Goal: Task Accomplishment & Management: Use online tool/utility

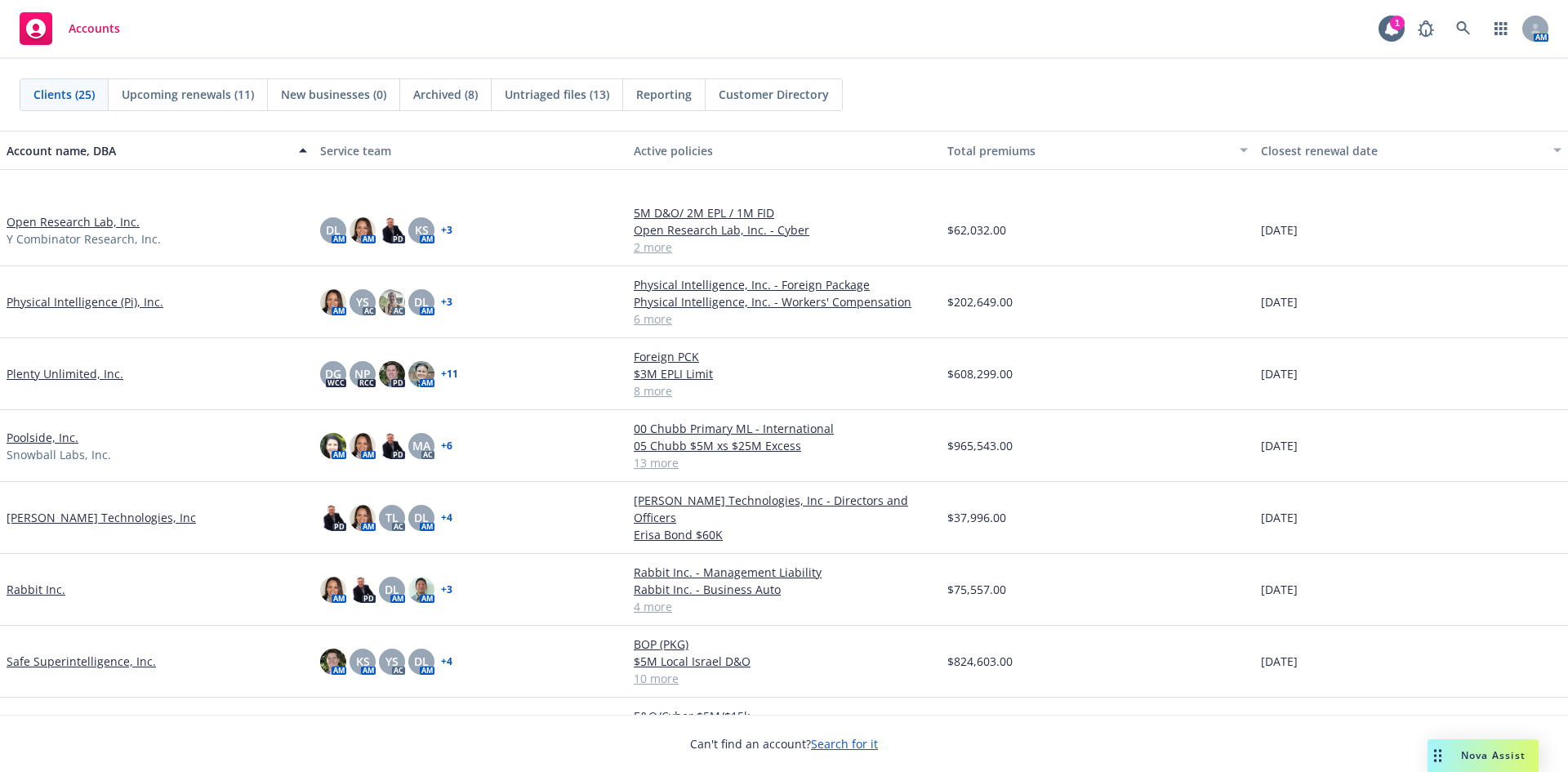
scroll to position [816, 0]
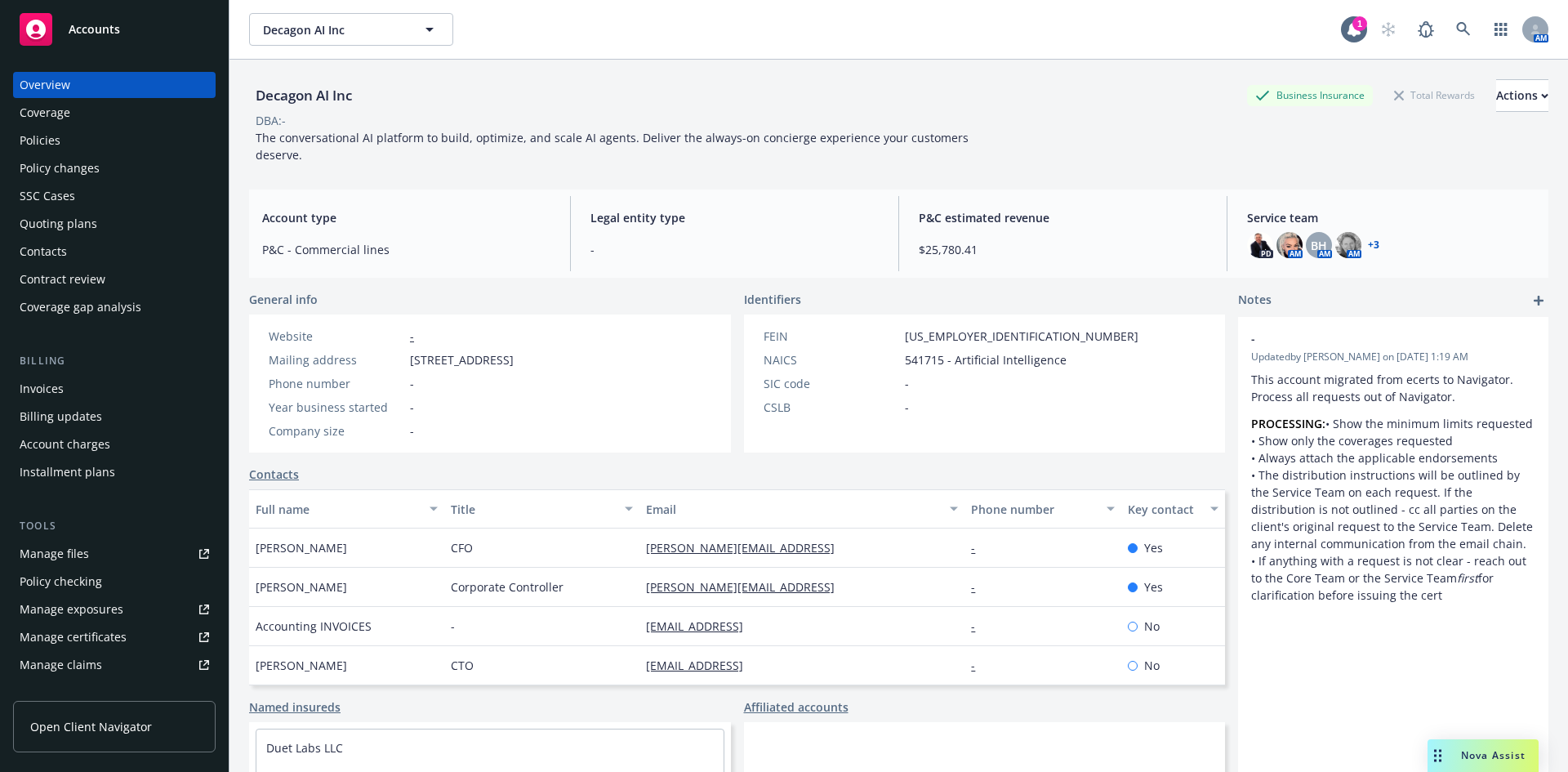
click at [75, 144] on div "Policies" at bounding box center [114, 140] width 189 height 26
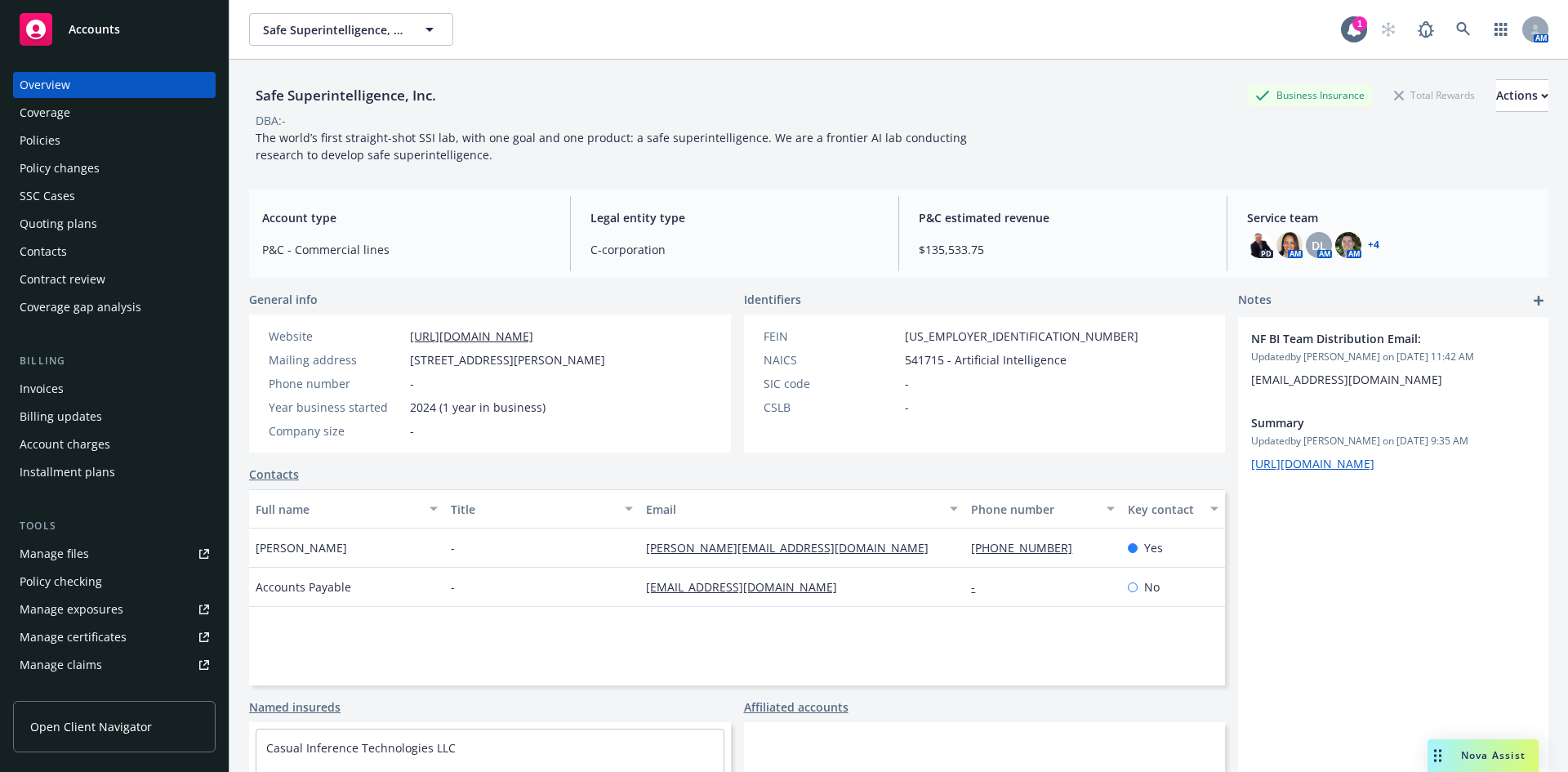
click at [76, 219] on div "Quoting plans" at bounding box center [58, 223] width 77 height 26
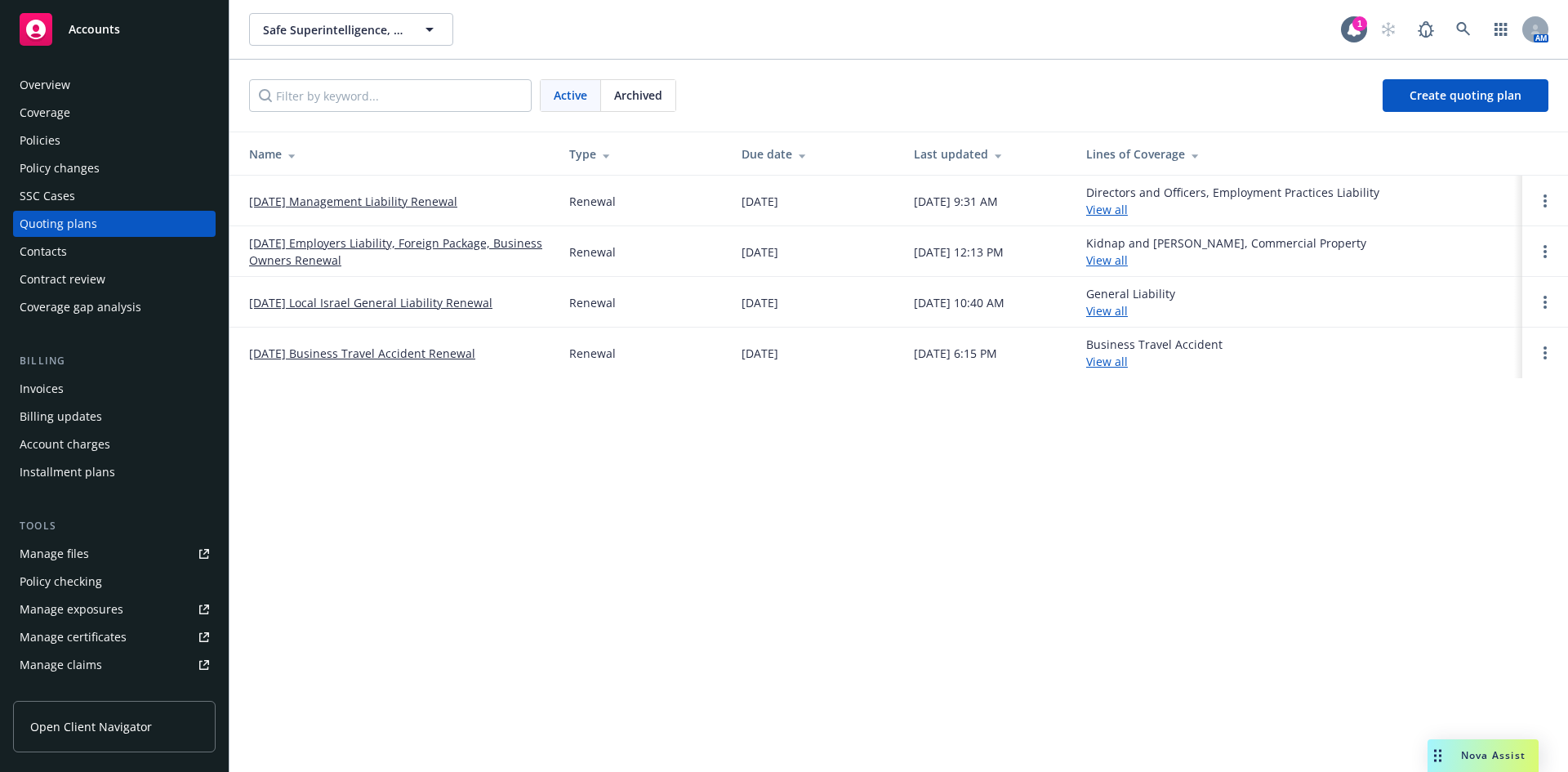
click at [397, 241] on link "[DATE] Employers Liability, Foreign Package, Business Owners Renewal" at bounding box center [396, 251] width 294 height 34
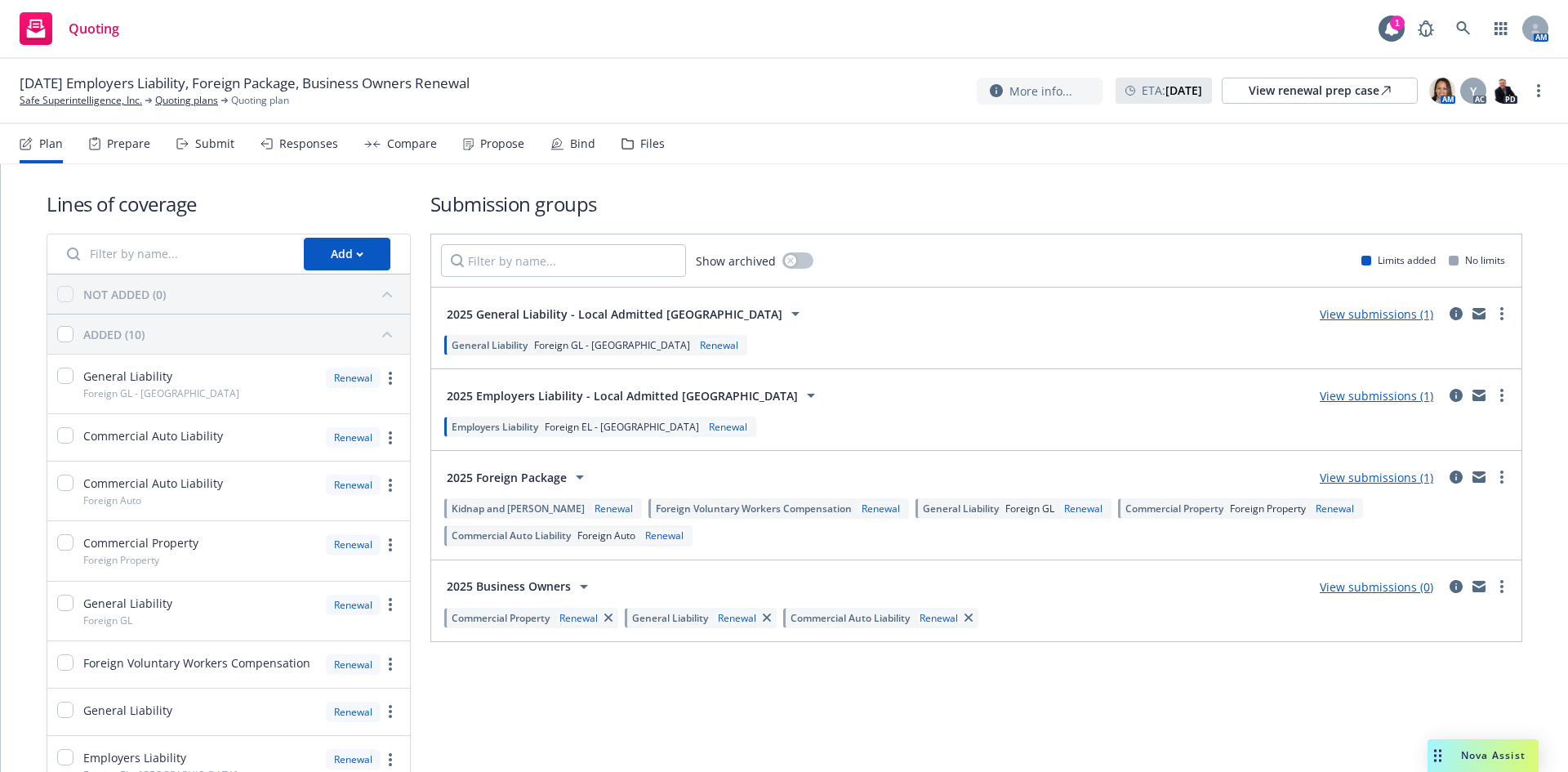
click at [1381, 479] on link "View submissions (1)" at bounding box center [1376, 477] width 114 height 15
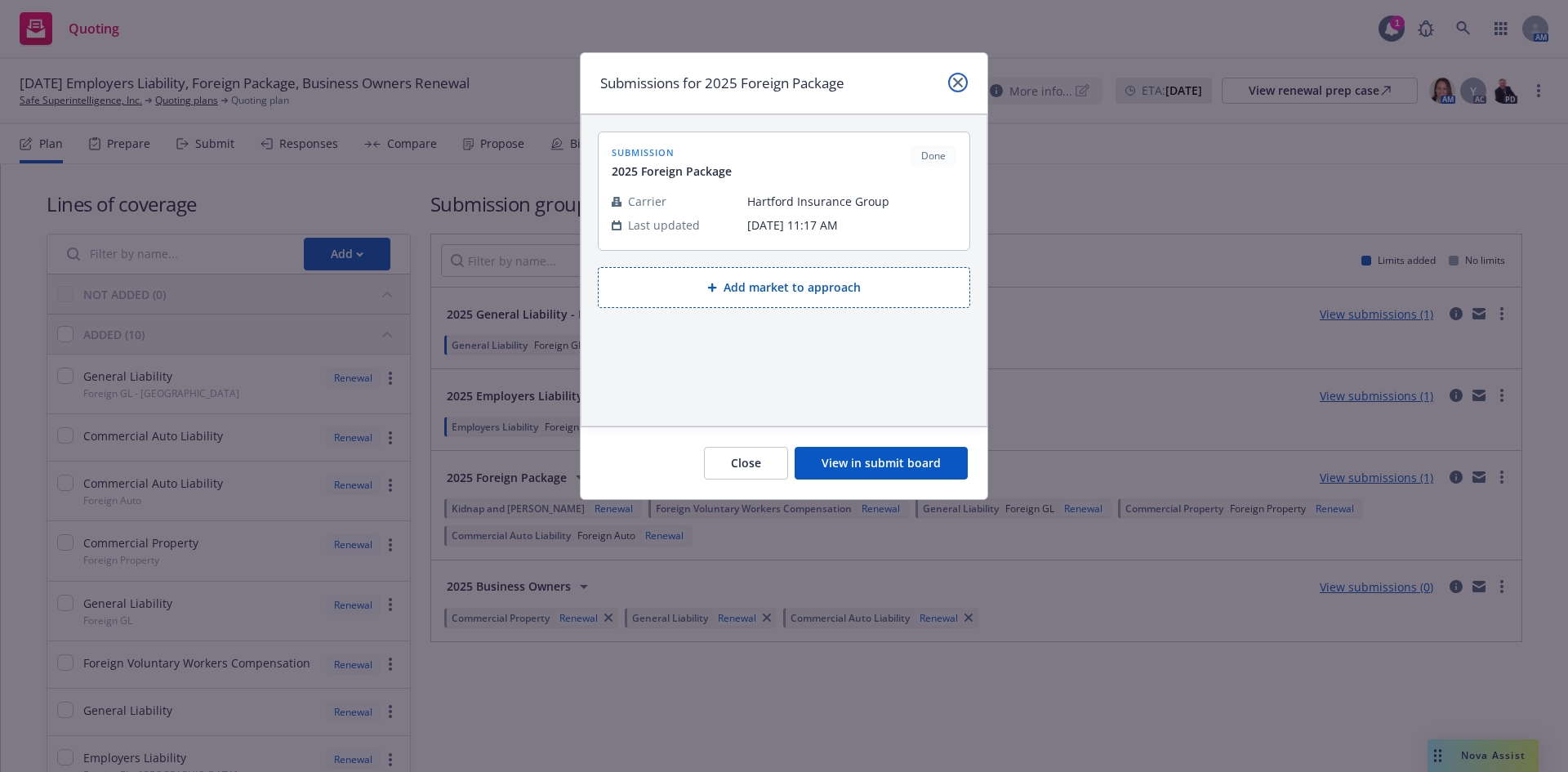
click at [956, 87] on link "close" at bounding box center [957, 82] width 20 height 20
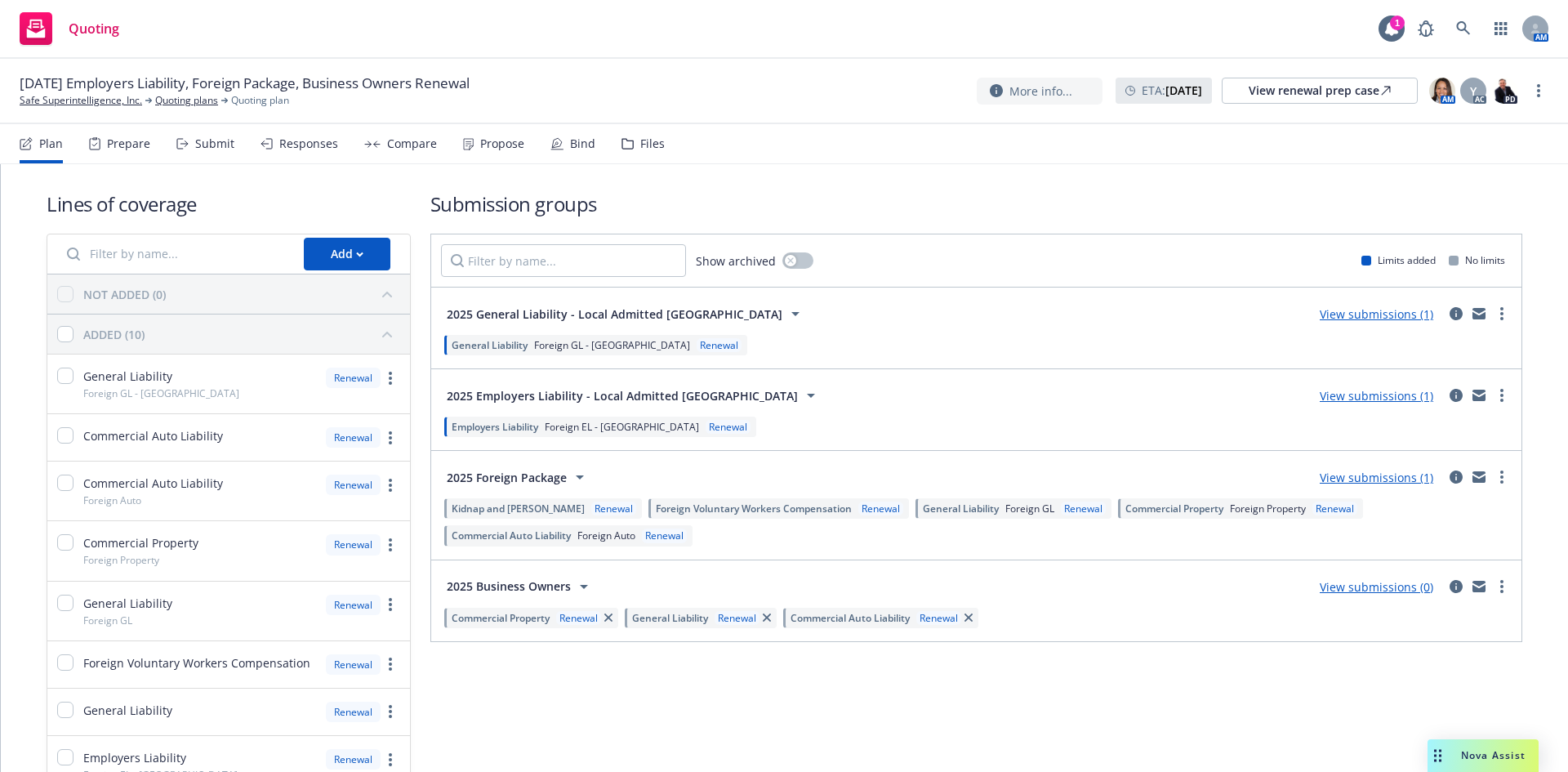
click at [680, 146] on nav "Plan Prepare Submit Responses Compare Propose Bind Files" at bounding box center [784, 143] width 1529 height 39
click at [651, 145] on div "Files" at bounding box center [652, 143] width 25 height 13
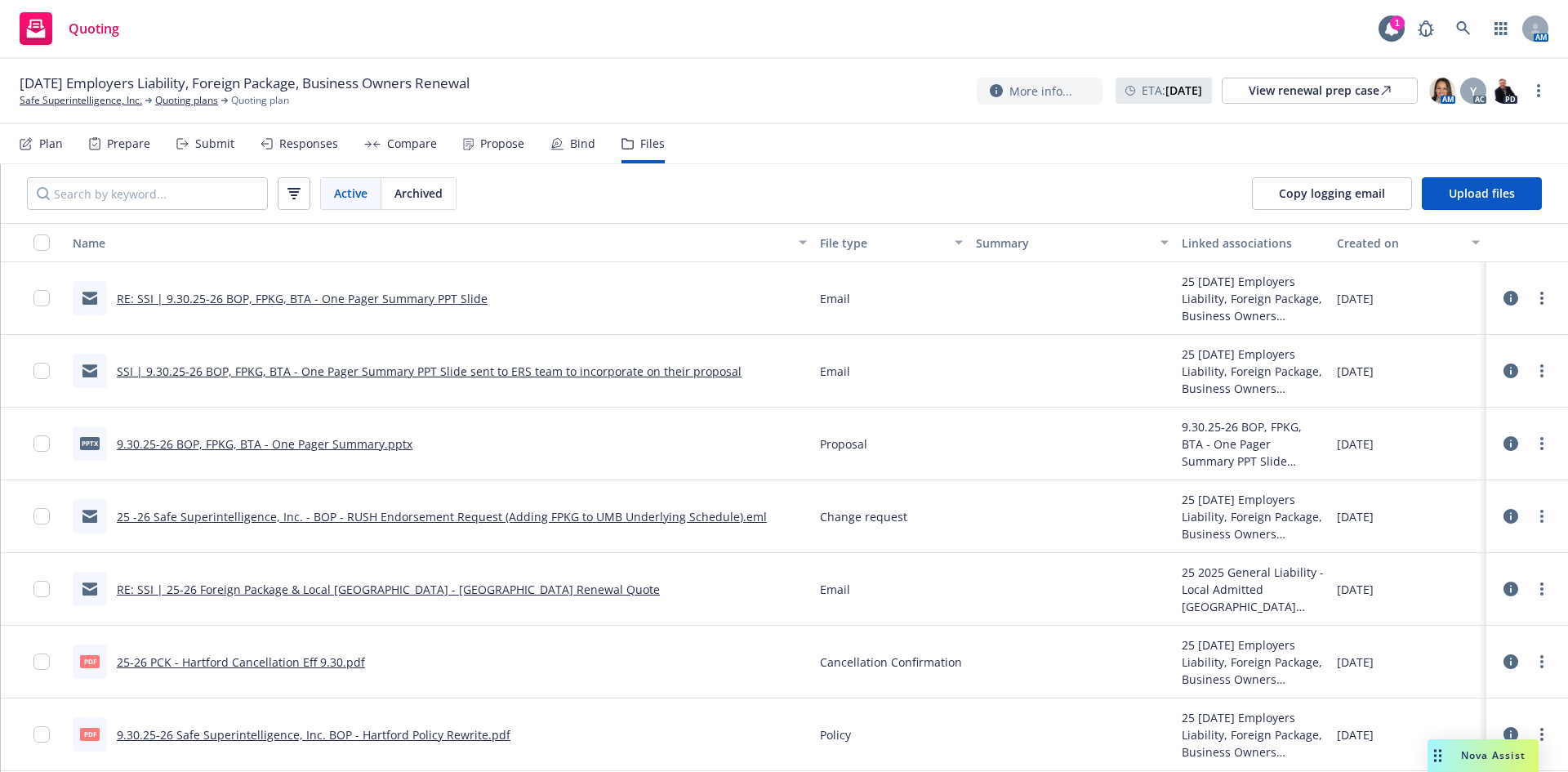
click at [335, 592] on link "RE: SSI | 25-26 Foreign Package & Local Israel - Hartford Renewal Quote" at bounding box center [389, 589] width 543 height 15
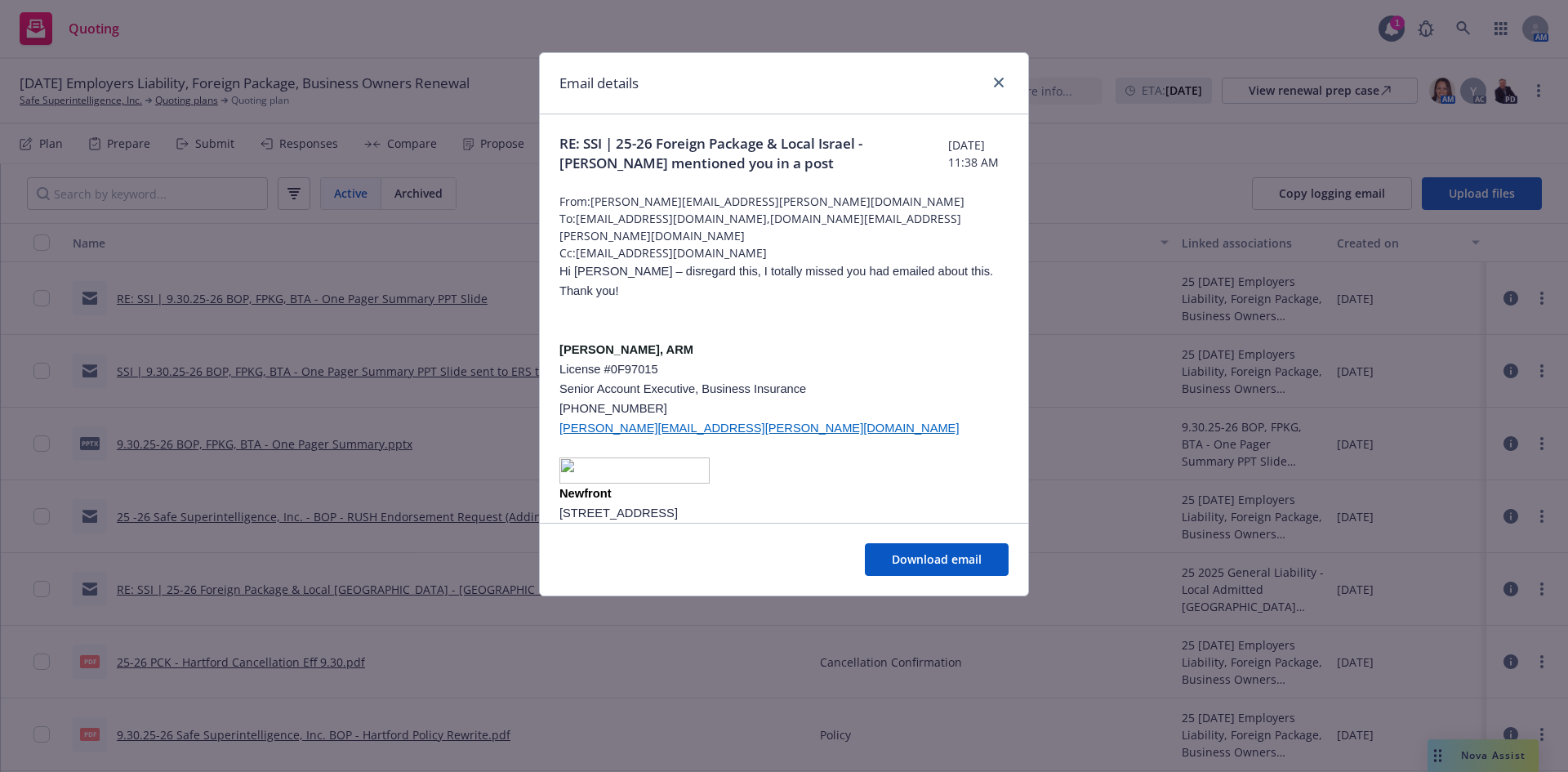
click at [943, 500] on p "Newfront" at bounding box center [783, 493] width 449 height 20
drag, startPoint x: 809, startPoint y: 165, endPoint x: 551, endPoint y: 157, distance: 258.1
click at [791, 148] on span "RE: SSI | 25-26 Foreign Package & Local Israel - Yessica Shin mentioned you in …" at bounding box center [753, 154] width 389 height 39
drag, startPoint x: 735, startPoint y: 156, endPoint x: 545, endPoint y: 148, distance: 190.2
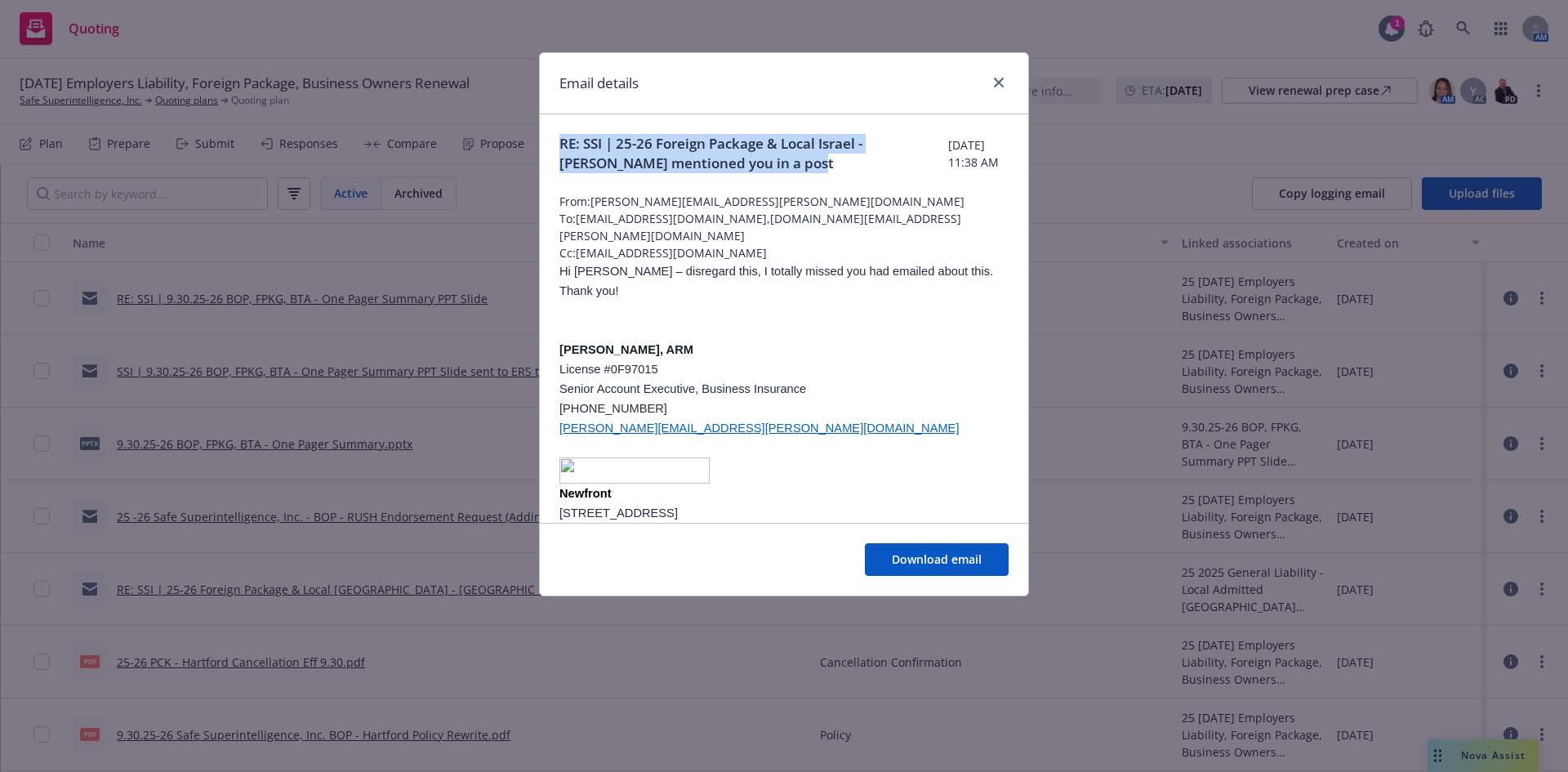
copy span "RE: SSI | 25-26 Foreign Package & Local Israel - Yessica Shin mentioned you in …"
drag, startPoint x: 1000, startPoint y: 76, endPoint x: 990, endPoint y: 68, distance: 12.8
click at [1000, 74] on link "close" at bounding box center [999, 82] width 20 height 20
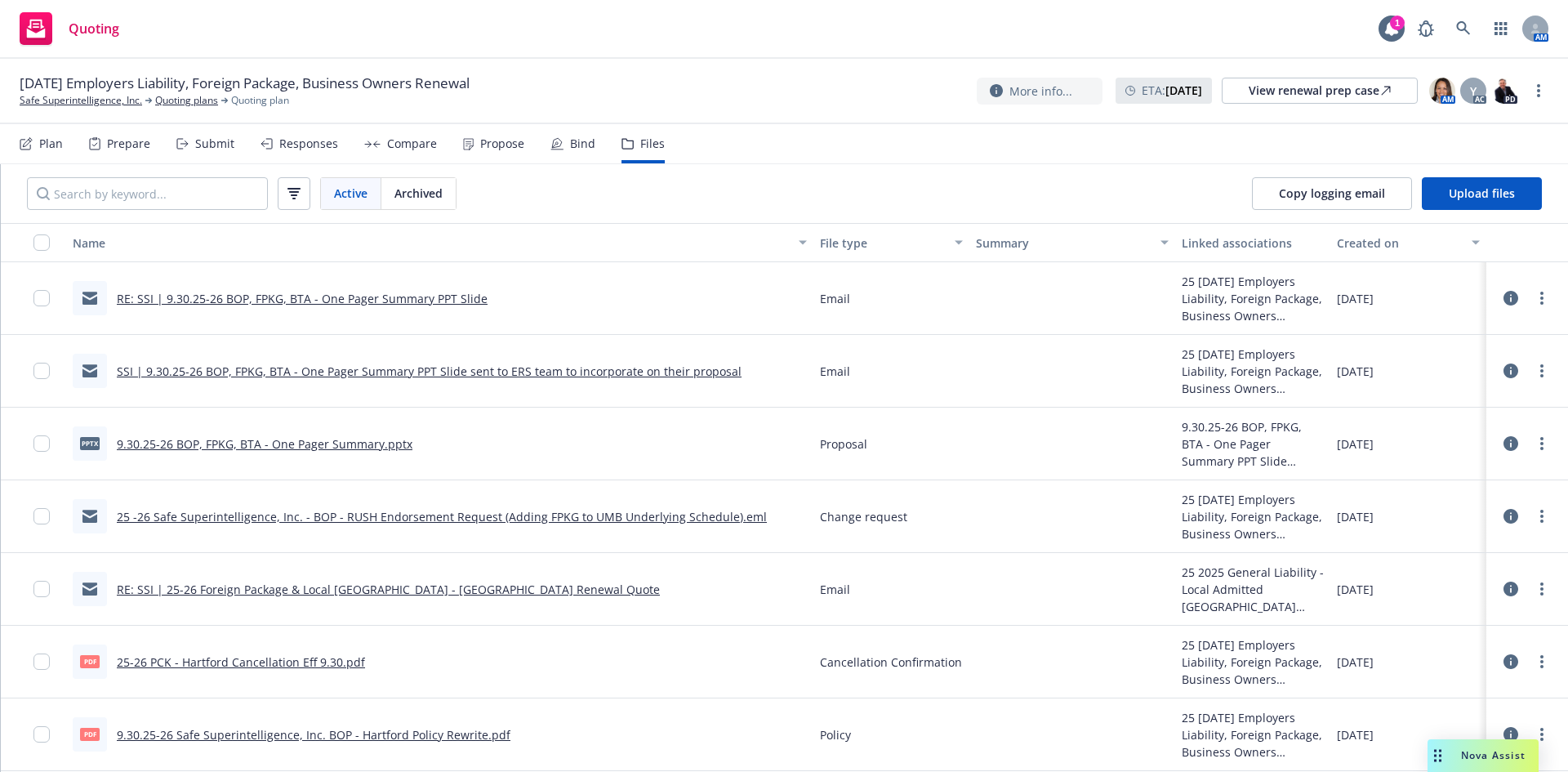
click at [573, 139] on div "Bind" at bounding box center [583, 143] width 25 height 13
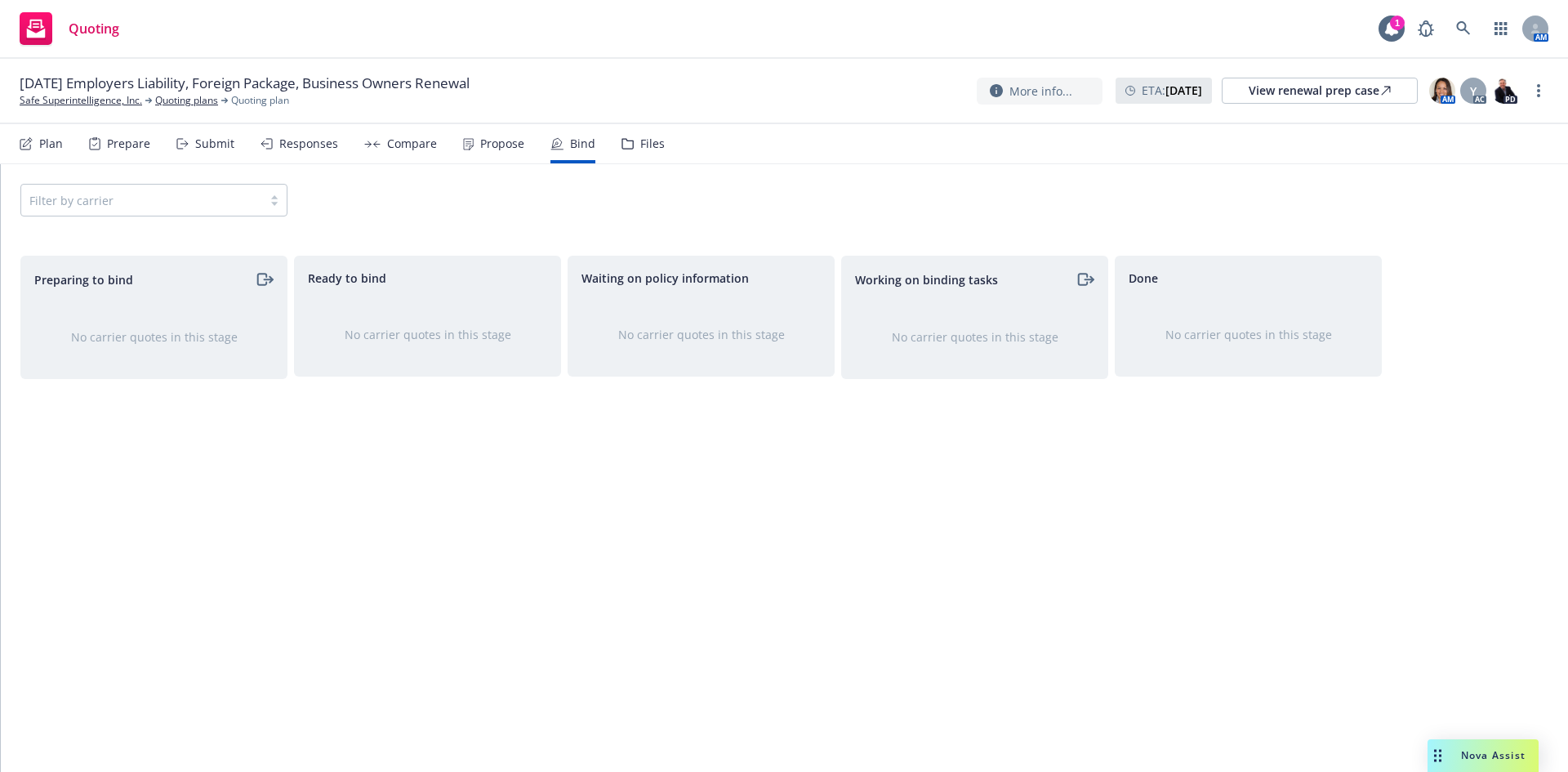
click at [118, 203] on div "Filter by carrier" at bounding box center [154, 200] width 267 height 32
drag, startPoint x: 515, startPoint y: 206, endPoint x: 377, endPoint y: 174, distance: 141.7
click at [515, 205] on div "Filter by carrier" at bounding box center [784, 200] width 1528 height 32
click at [225, 151] on div "Submit" at bounding box center [205, 143] width 58 height 39
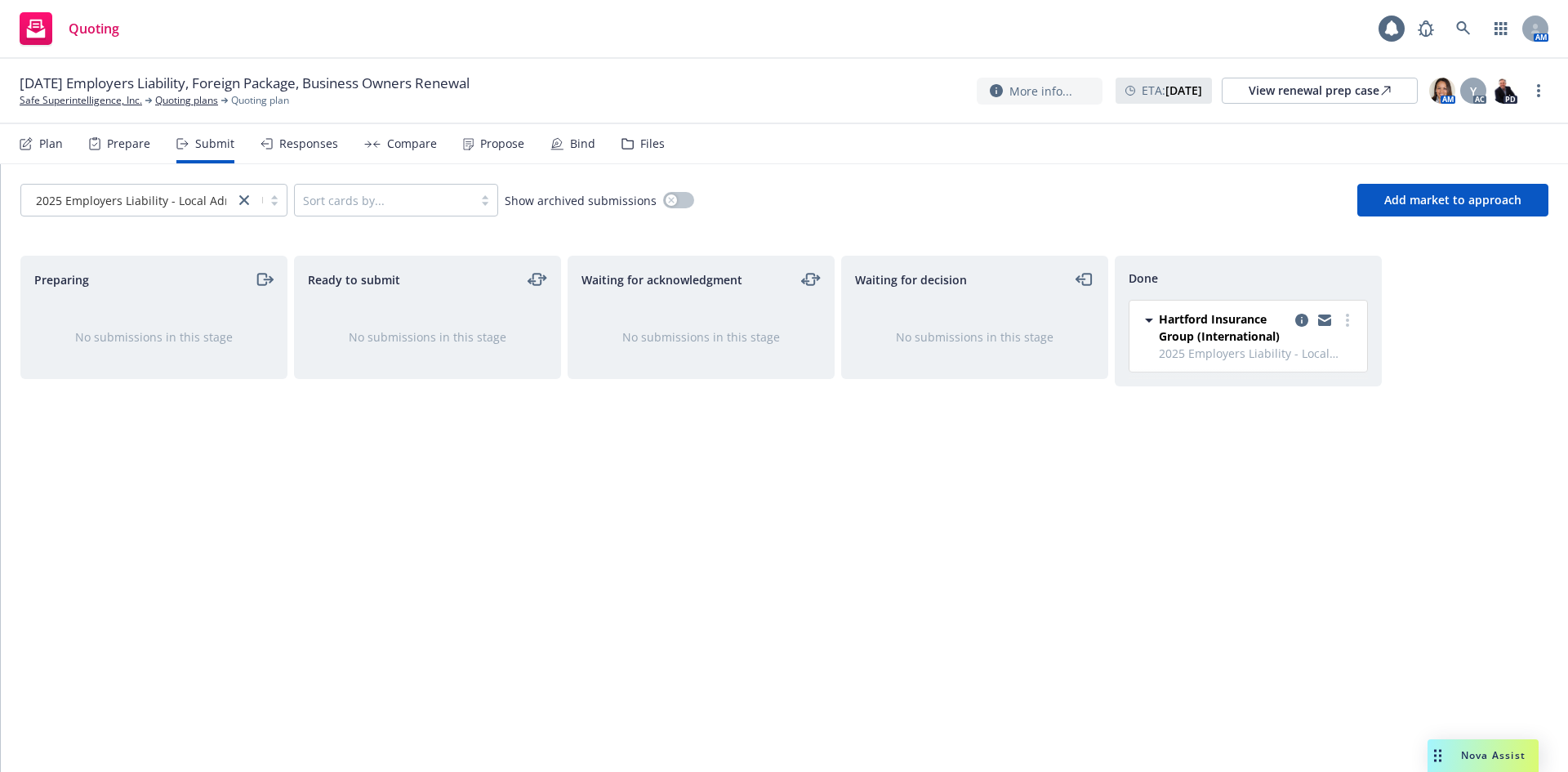
click at [142, 209] on div at bounding box center [128, 199] width 197 height 20
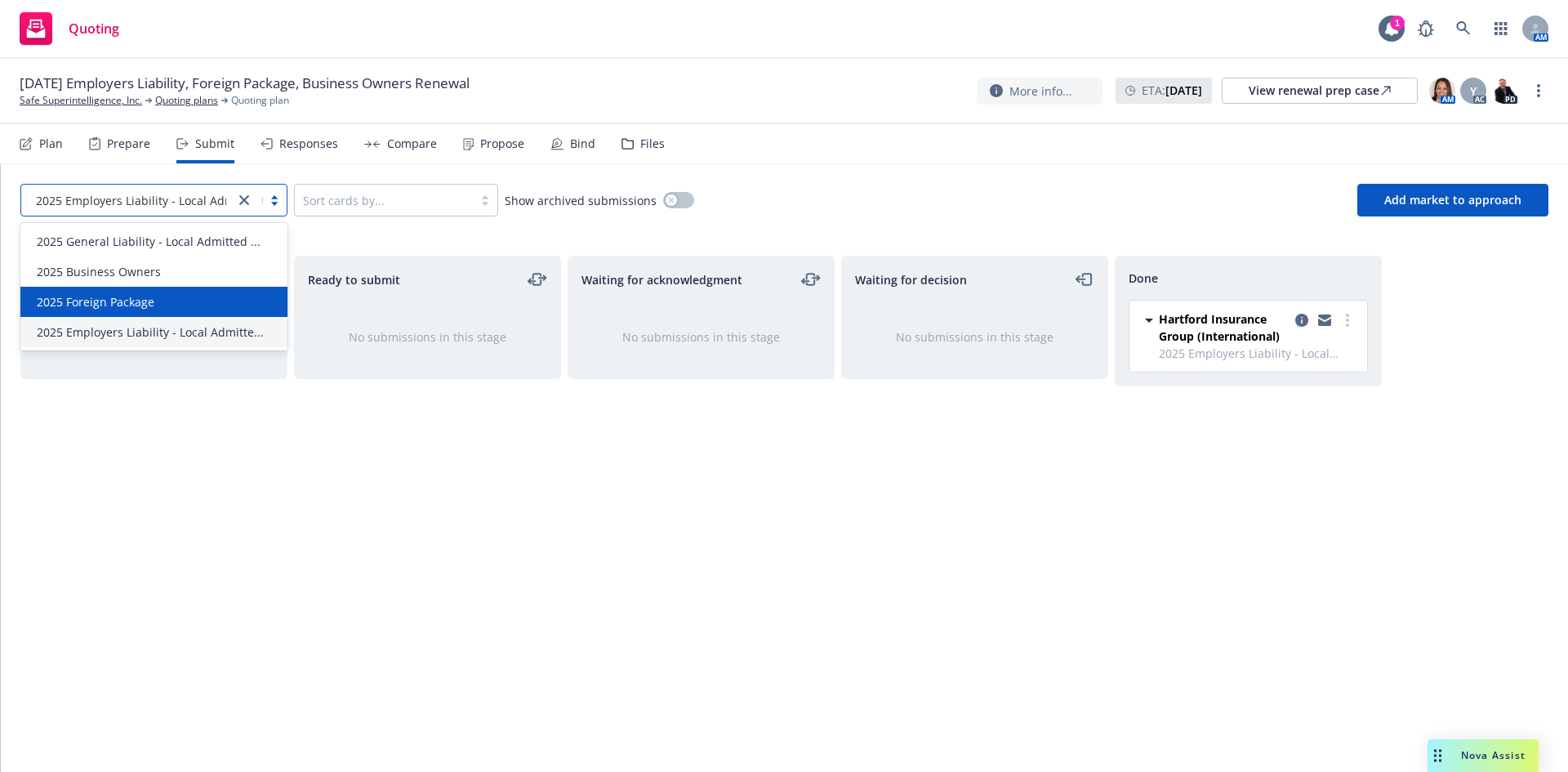
click at [139, 292] on div "2025 Foreign Package" at bounding box center [154, 302] width 267 height 31
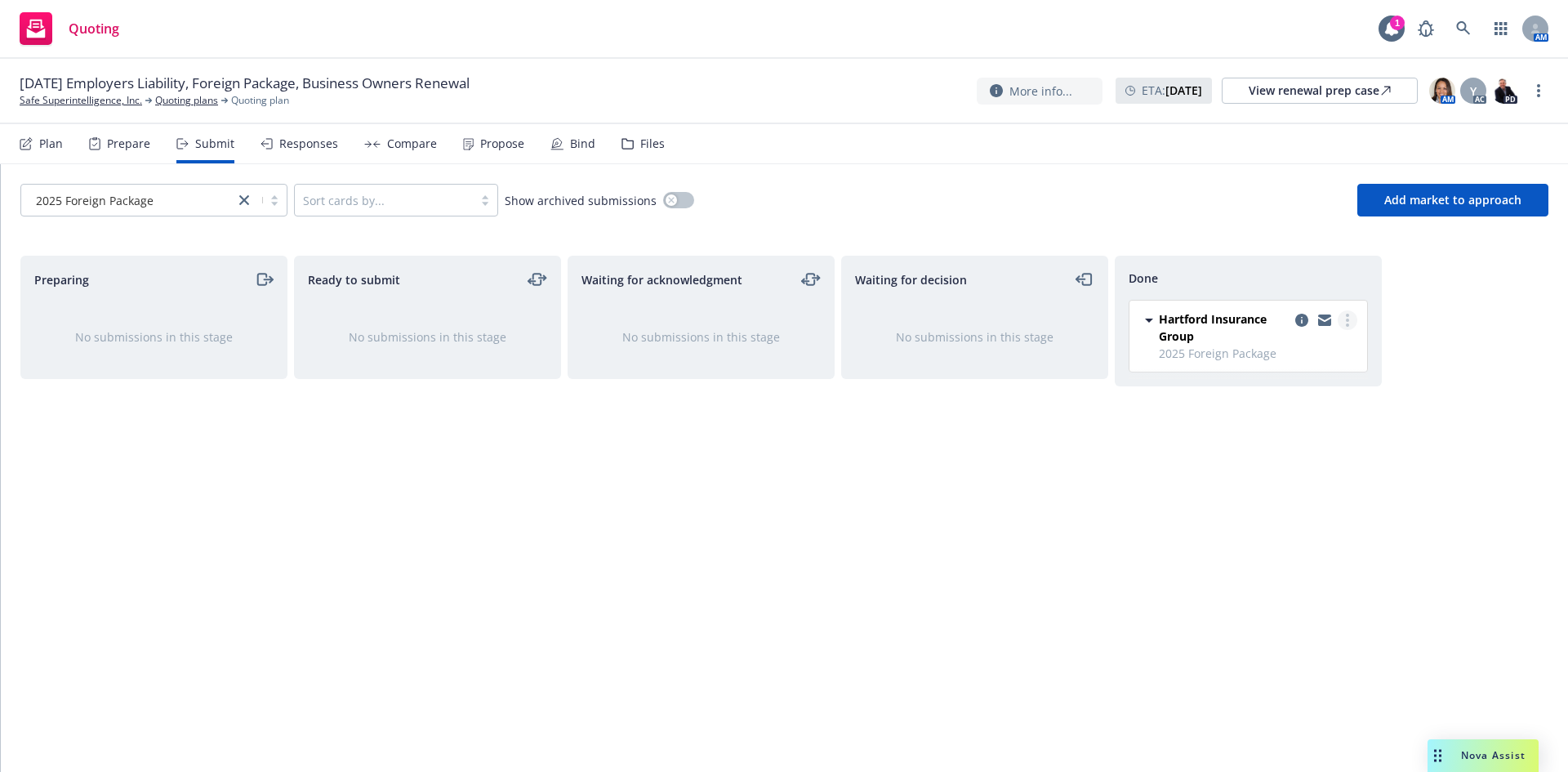
click at [1348, 316] on circle "more" at bounding box center [1347, 316] width 3 height 3
click at [1409, 400] on div "Preparing No submissions in this stage Ready to submit No submissions in this s…" at bounding box center [784, 496] width 1528 height 482
click at [552, 148] on icon at bounding box center [557, 143] width 13 height 13
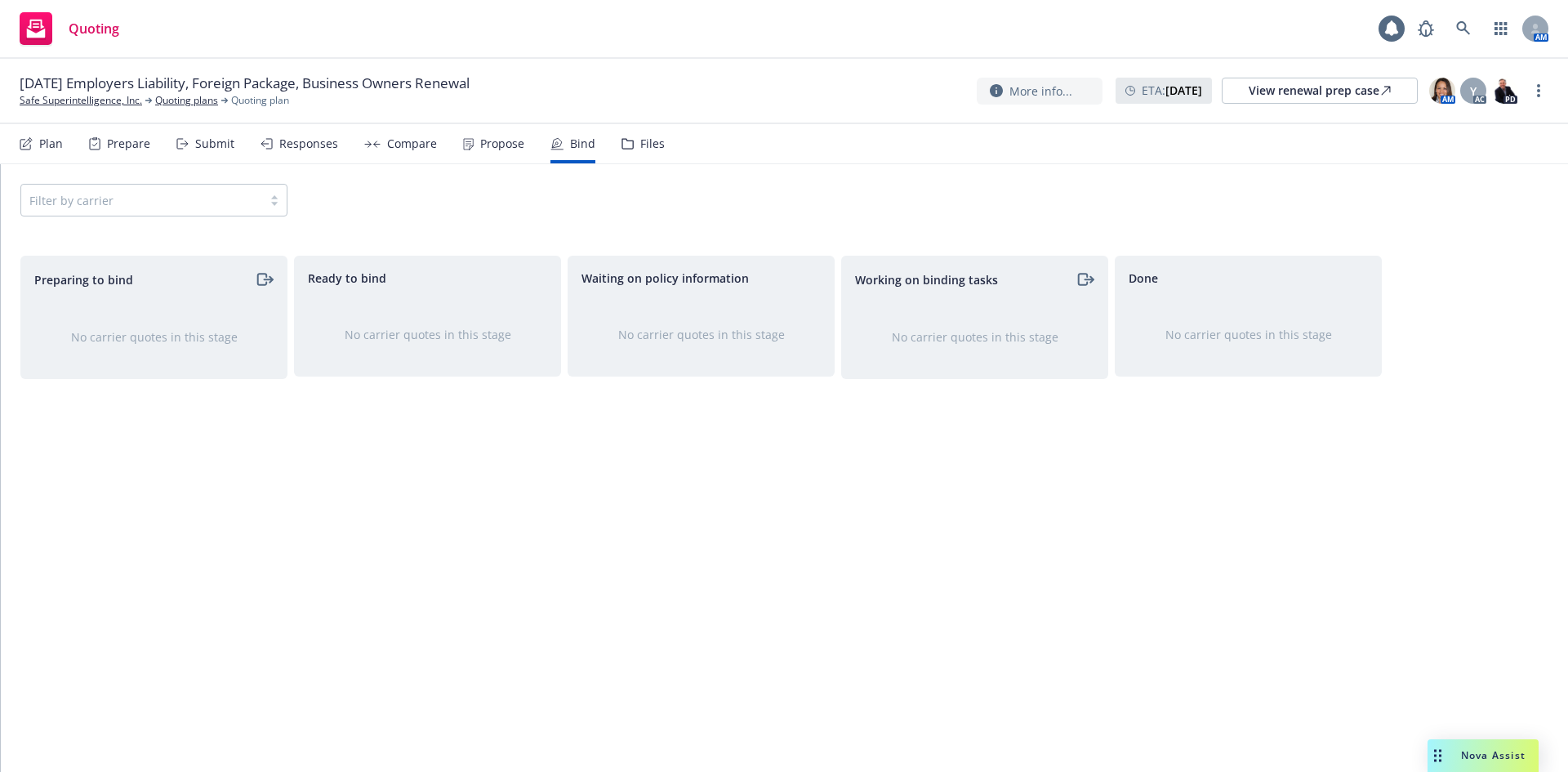
click at [154, 204] on div "Filter by carrier" at bounding box center [154, 200] width 267 height 32
click at [283, 141] on div "Responses" at bounding box center [308, 143] width 59 height 13
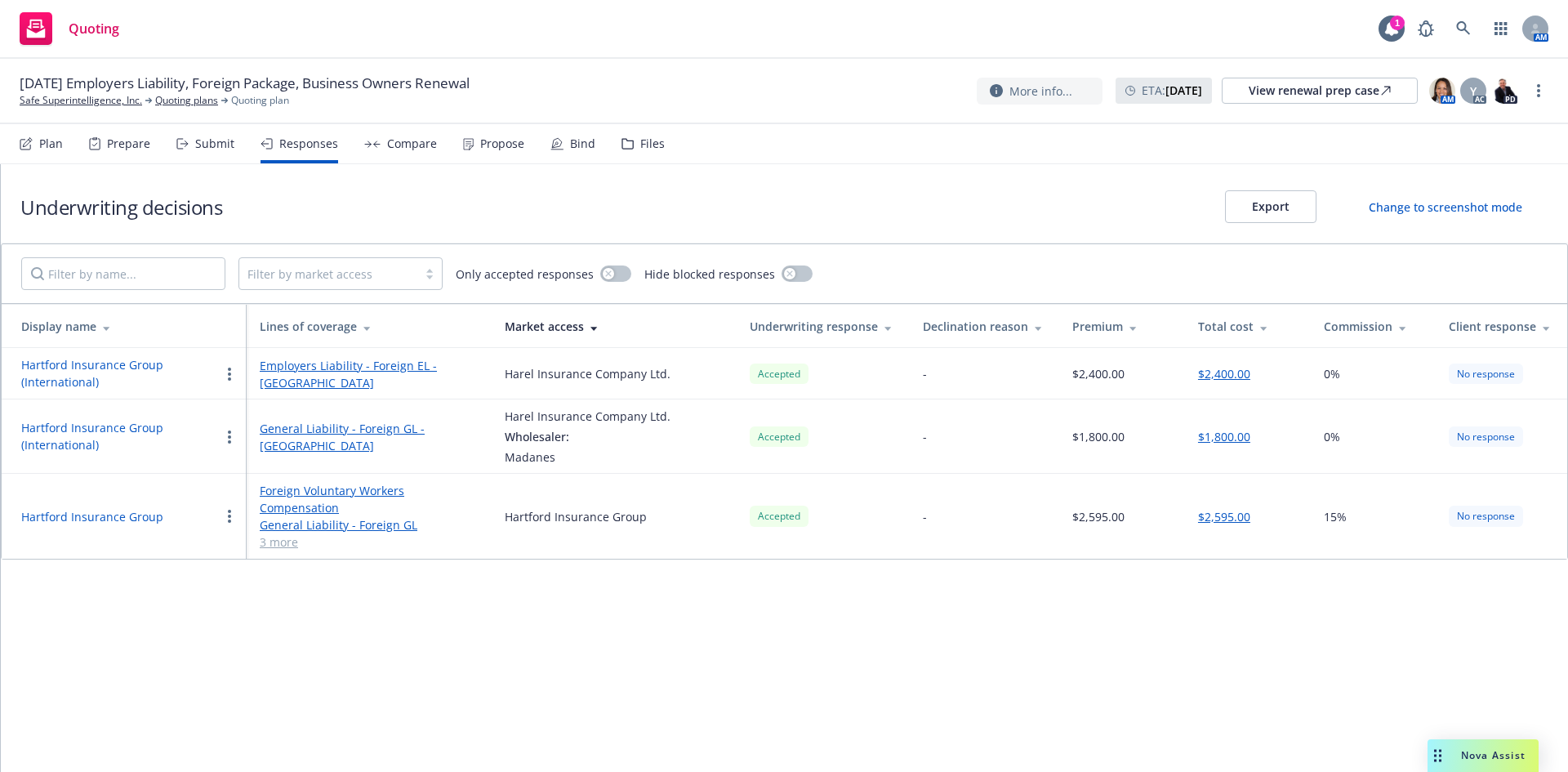
click at [107, 148] on div "Prepare" at bounding box center [128, 143] width 43 height 13
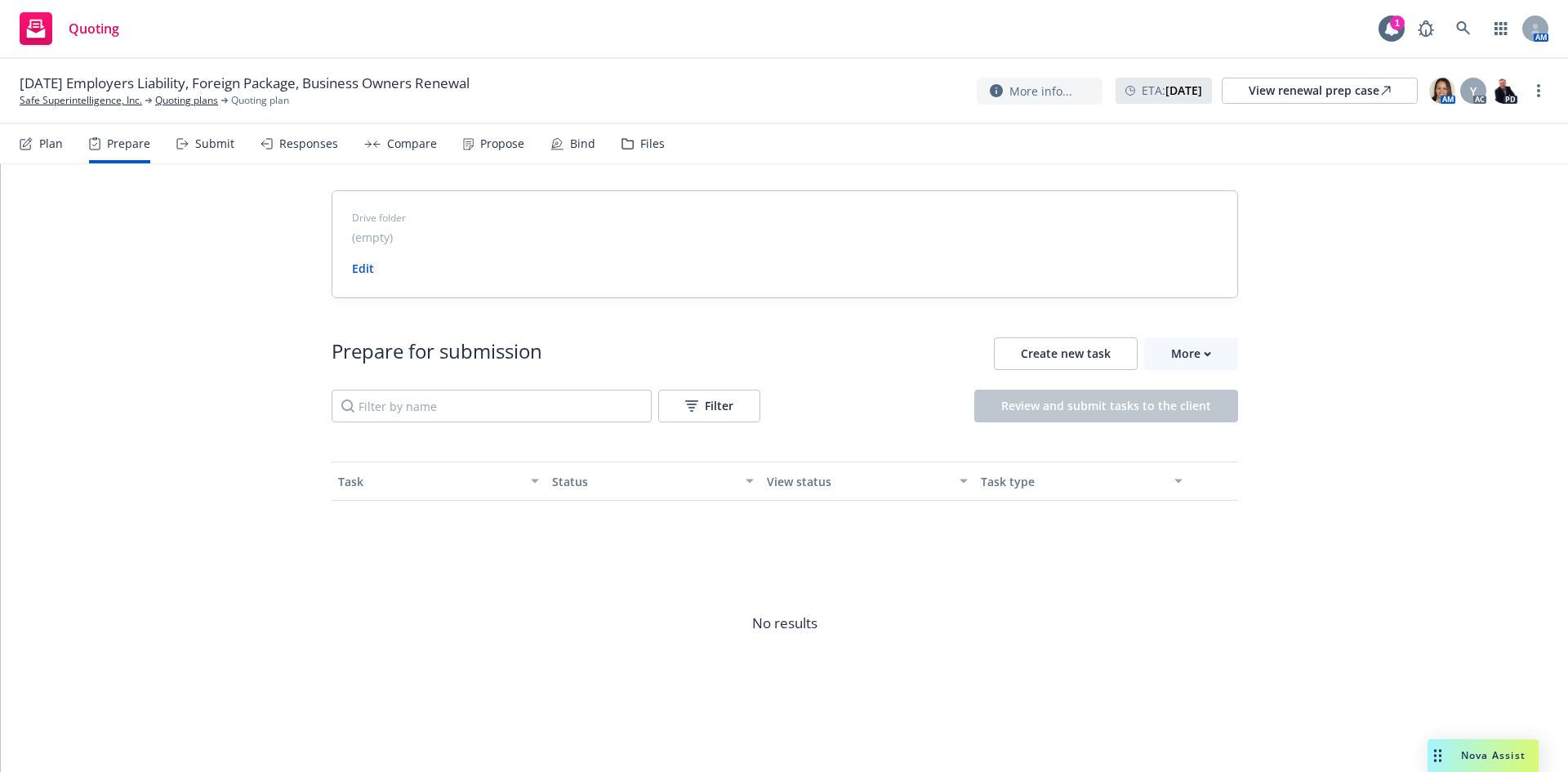
click at [484, 148] on div "Propose" at bounding box center [502, 143] width 44 height 13
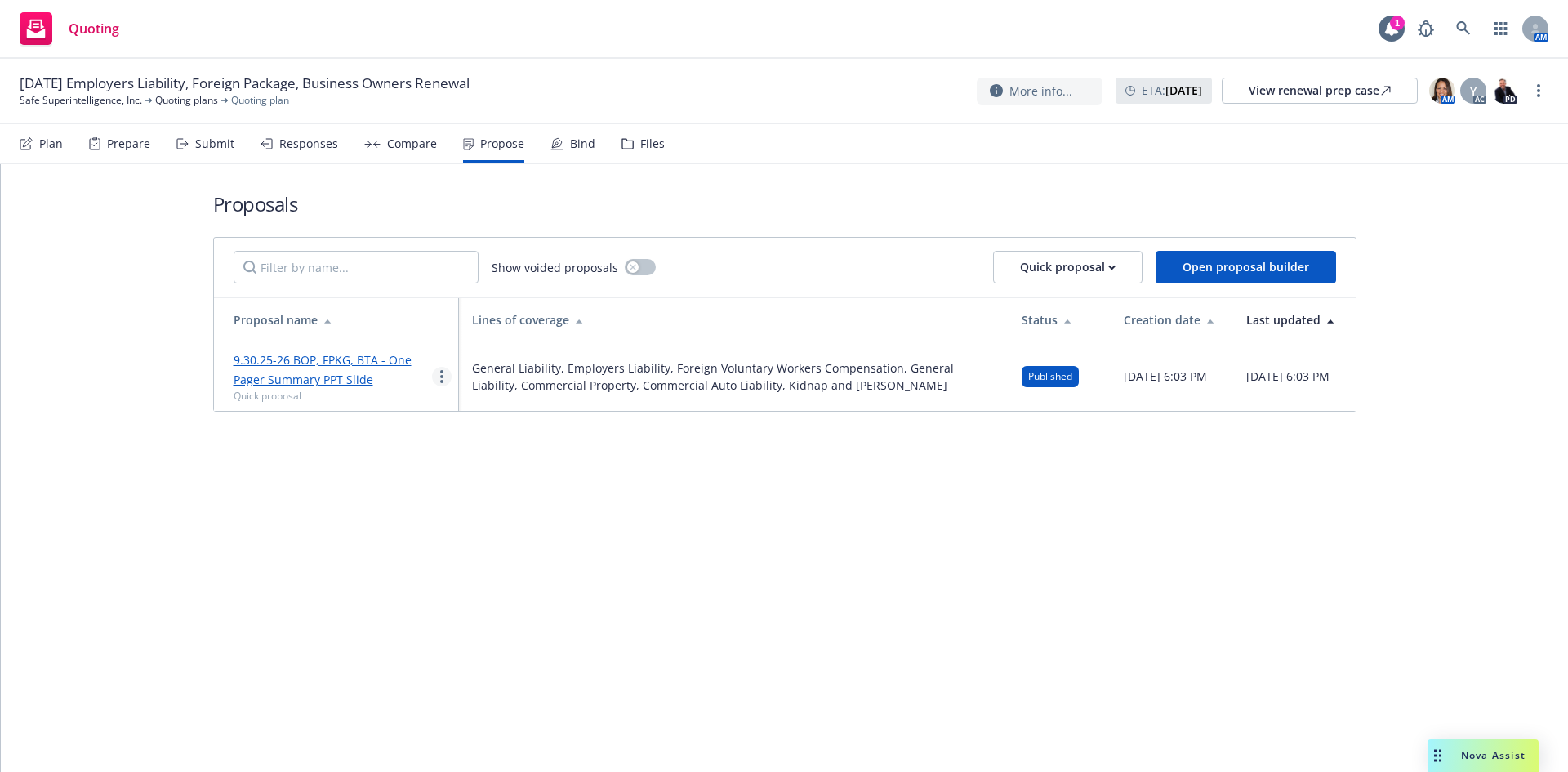
click at [444, 372] on link "more" at bounding box center [441, 376] width 20 height 20
click at [904, 442] on div "Proposals Show voided proposals Quick proposal Open proposal builder Proposal n…" at bounding box center [784, 467] width 1567 height 607
click at [438, 376] on link "more" at bounding box center [441, 376] width 20 height 20
click at [474, 484] on span "Log client response" at bounding box center [505, 481] width 145 height 15
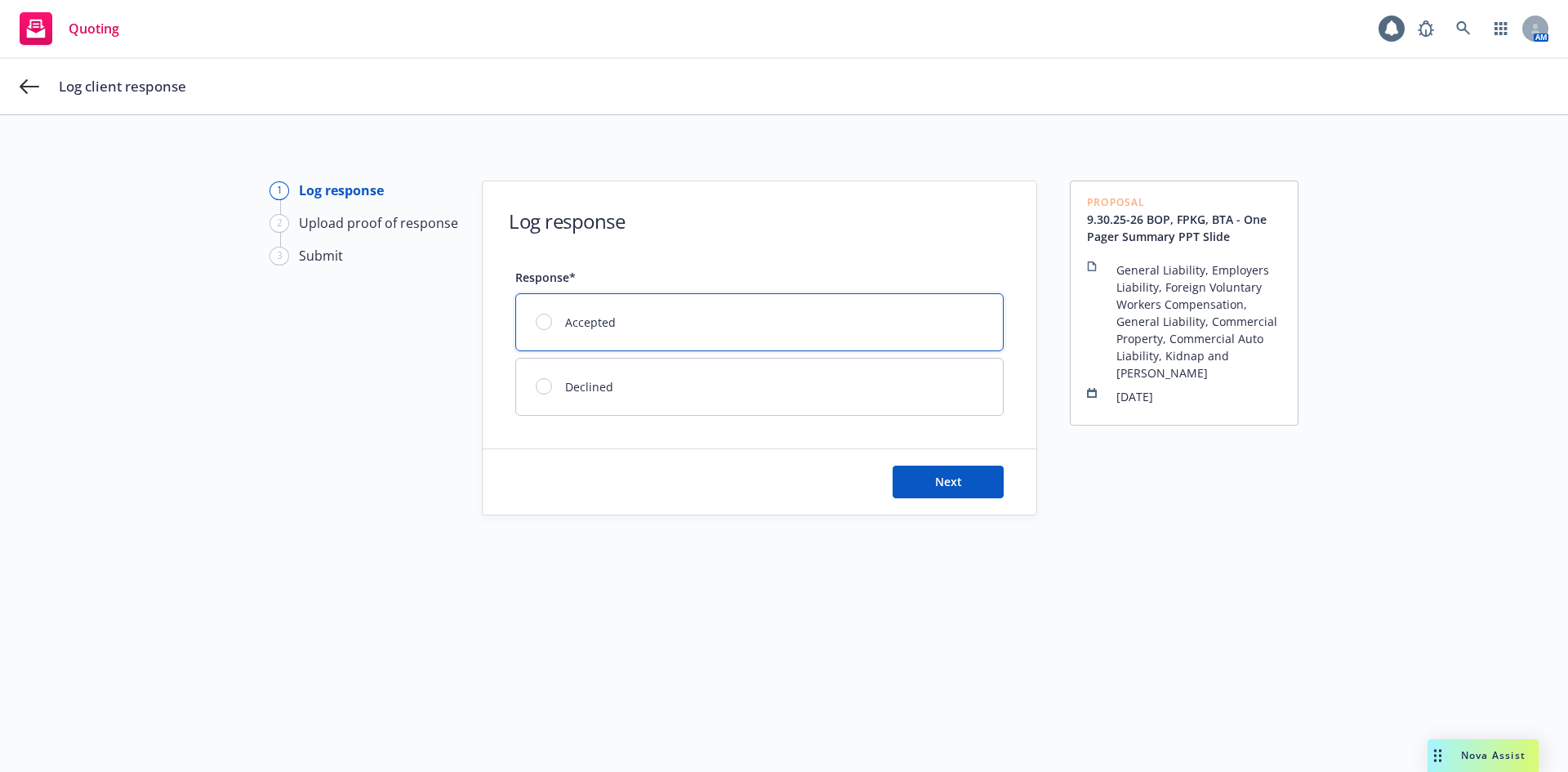
click at [538, 324] on div at bounding box center [543, 322] width 16 height 16
click at [937, 484] on span "Next" at bounding box center [949, 481] width 27 height 15
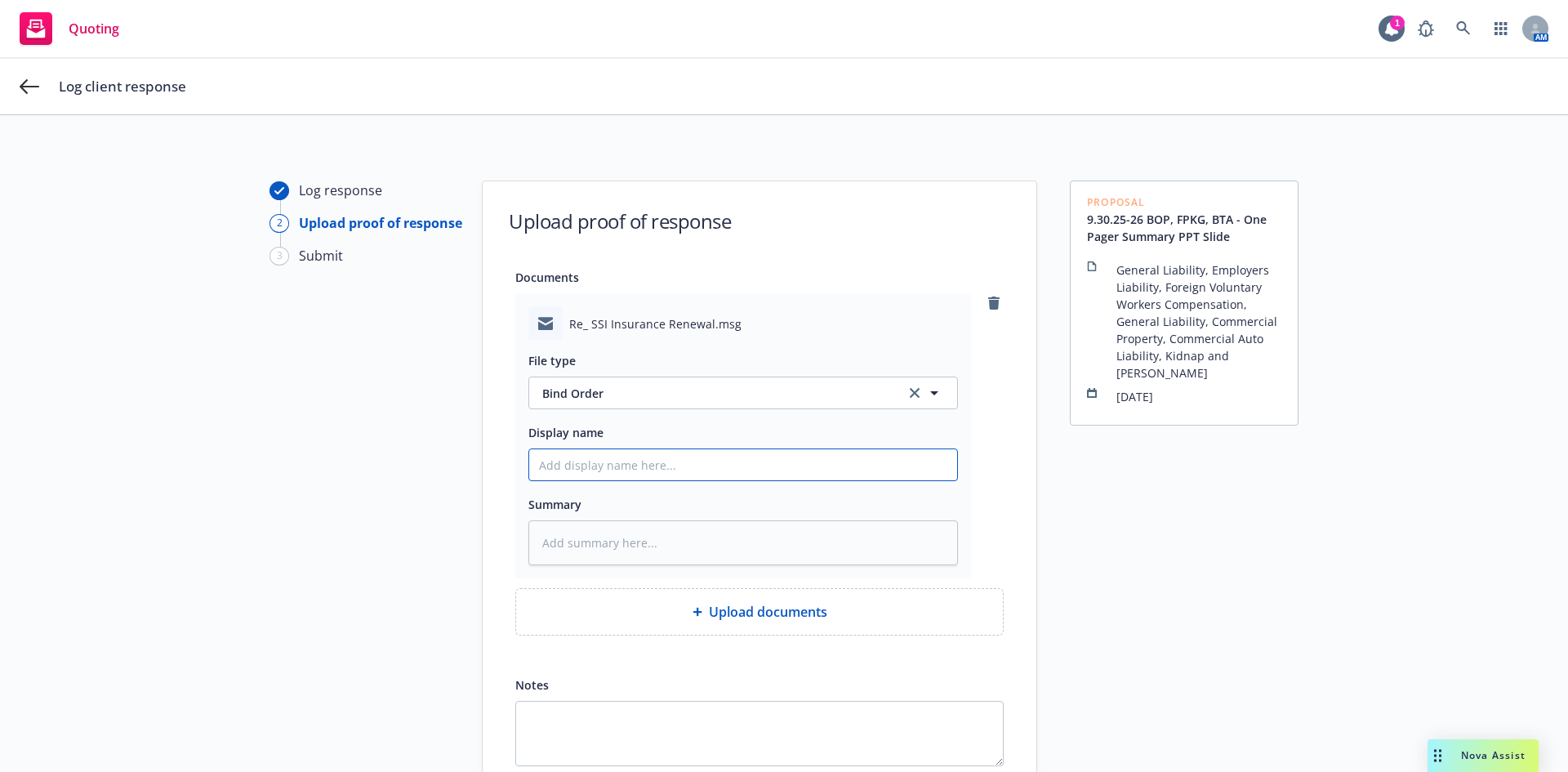
click at [636, 459] on input "Display name" at bounding box center [743, 464] width 428 height 31
type textarea "x"
type input "2"
type textarea "x"
type input "25"
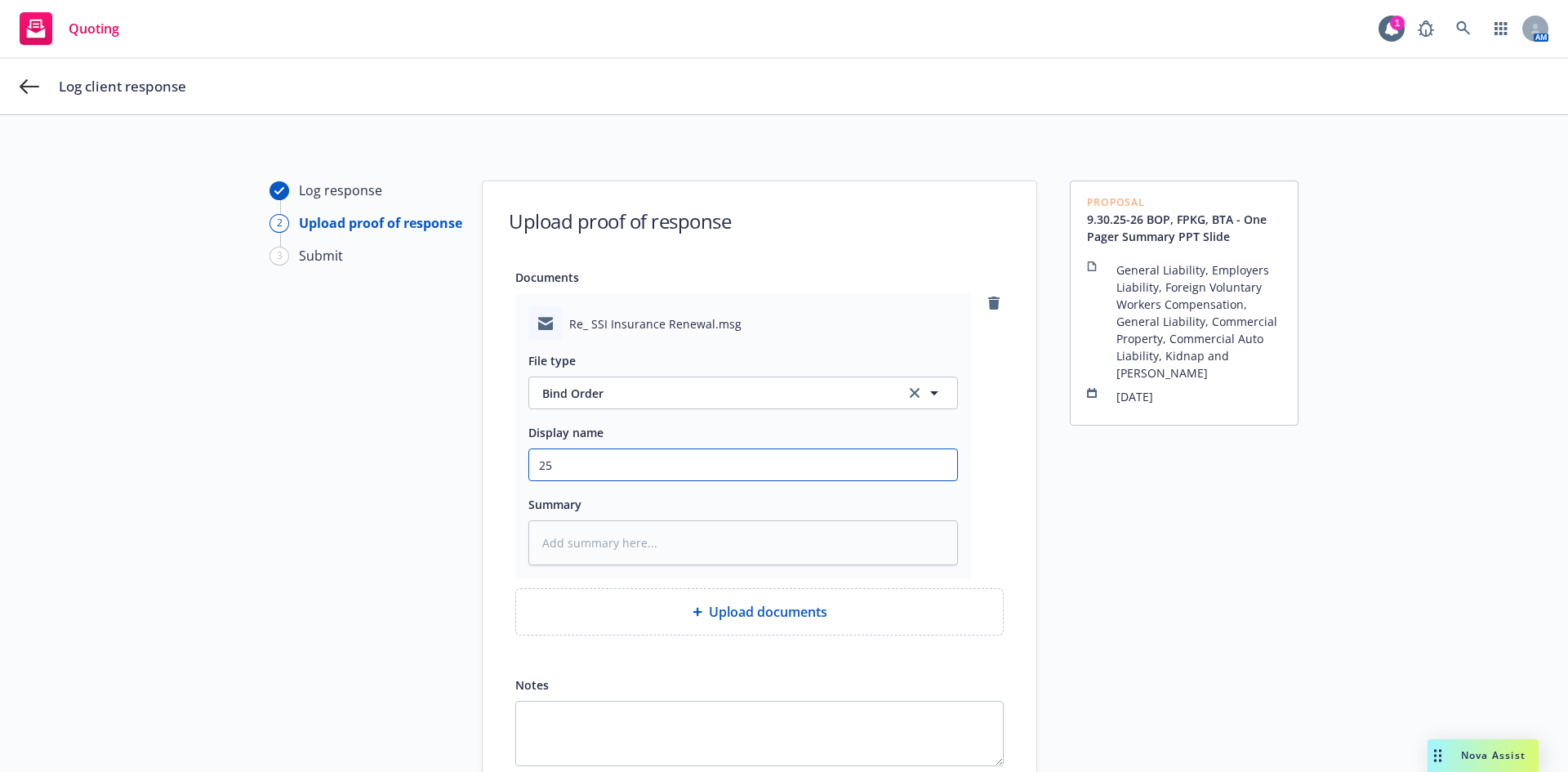
type textarea "x"
type input "25-"
type textarea "x"
type input "25-2"
type textarea "x"
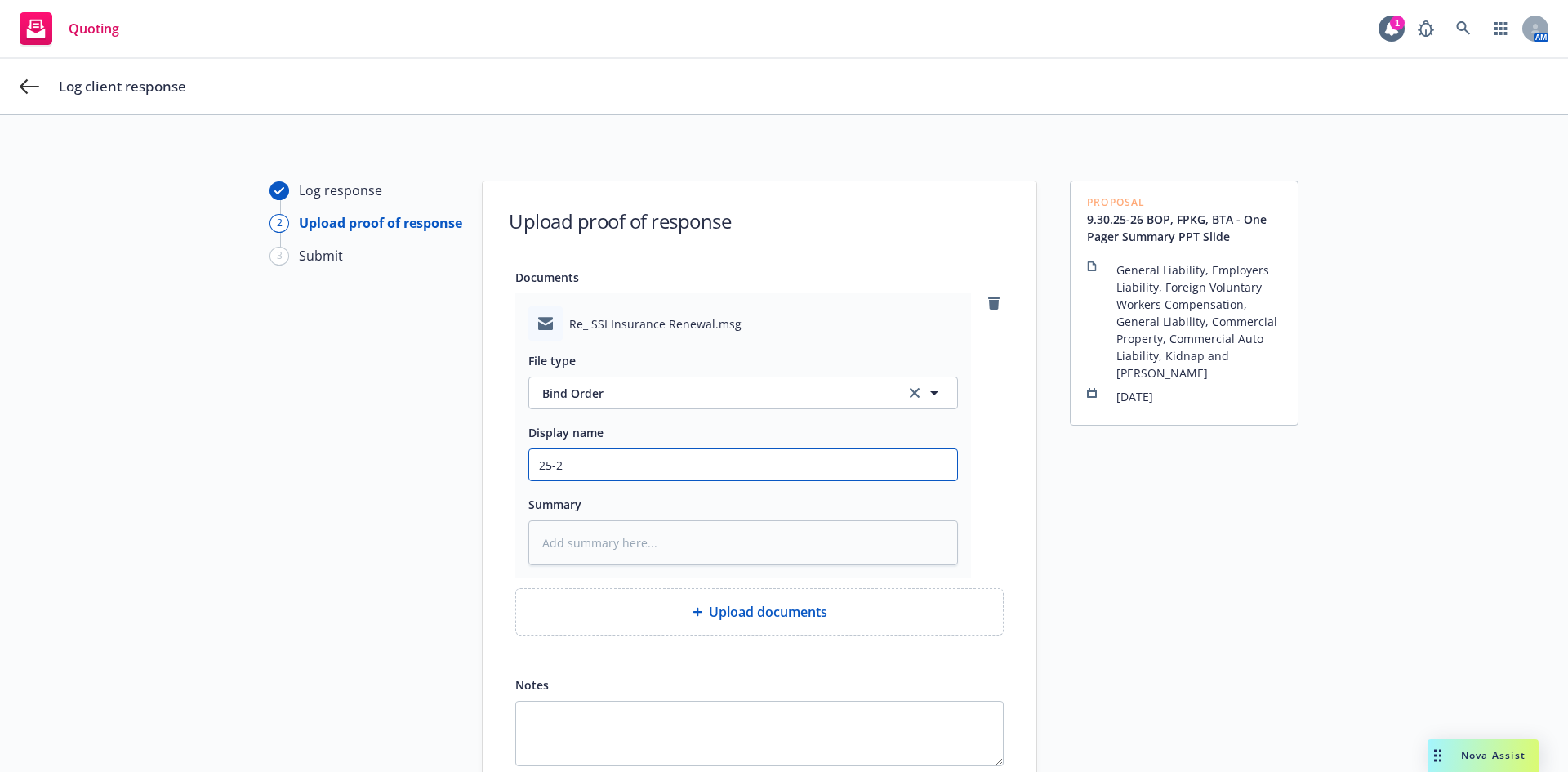
type input "25-26"
type textarea "x"
type input "25-26"
type textarea "x"
type input "25-26 R"
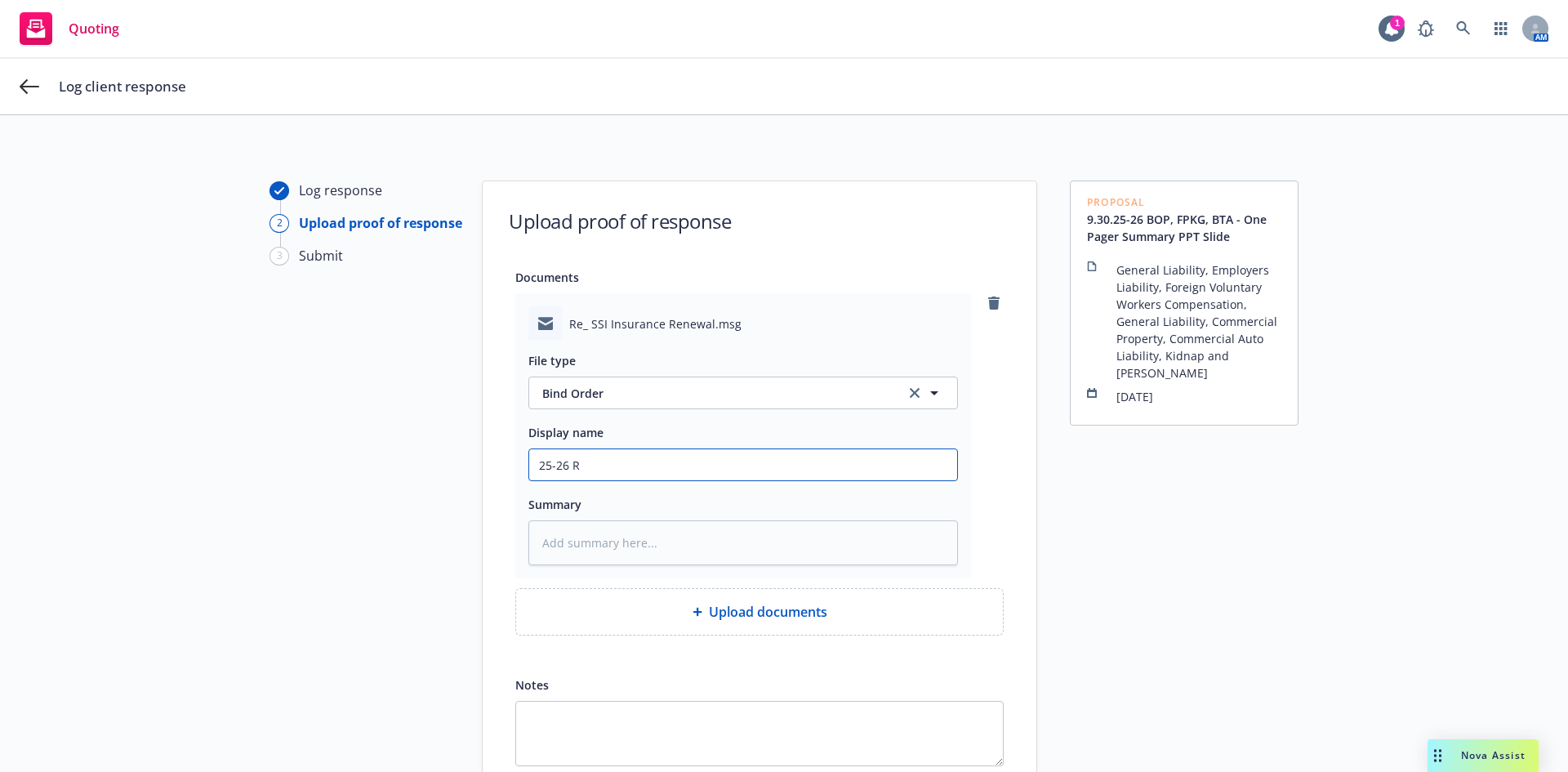
type textarea "x"
type input "25-26 Re"
type textarea "x"
type input "25-26 Ren"
type textarea "x"
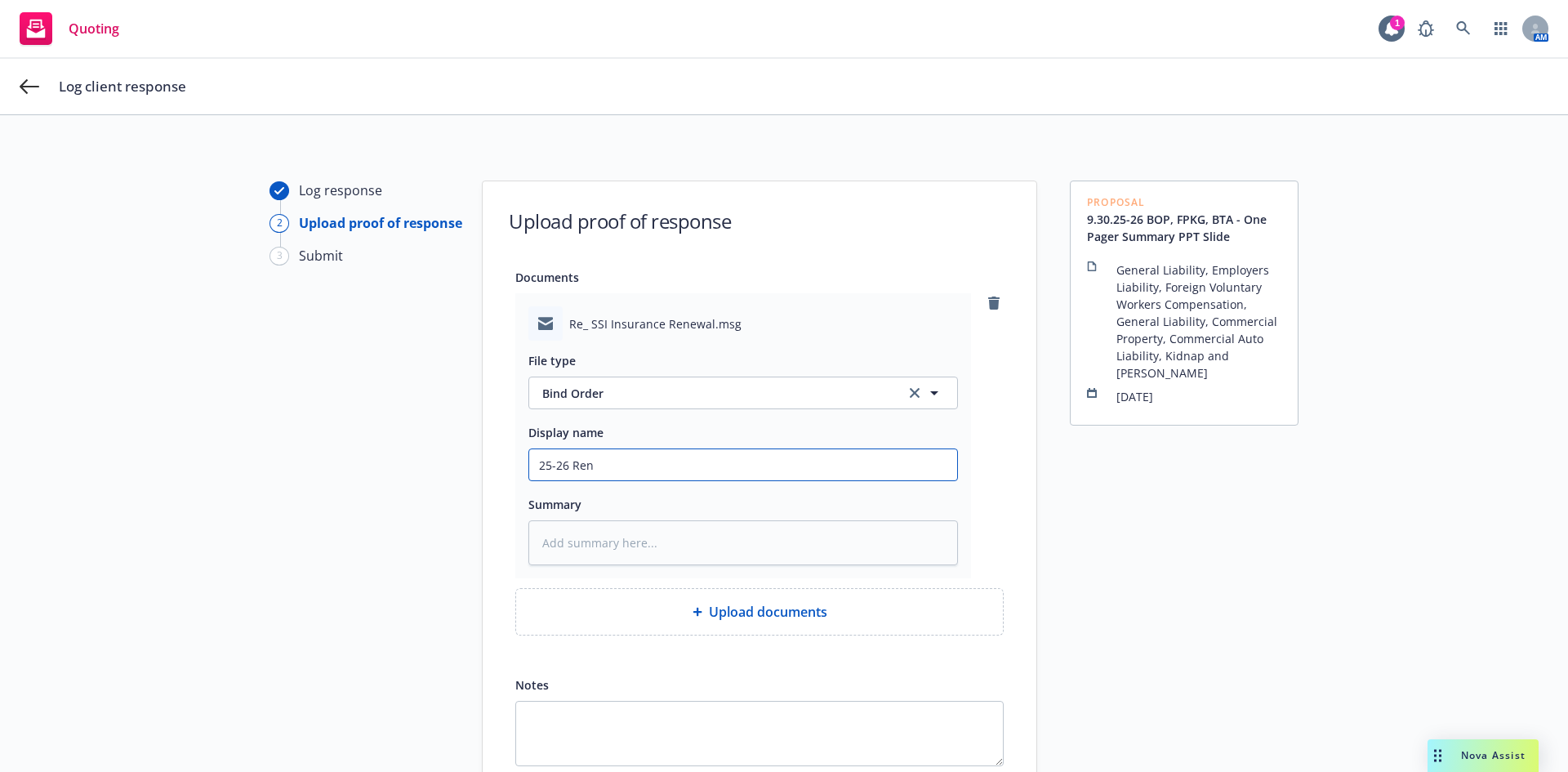
type input "25-26 Rene"
type textarea "x"
type input "25-26 Renew"
type textarea "x"
type input "25-26 Renewa"
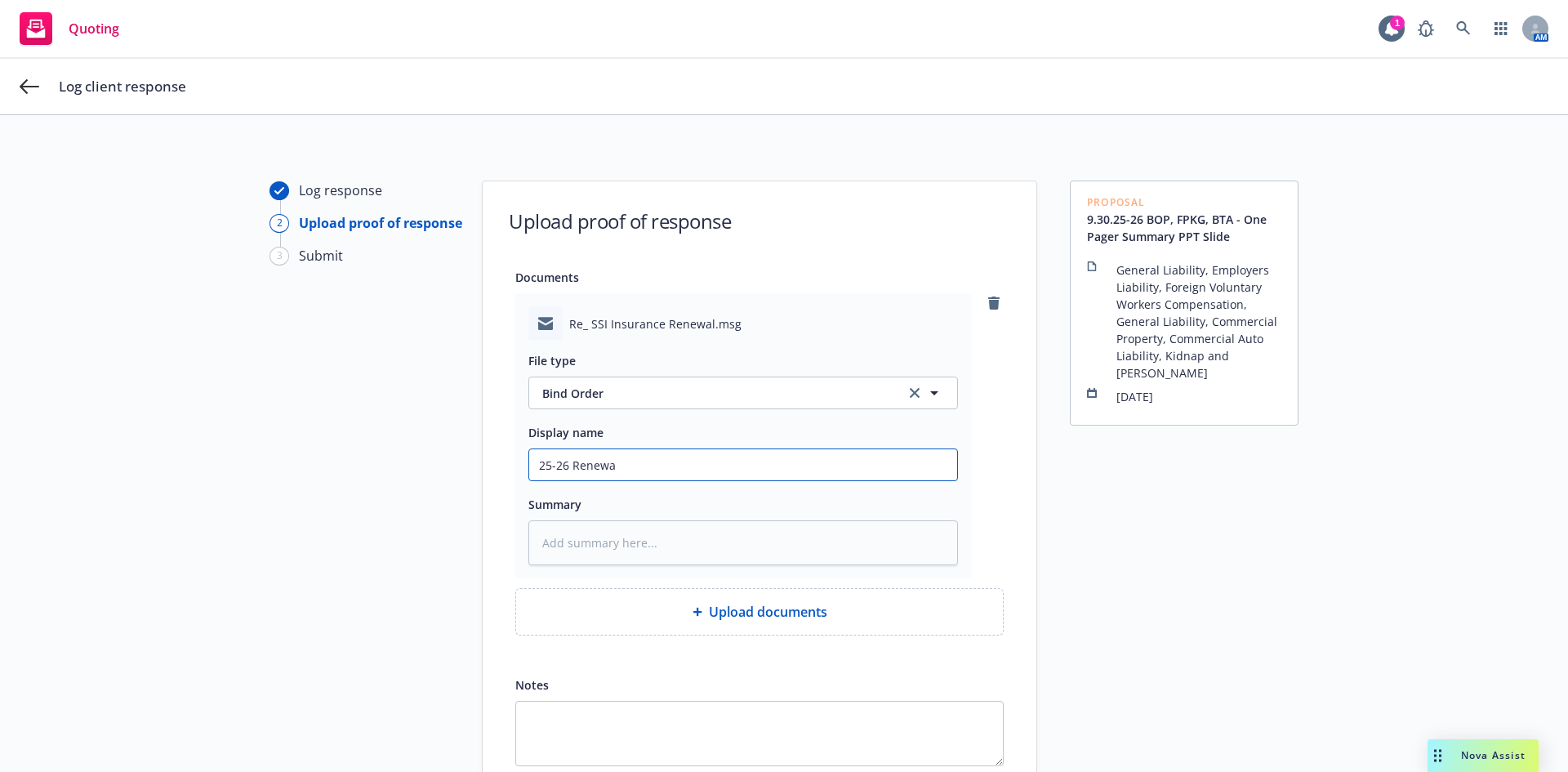
type textarea "x"
type input "25-26 Renewal"
type textarea "x"
type input "25-26 Renewal"
type textarea "x"
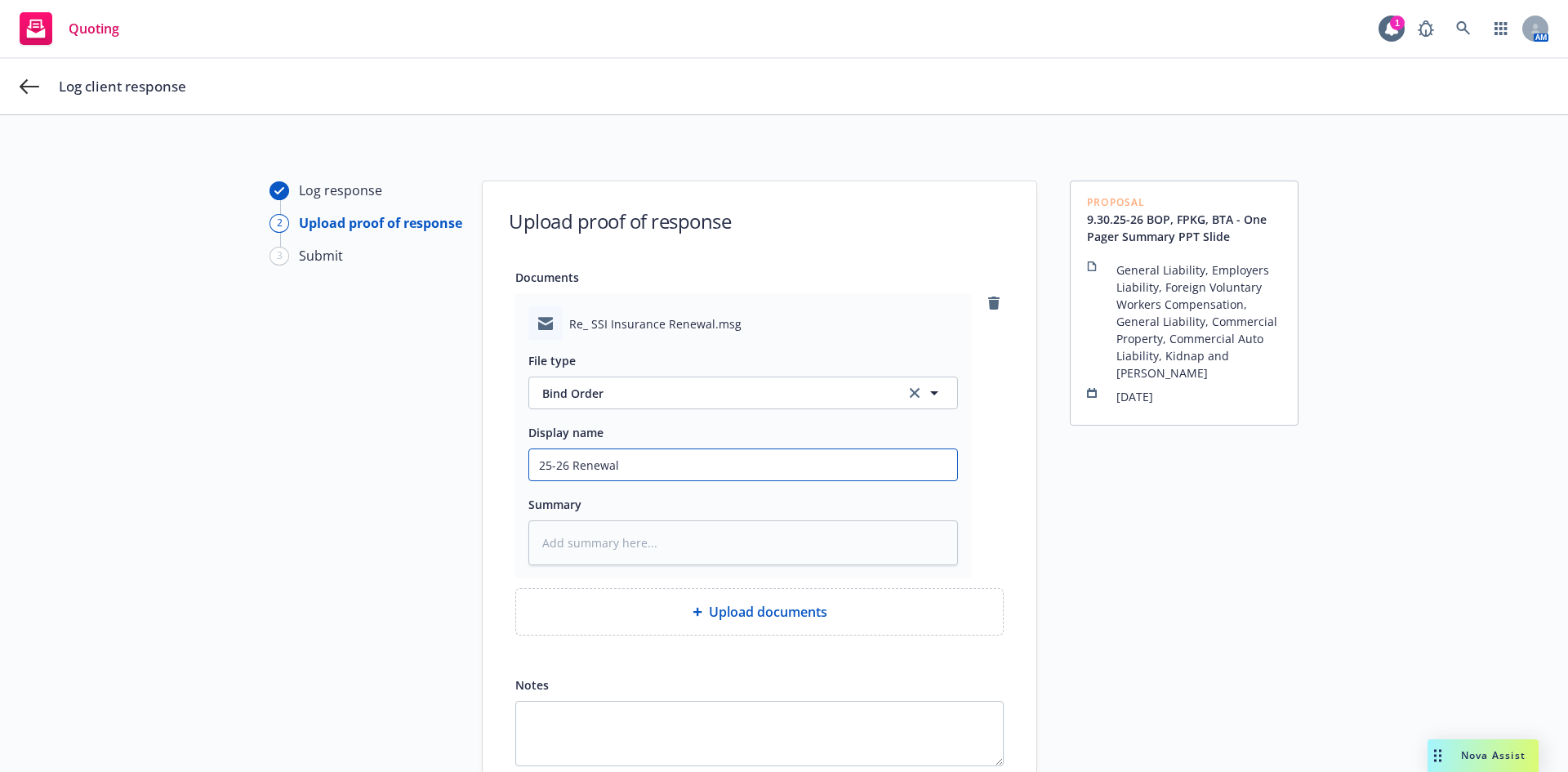
type input "25-26 MRenewal"
type textarea "x"
type input "25-26 MLRenewal"
type textarea "x"
type input "25-26 ML Renewal"
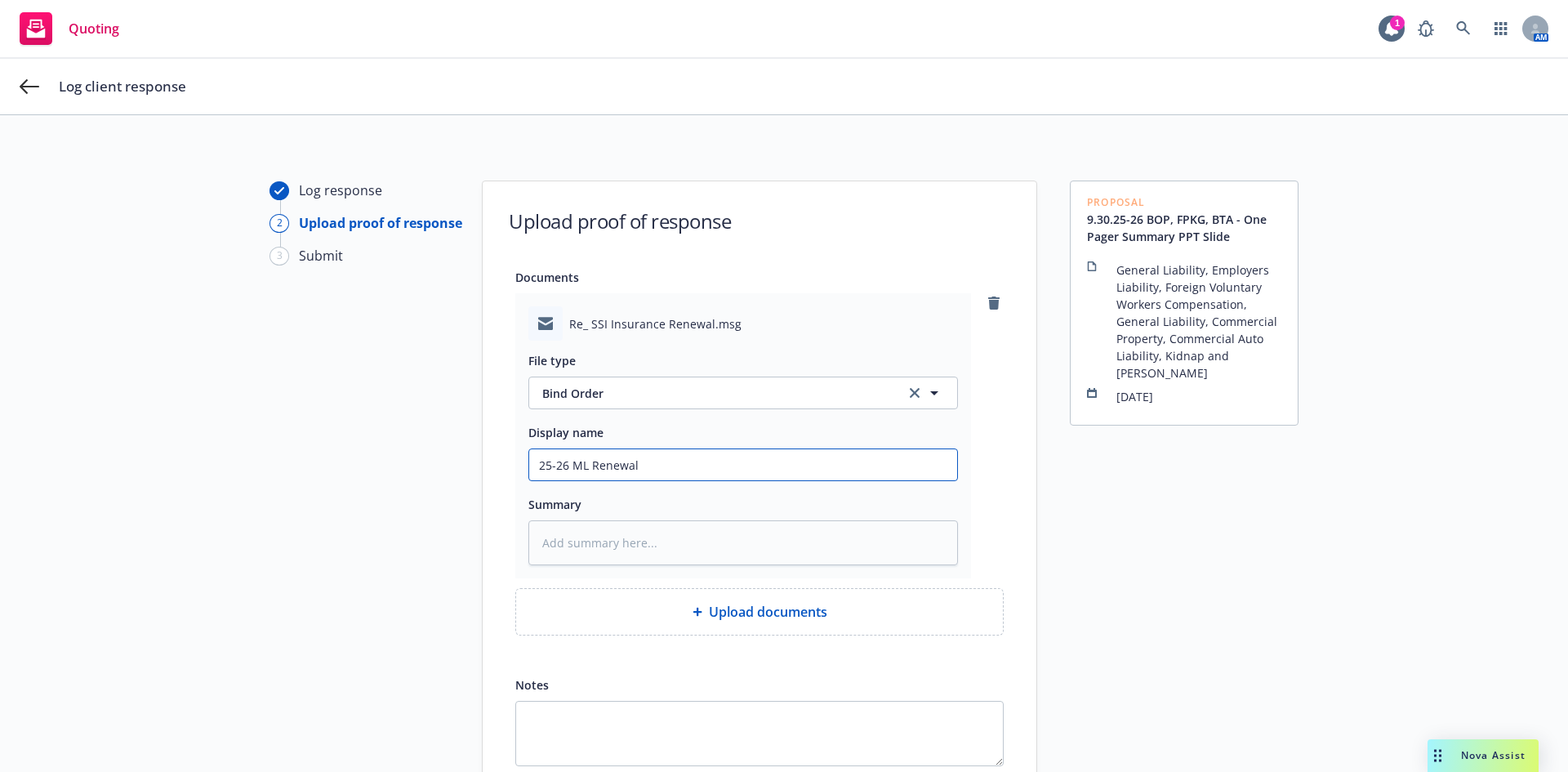
type textarea "x"
type input "25-26 ML &Renewal"
type textarea "x"
type input "25-26 ML & Renewal"
type textarea "x"
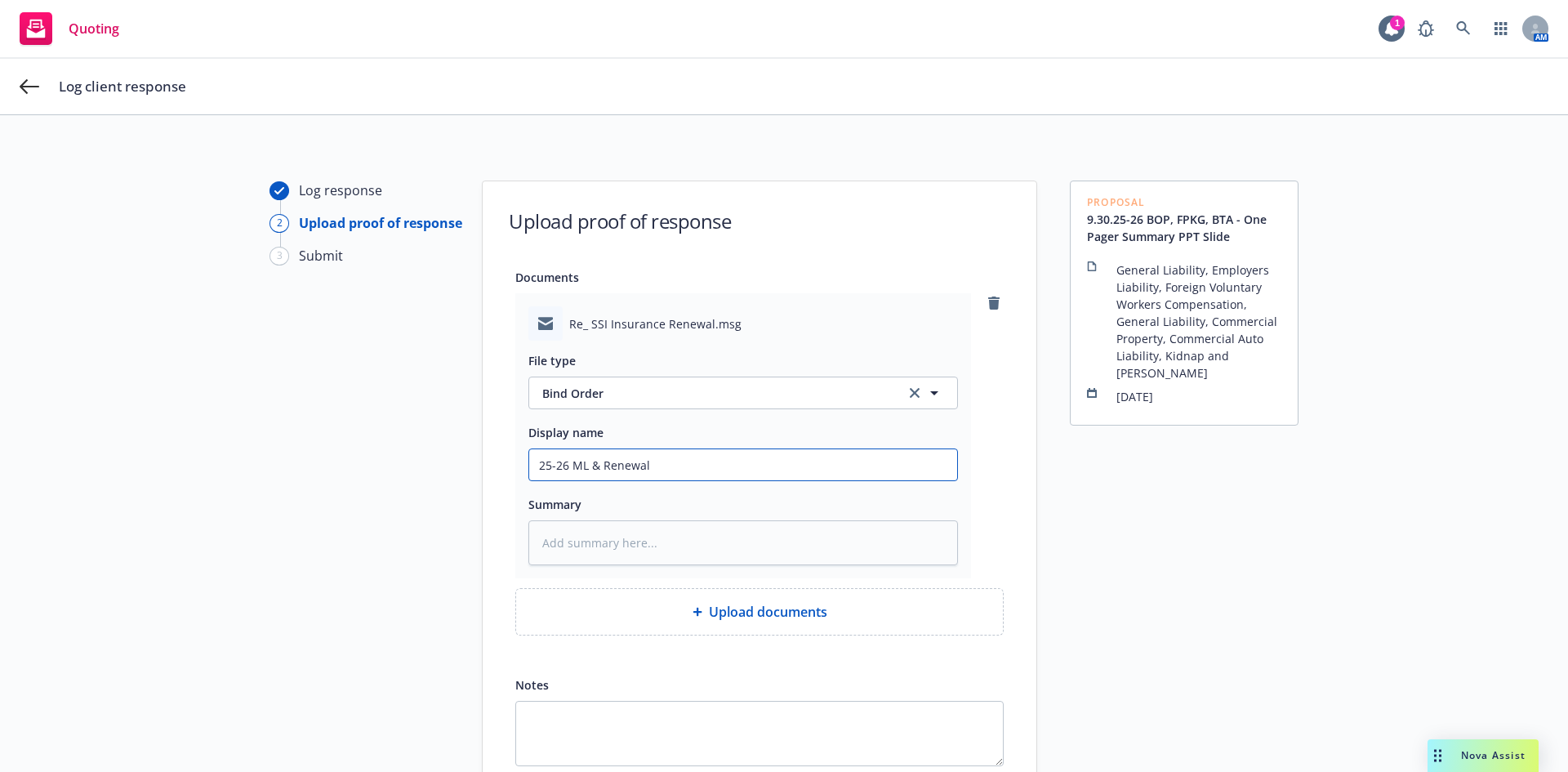
type input "25-26 ML & PRenewal"
type textarea "x"
type input "25-26 ML & P&Renewal"
type textarea "x"
type input "25-26 ML & P&CRenewal"
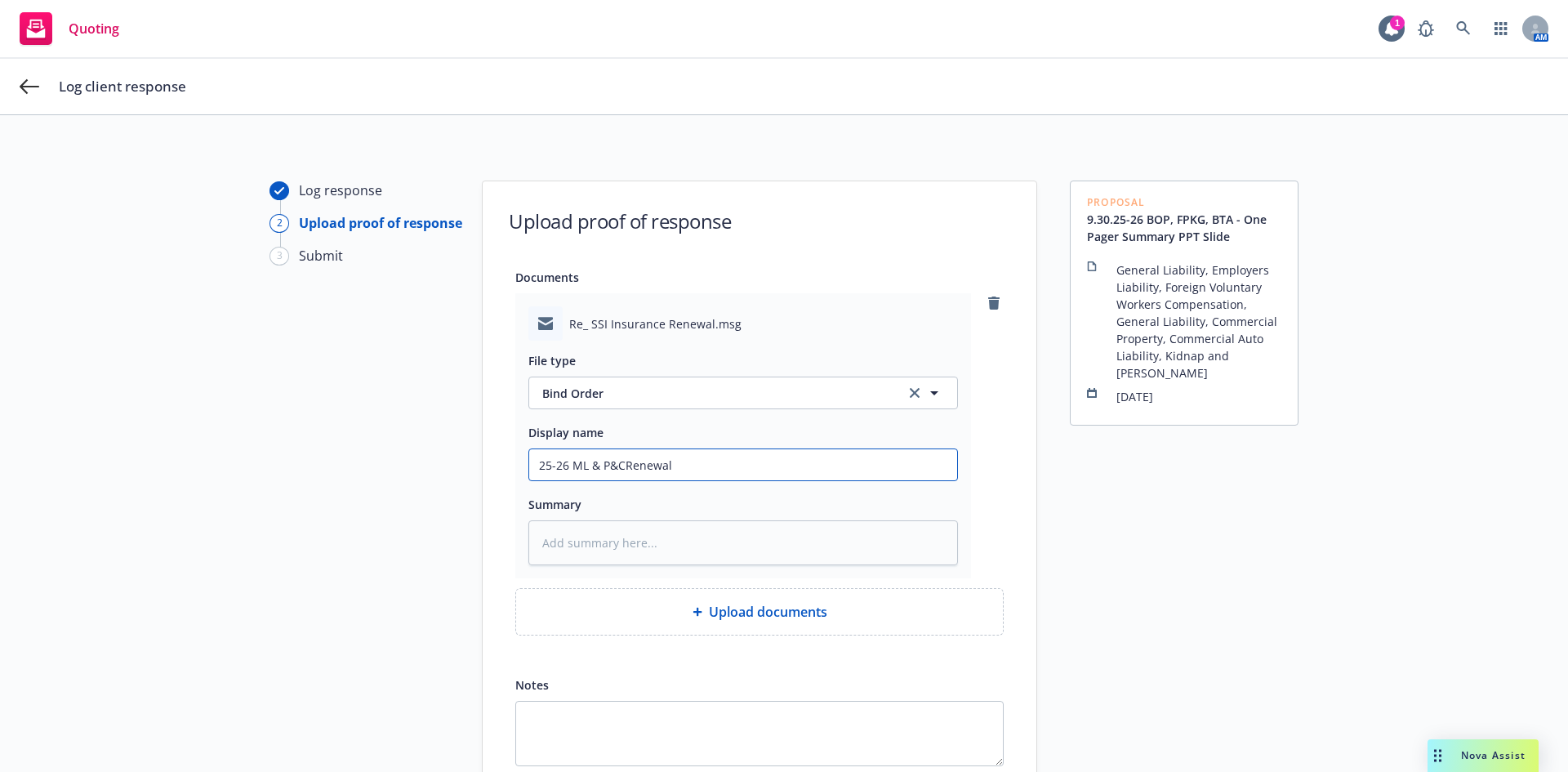
type textarea "x"
type input "25-26 ML & P&C Renewal"
type textarea "x"
type input "25-26 ML & P&C Renewal B"
type textarea "x"
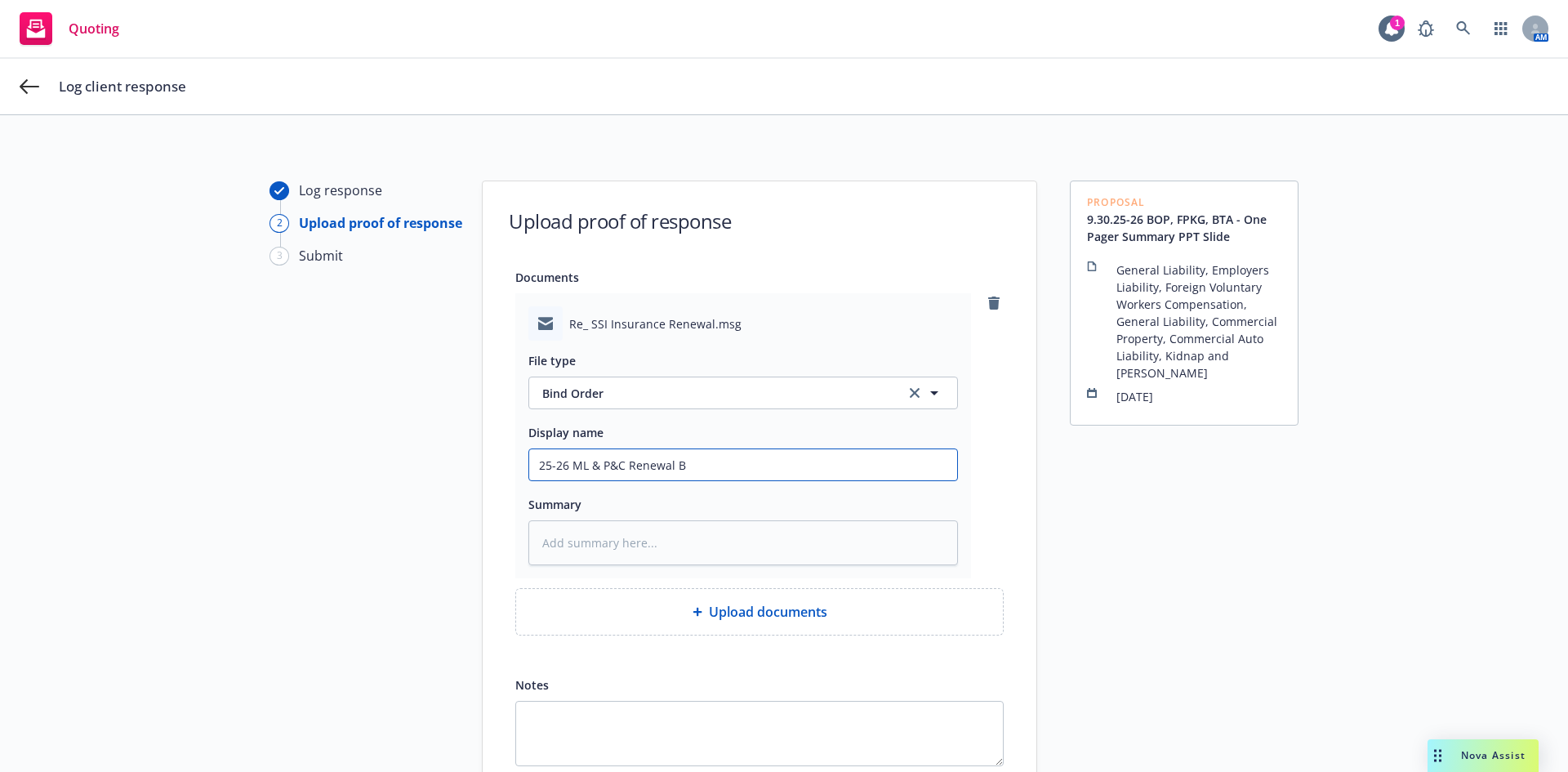
type input "25-26 ML & P&C Renewal Bi"
type textarea "x"
type input "25-26 ML & P&C Renewal Bin"
type textarea "x"
type input "25-26 ML & P&C Renewal Bind"
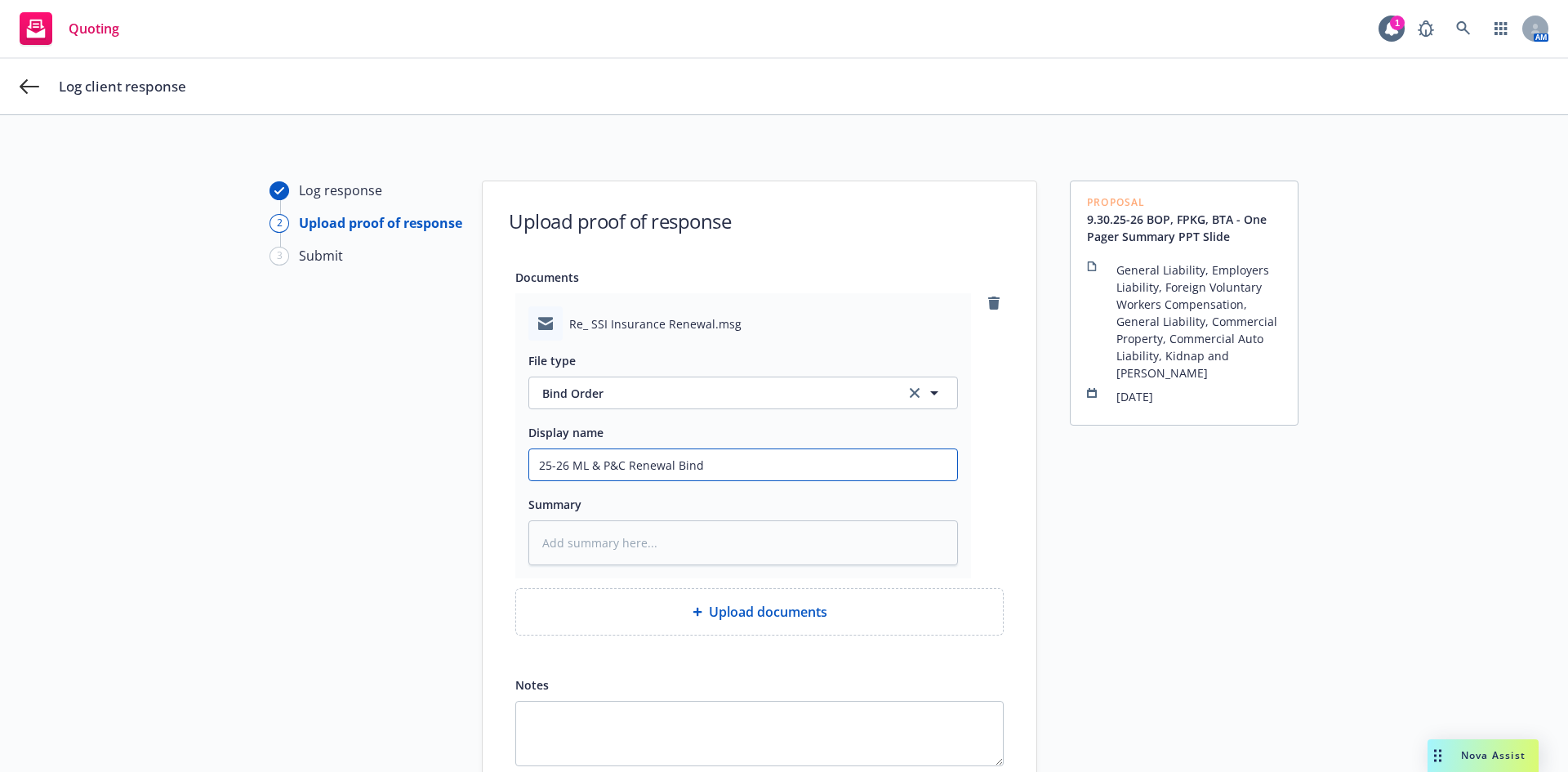
type textarea "x"
type input "25-26 ML & P&C Renewal Bind"
type textarea "x"
type input "25-26 ML & P&C Renewal Bind O"
type textarea "x"
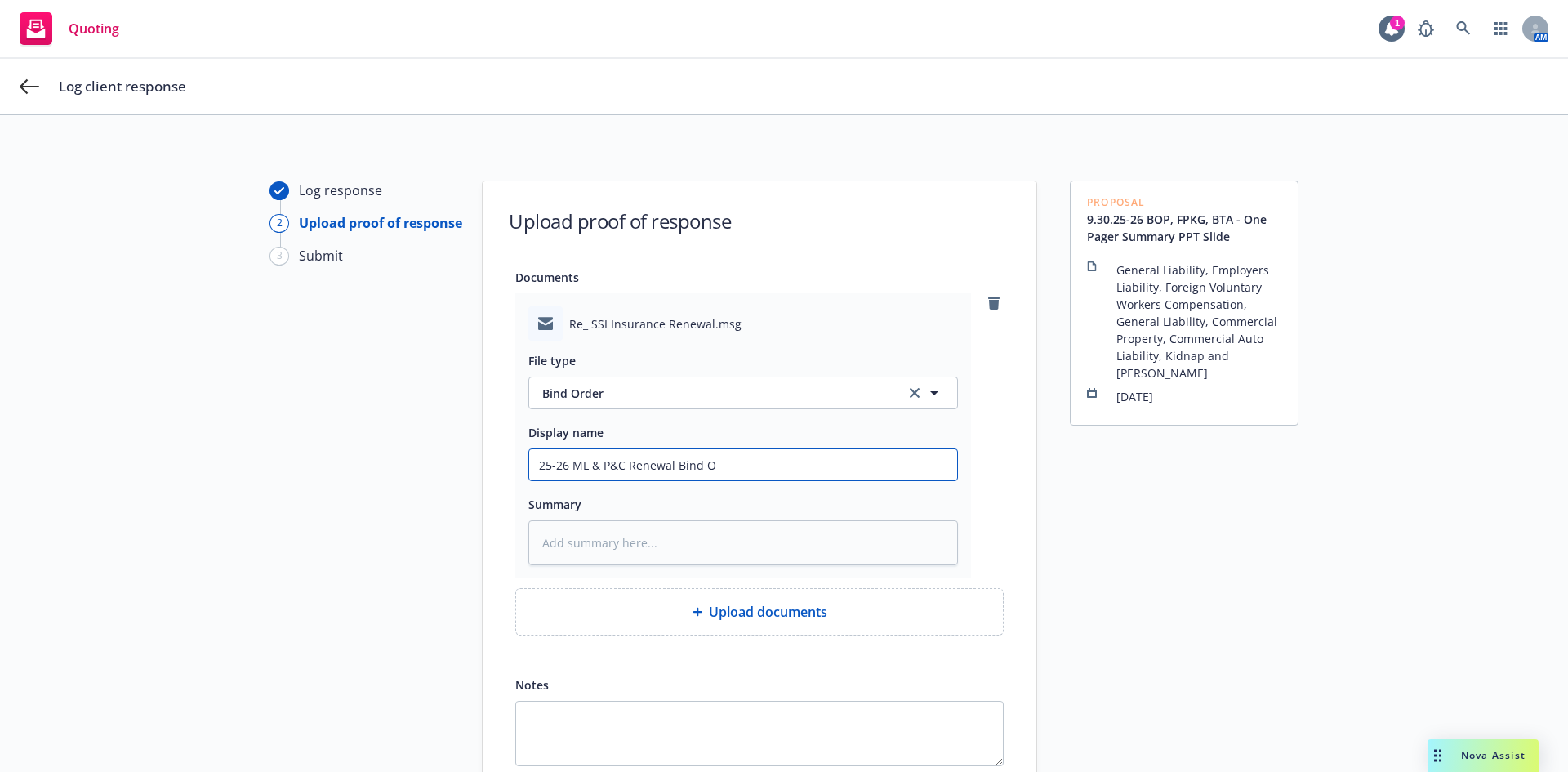
type input "25-26 ML & P&C Renewal Bind Or"
type textarea "x"
type input "25-26 ML & P&C Renewal Bind Ord"
type textarea "x"
type input "25-26 ML & P&C Renewal Bind Orde"
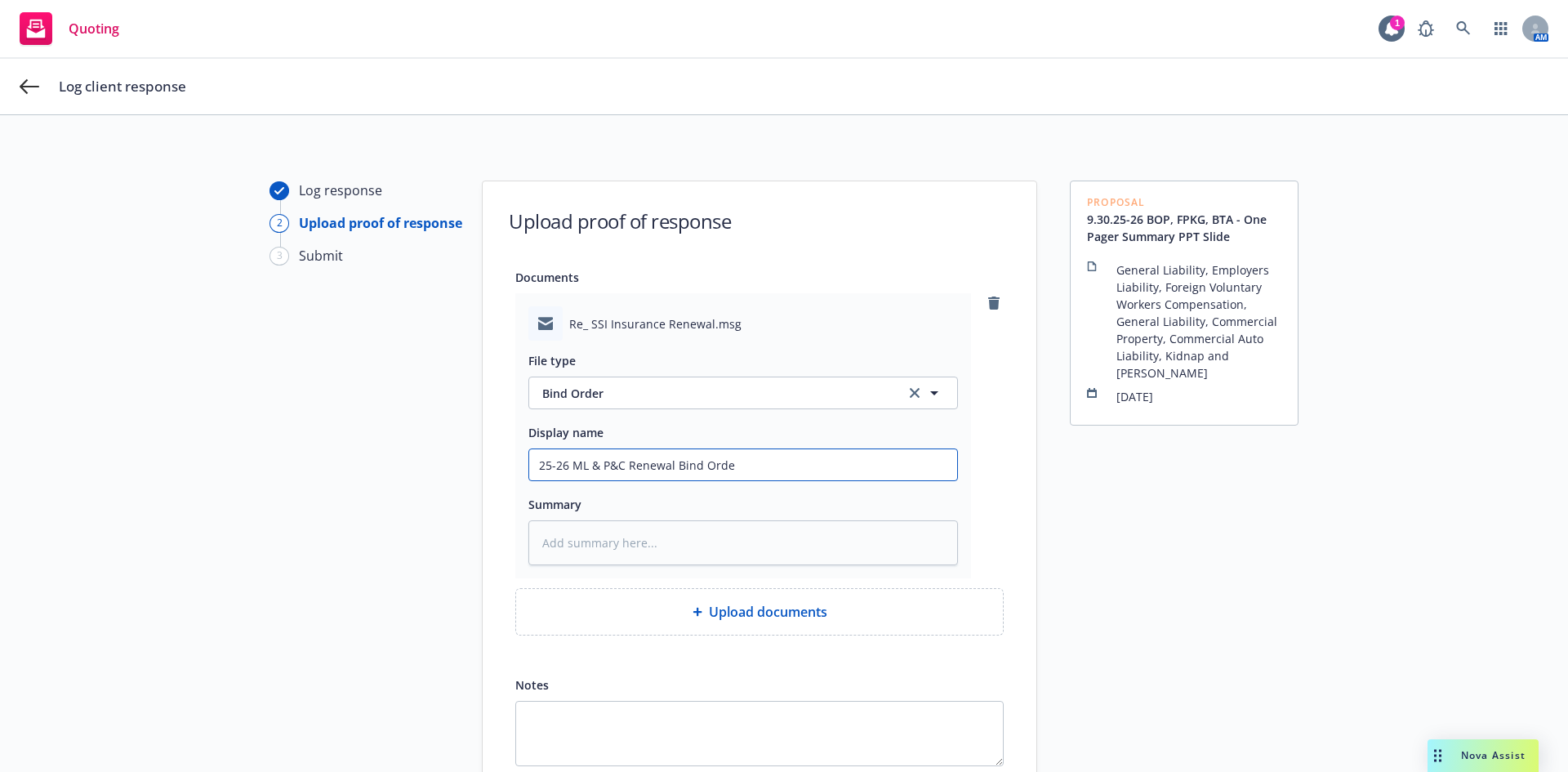
type textarea "x"
type input "25-26 ML & P&C Renewal Bind Order"
type textarea "x"
type input "25-26 ML & P&C Renewal Bind Order"
type textarea "x"
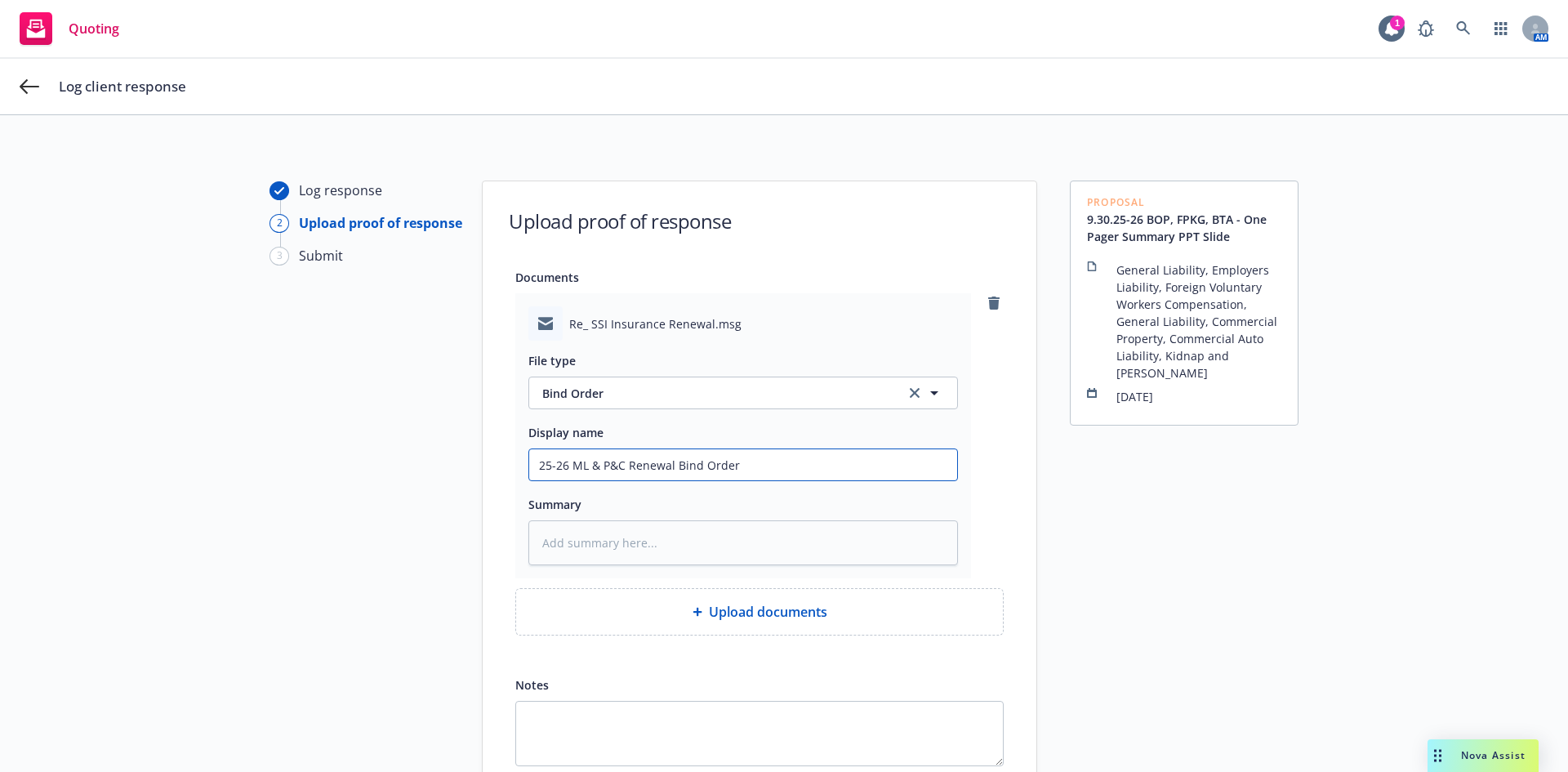
type input "25-26 ML & P&C Renewal Bind Order f"
type textarea "x"
type input "25-26 ML & P&C Renewal Bind Order fr"
type textarea "x"
type input "25-26 ML & P&C Renewal Bind Order fr"
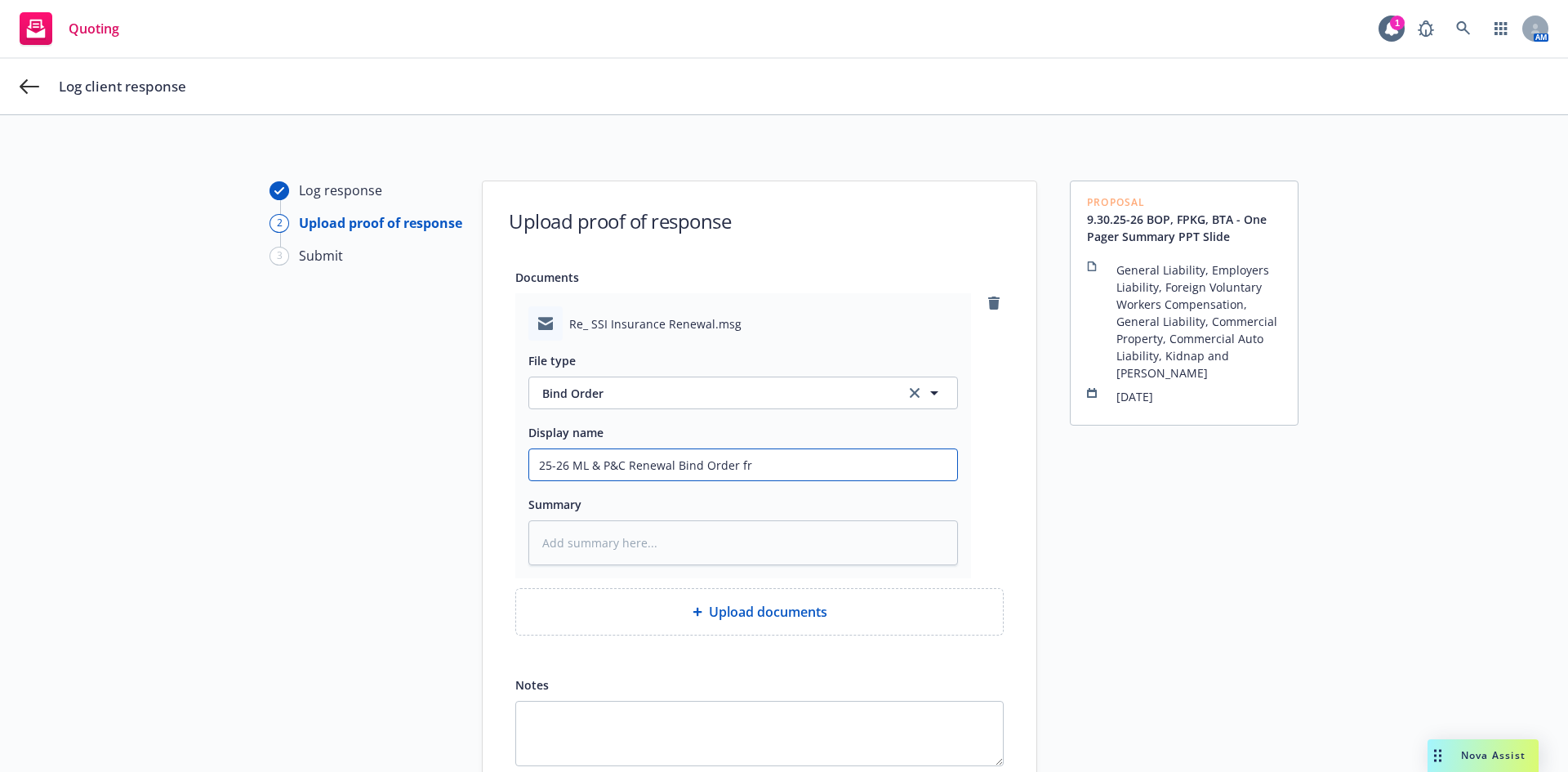
type textarea "x"
type input "25-26 ML & P&C Renewal Bind Order fr I"
type textarea "x"
type input "25-26 ML & P&C Renewal Bind Order fr In"
type textarea "x"
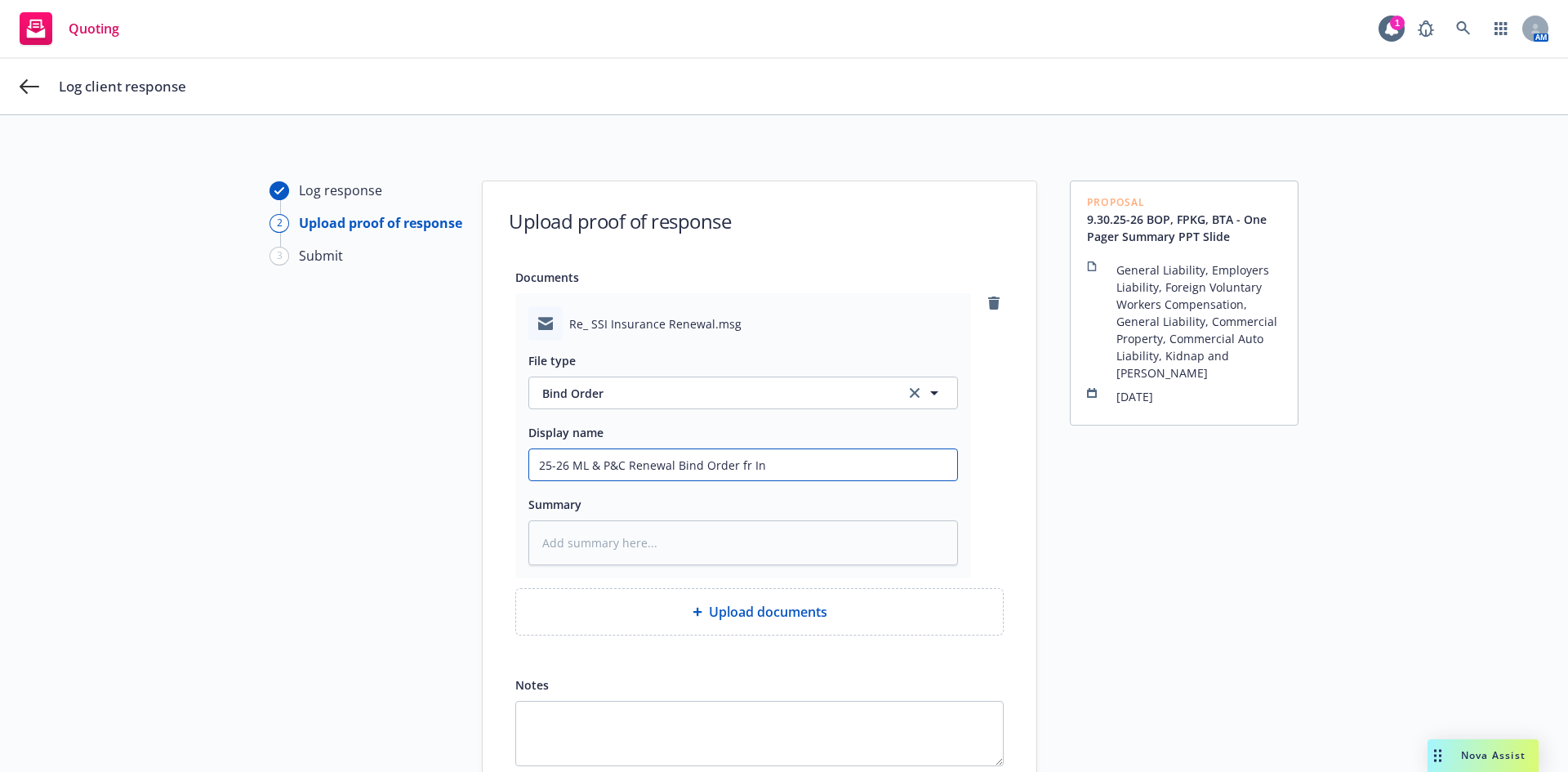
type input "25-26 ML & P&C Renewal Bind Order fr Ins"
type textarea "x"
type input "25-26 ML & P&C Renewal Bind Order fr Insd"
type textarea "x"
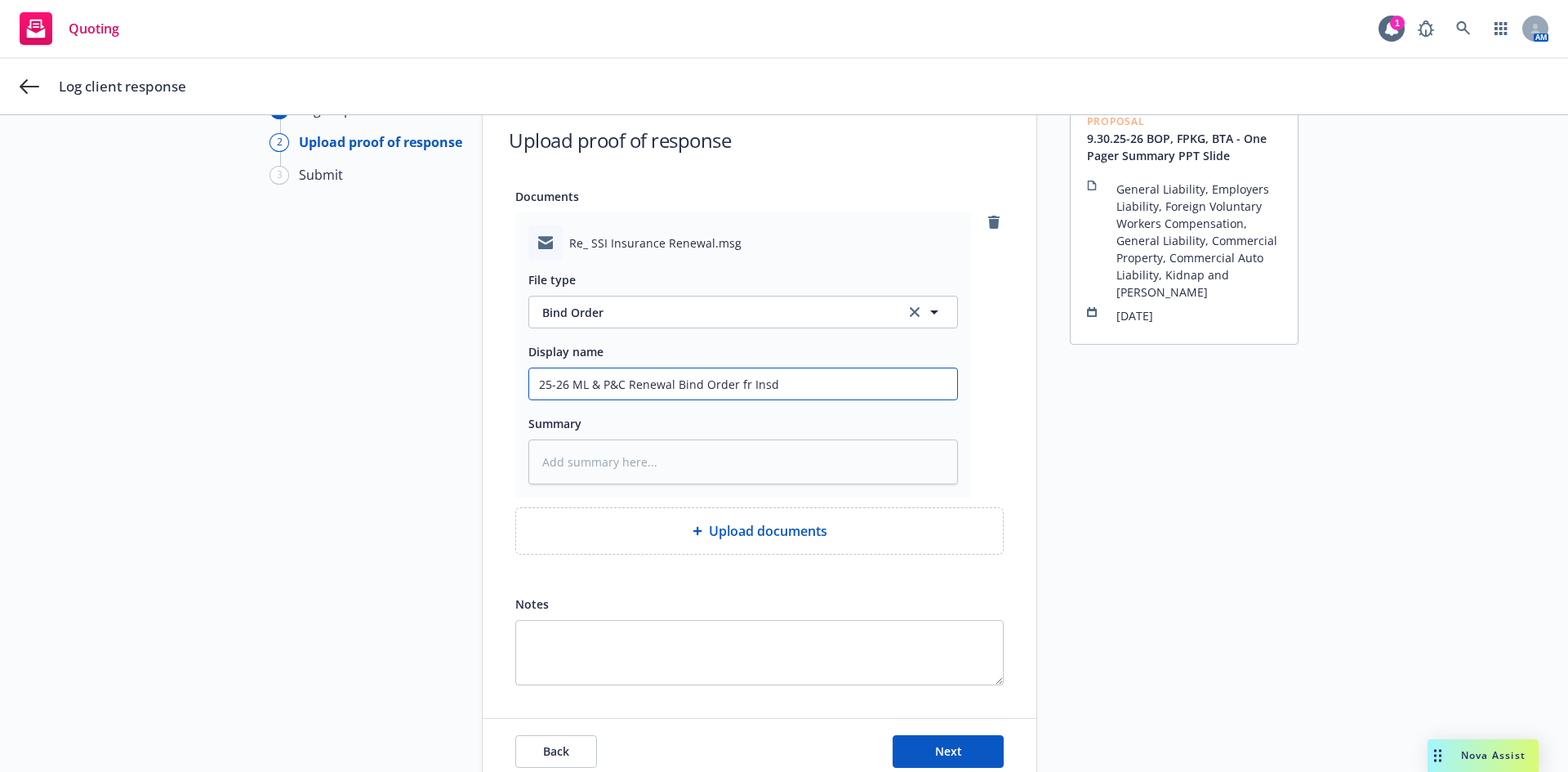
scroll to position [159, 0]
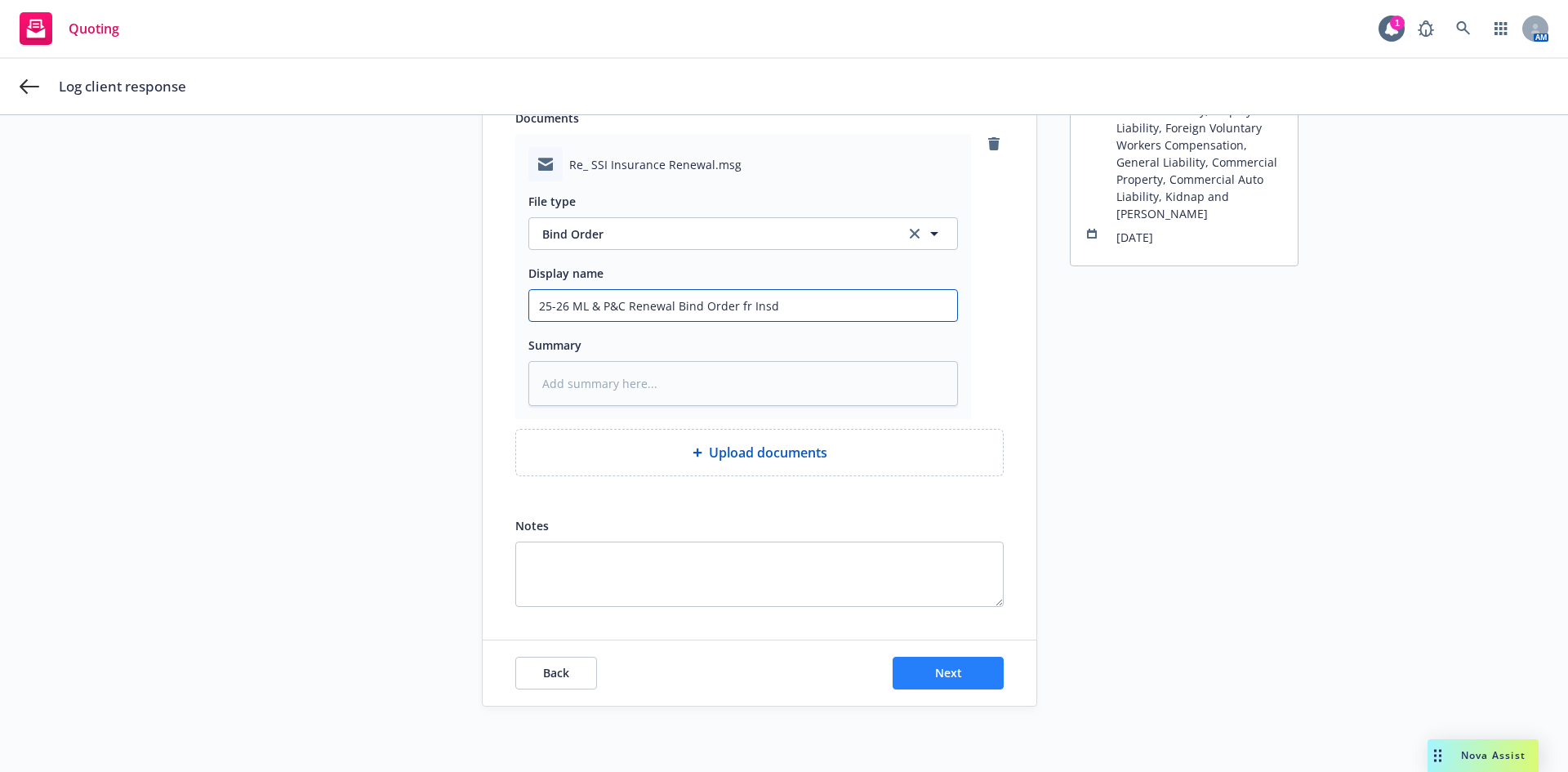
type input "25-26 ML & P&C Renewal Bind Order fr Insd"
click at [958, 662] on button "Next" at bounding box center [948, 673] width 111 height 32
type textarea "x"
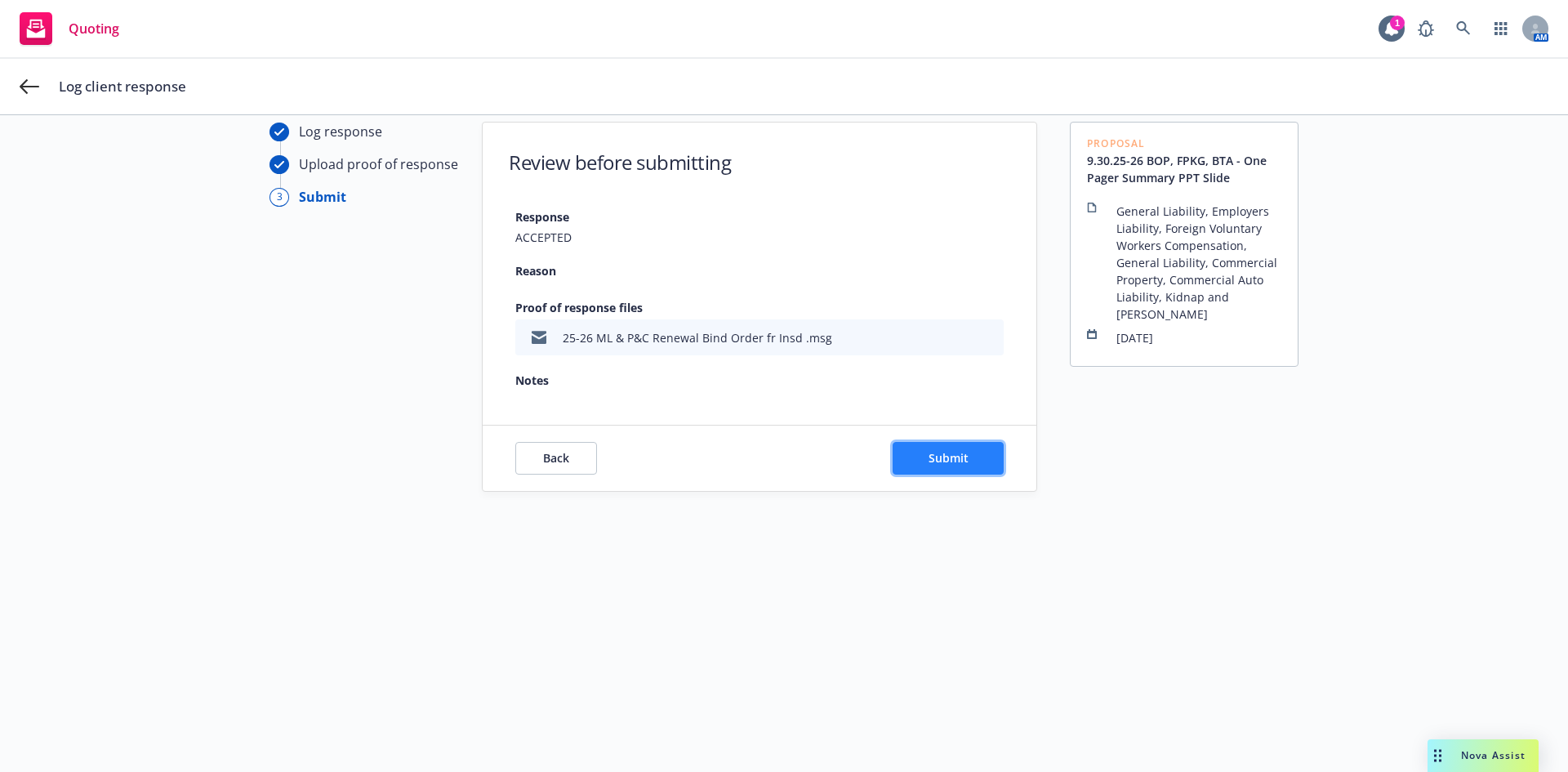
click at [910, 460] on button "Submit" at bounding box center [948, 458] width 111 height 32
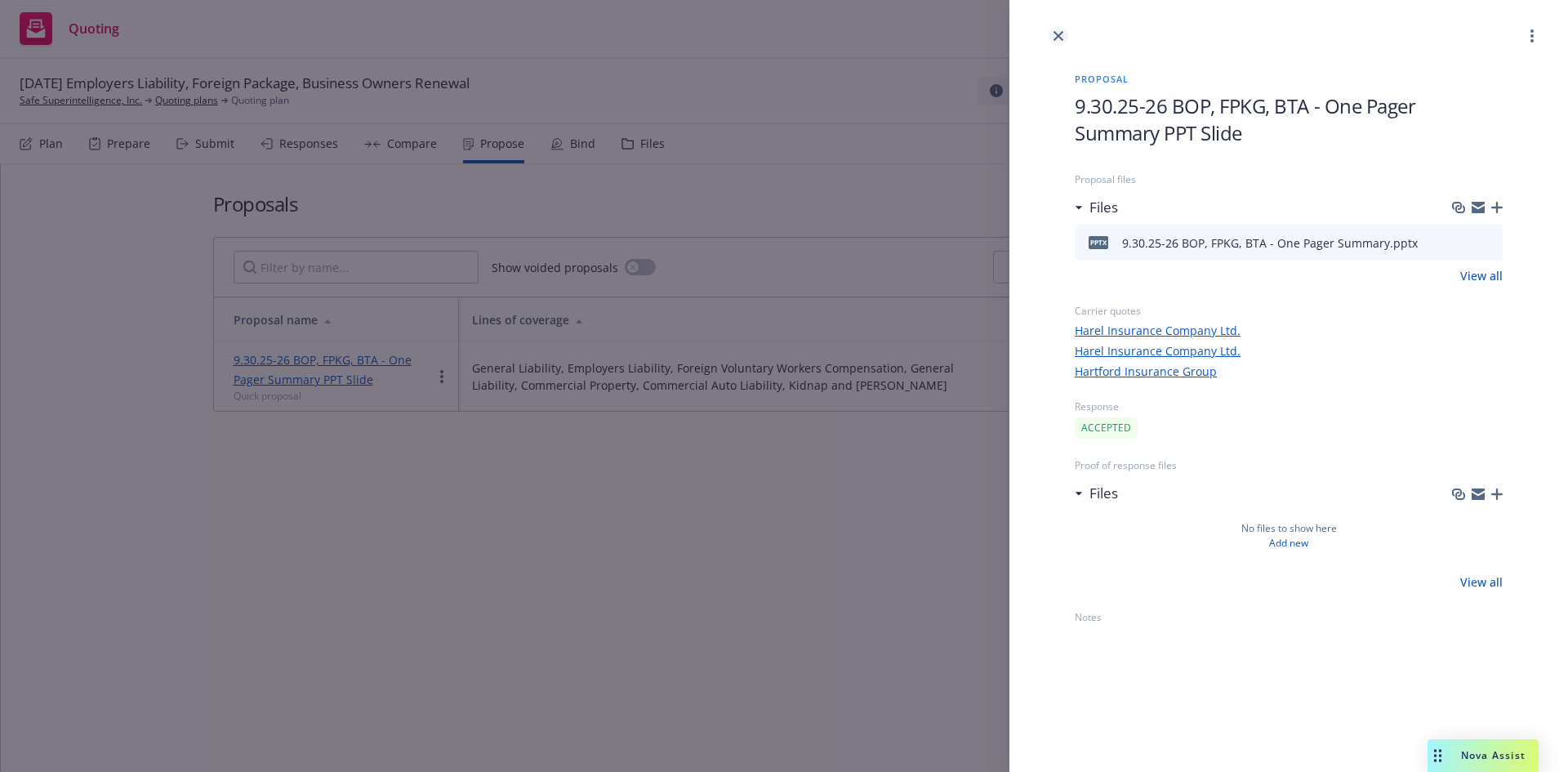
click at [1060, 36] on icon "close" at bounding box center [1059, 36] width 10 height 10
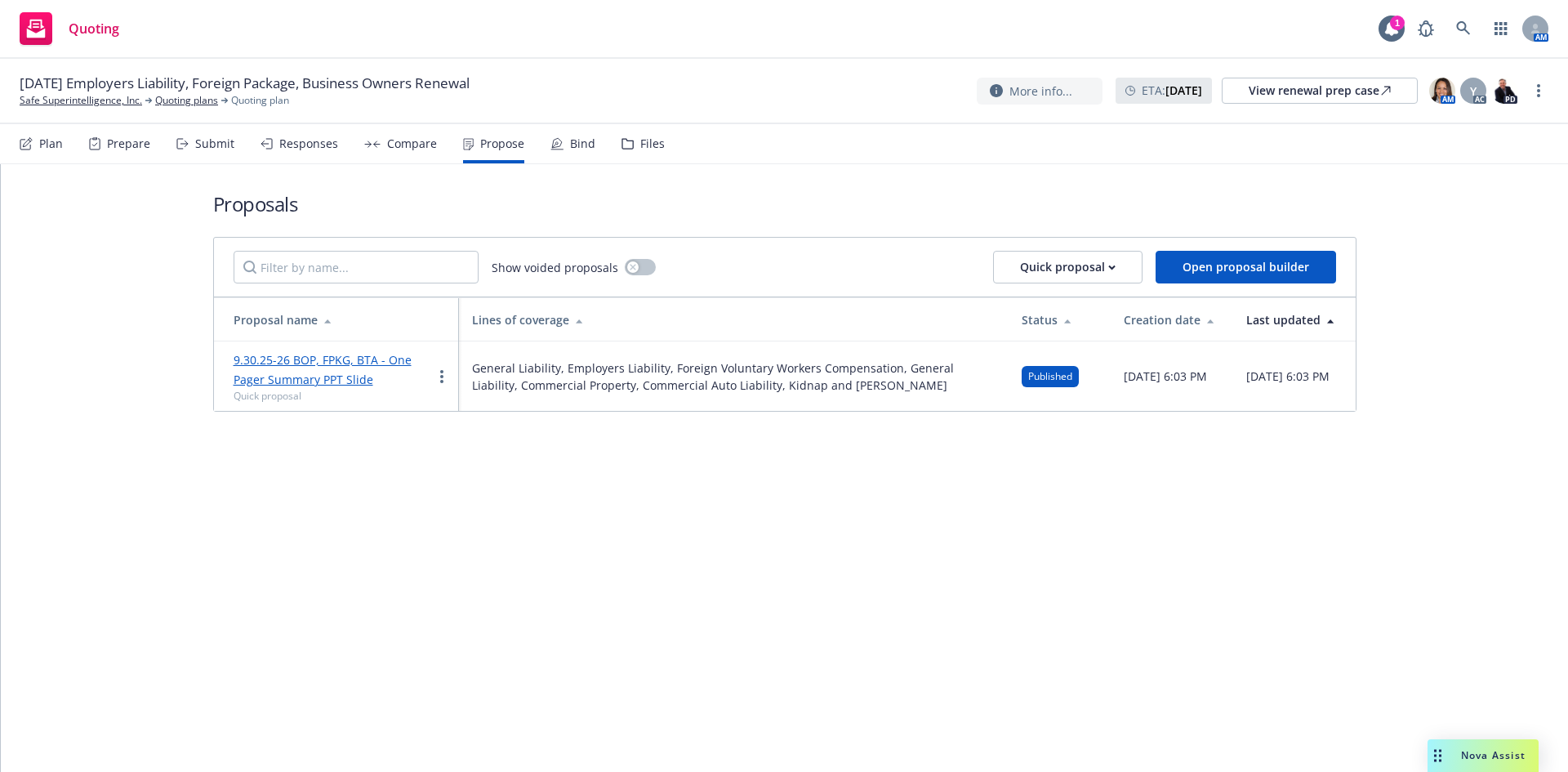
click at [583, 143] on div "Bind" at bounding box center [583, 143] width 25 height 13
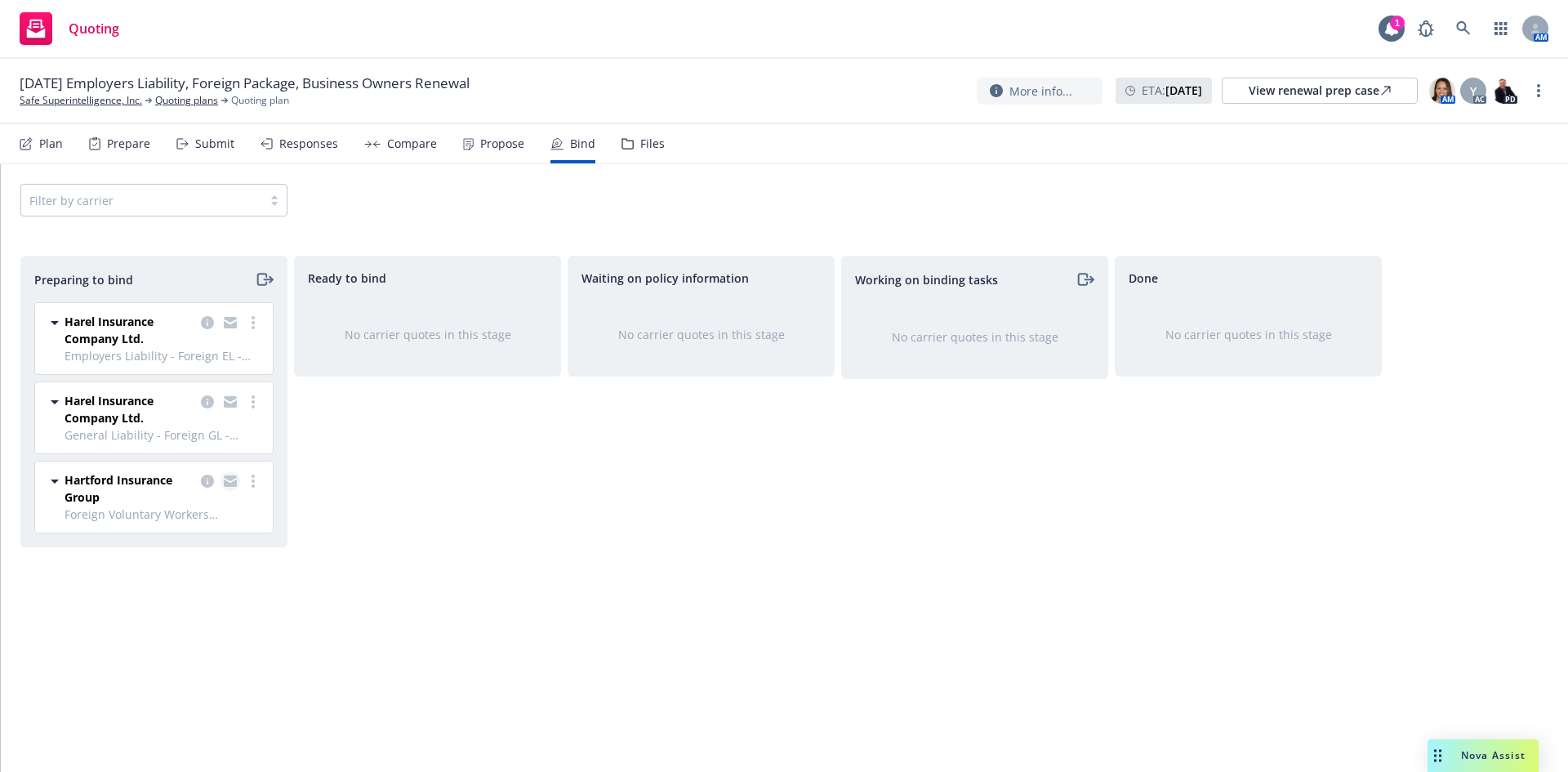
click at [230, 483] on icon "copy logging email" at bounding box center [230, 480] width 13 height 11
click at [250, 481] on link "more" at bounding box center [253, 480] width 20 height 20
click at [266, 276] on icon "moveRight" at bounding box center [261, 278] width 9 height 11
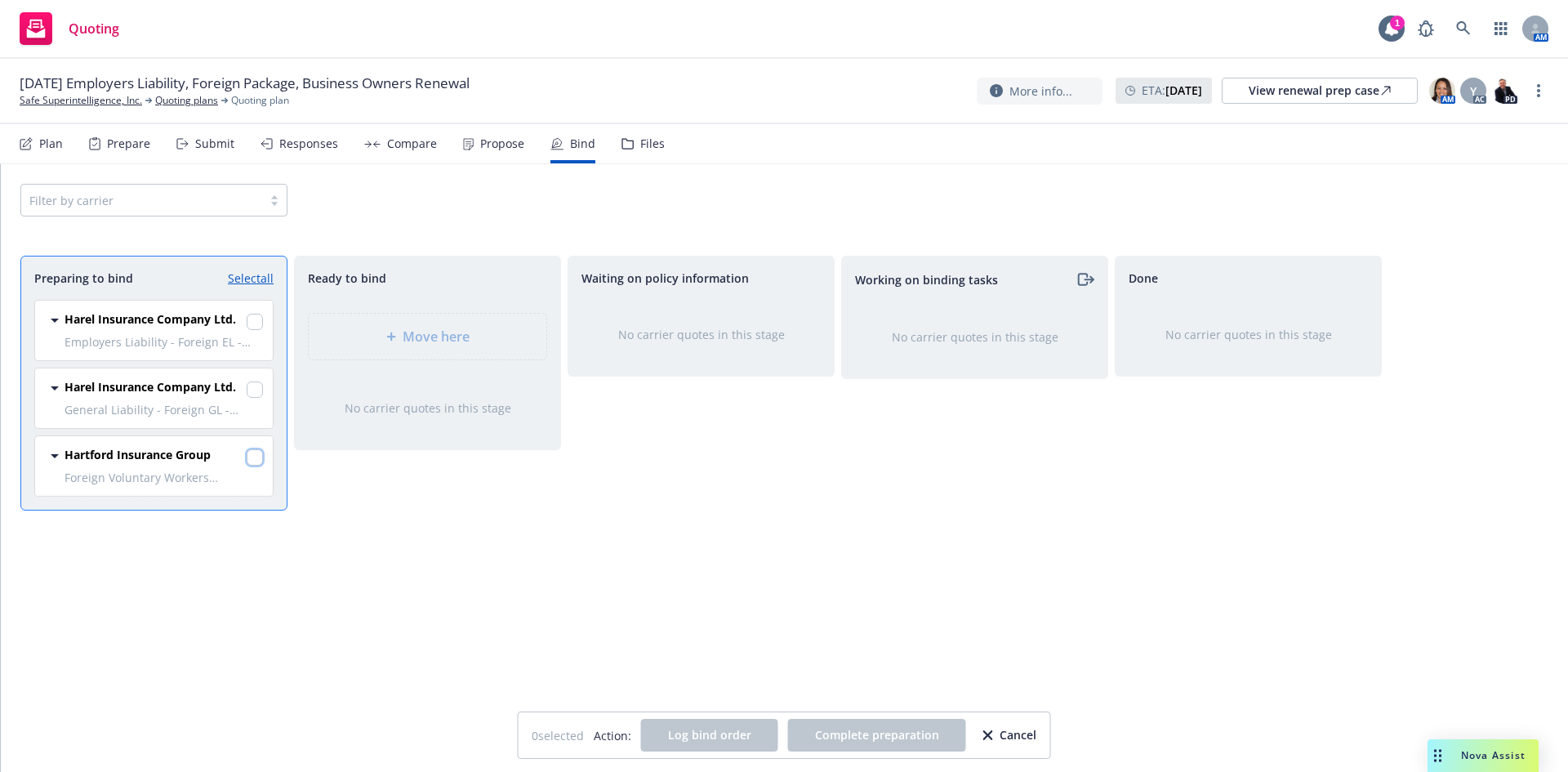
click at [259, 450] on input "checkbox" at bounding box center [255, 456] width 16 height 16
checkbox input "true"
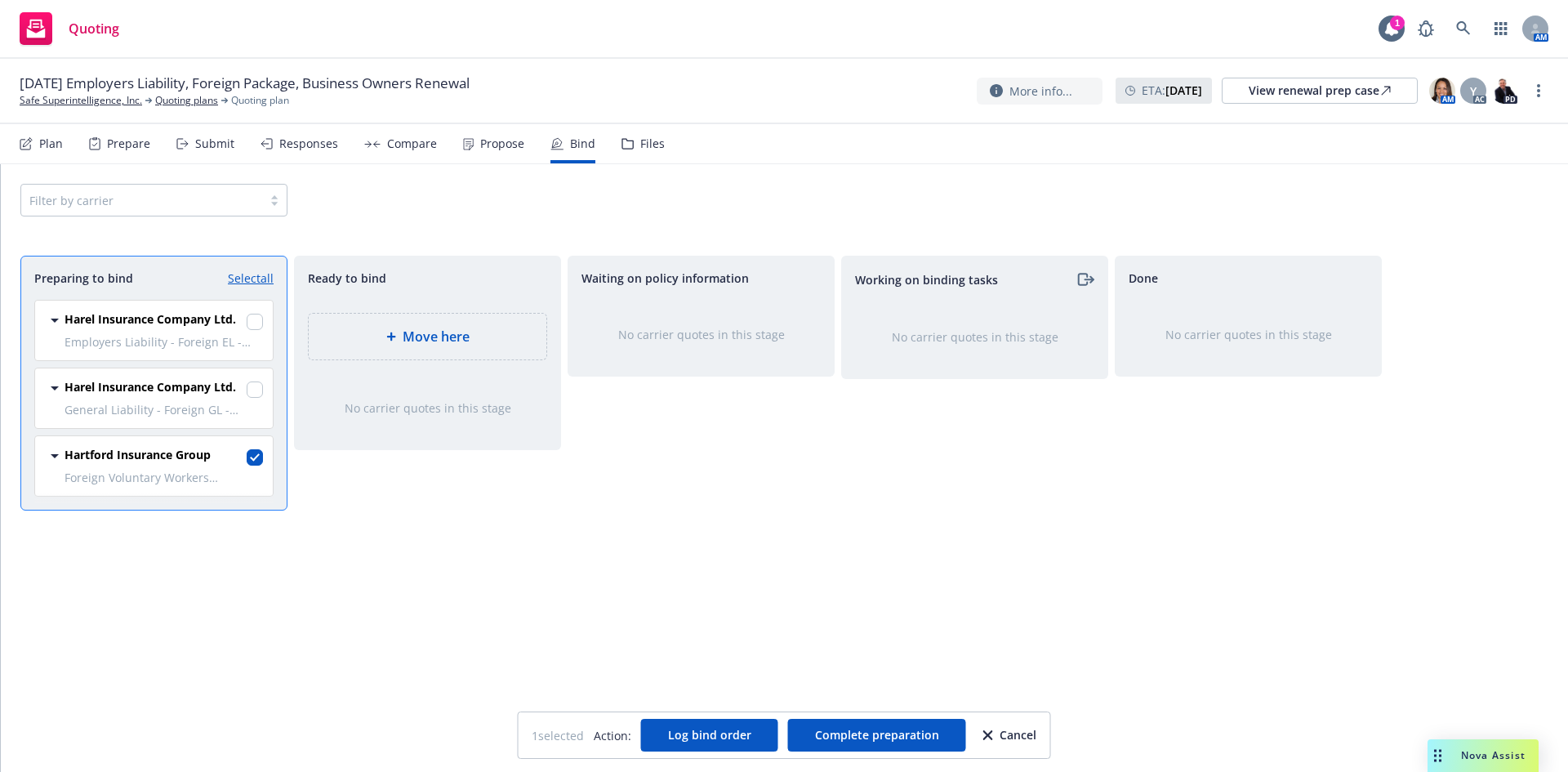
click at [457, 340] on span "Move here" at bounding box center [436, 336] width 67 height 20
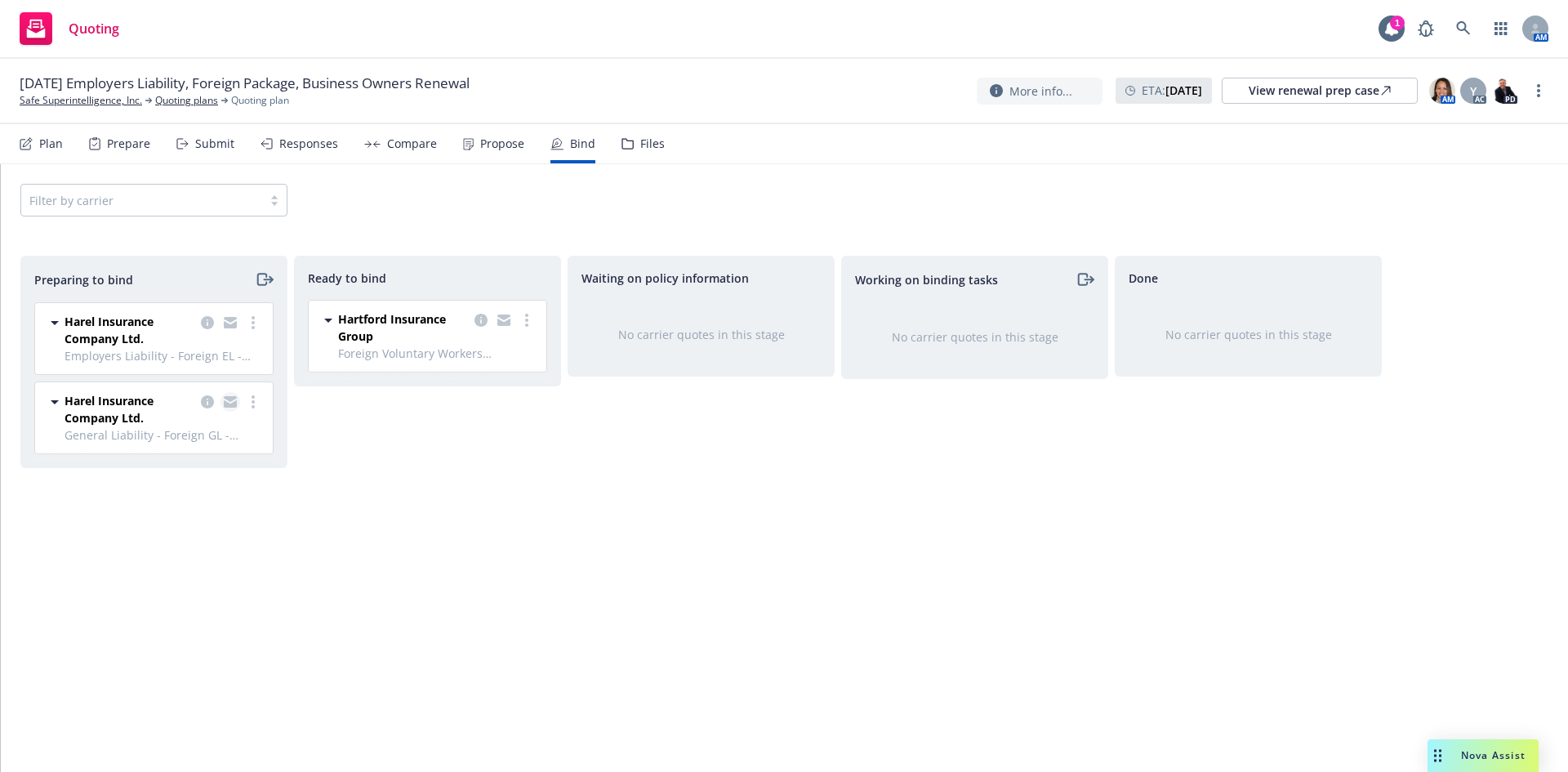
click at [227, 400] on icon "copy logging email" at bounding box center [230, 399] width 13 height 6
click at [263, 282] on icon "moveRight" at bounding box center [264, 279] width 19 height 20
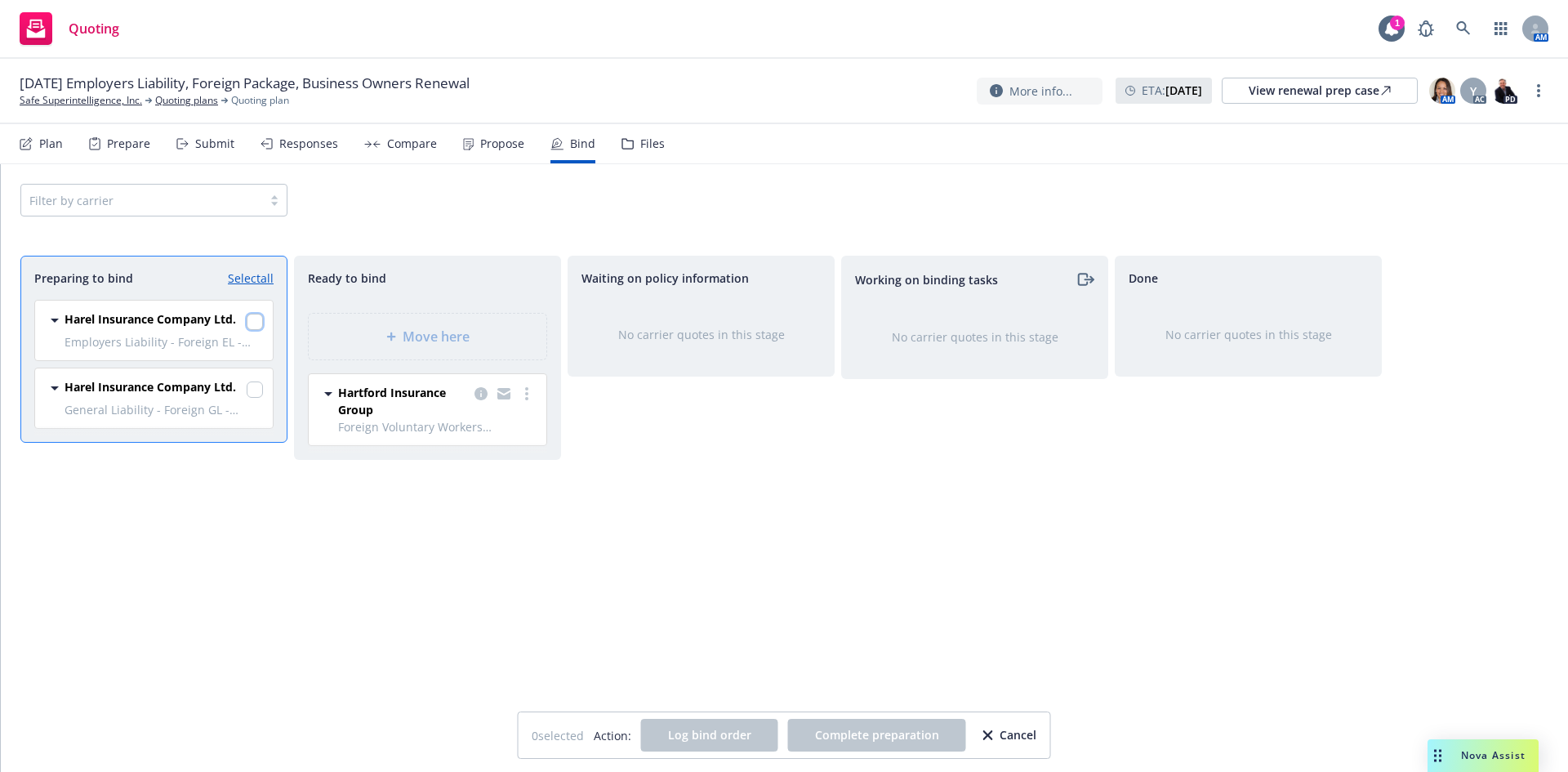
click at [255, 322] on input "checkbox" at bounding box center [255, 322] width 16 height 16
checkbox input "true"
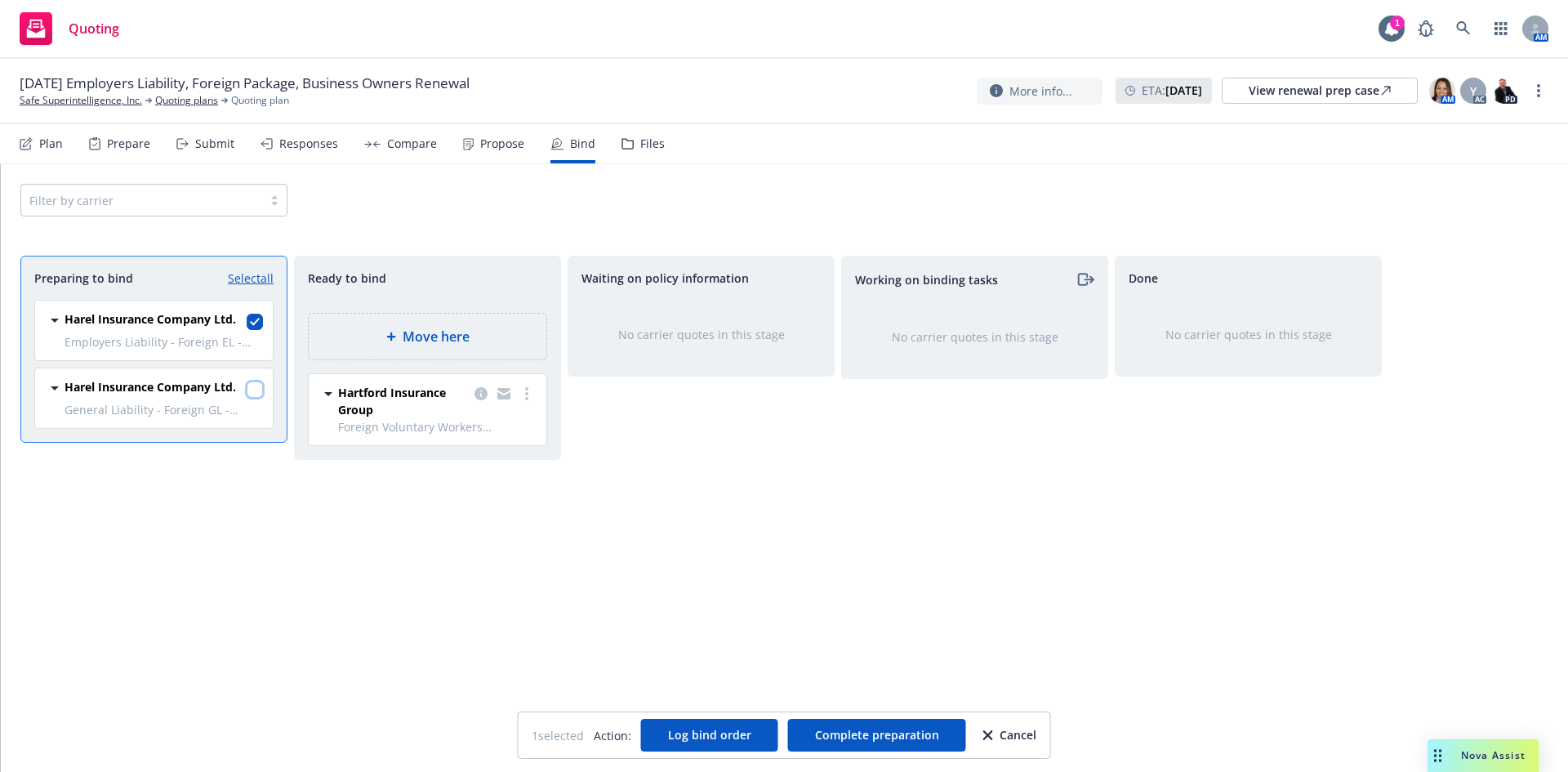
click at [255, 397] on input "checkbox" at bounding box center [255, 389] width 16 height 16
checkbox input "true"
click at [424, 344] on span "Move here" at bounding box center [436, 336] width 67 height 20
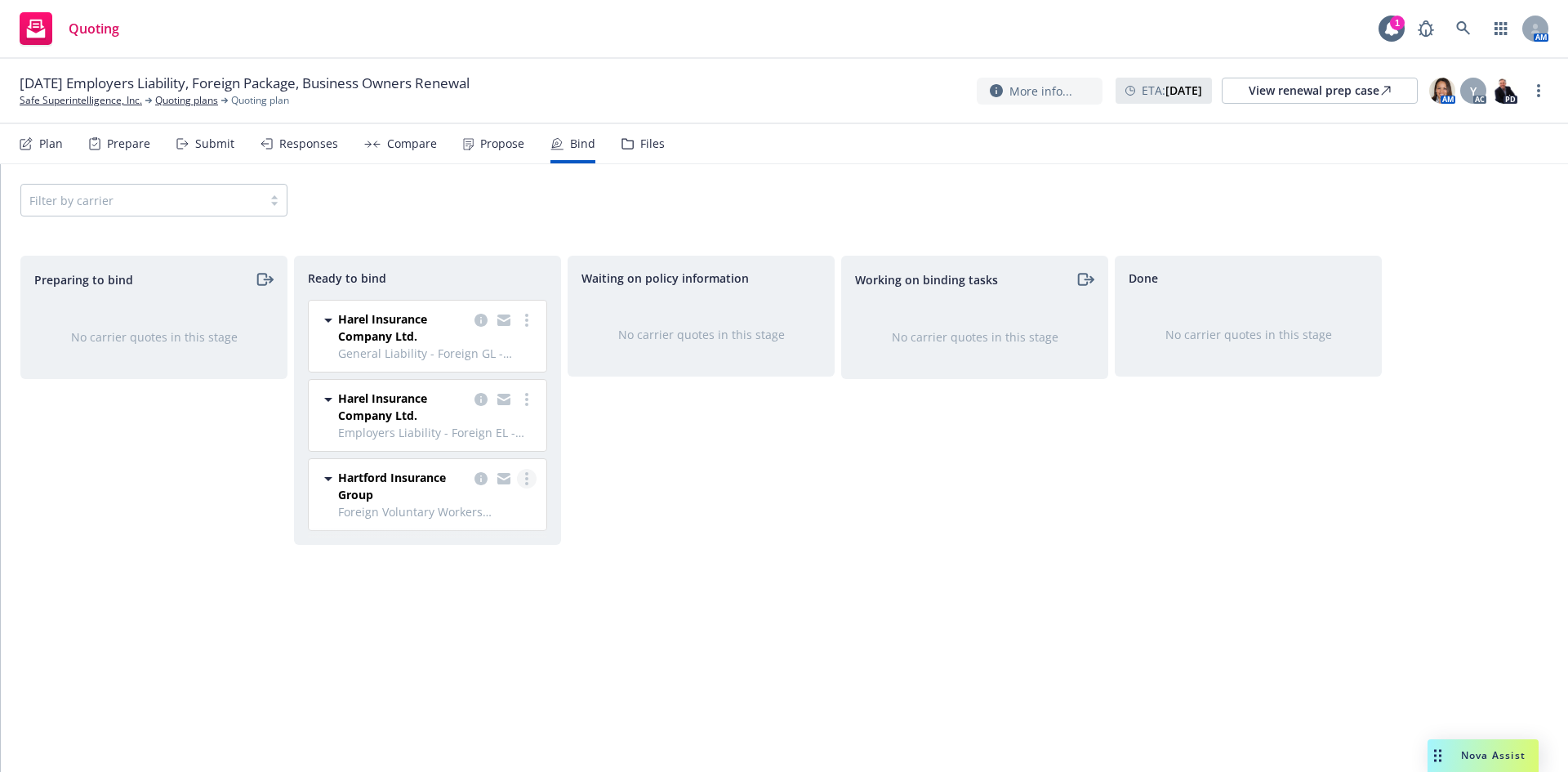
click at [531, 474] on link "more" at bounding box center [526, 478] width 20 height 20
click at [496, 514] on span "Log bind order" at bounding box center [447, 512] width 120 height 15
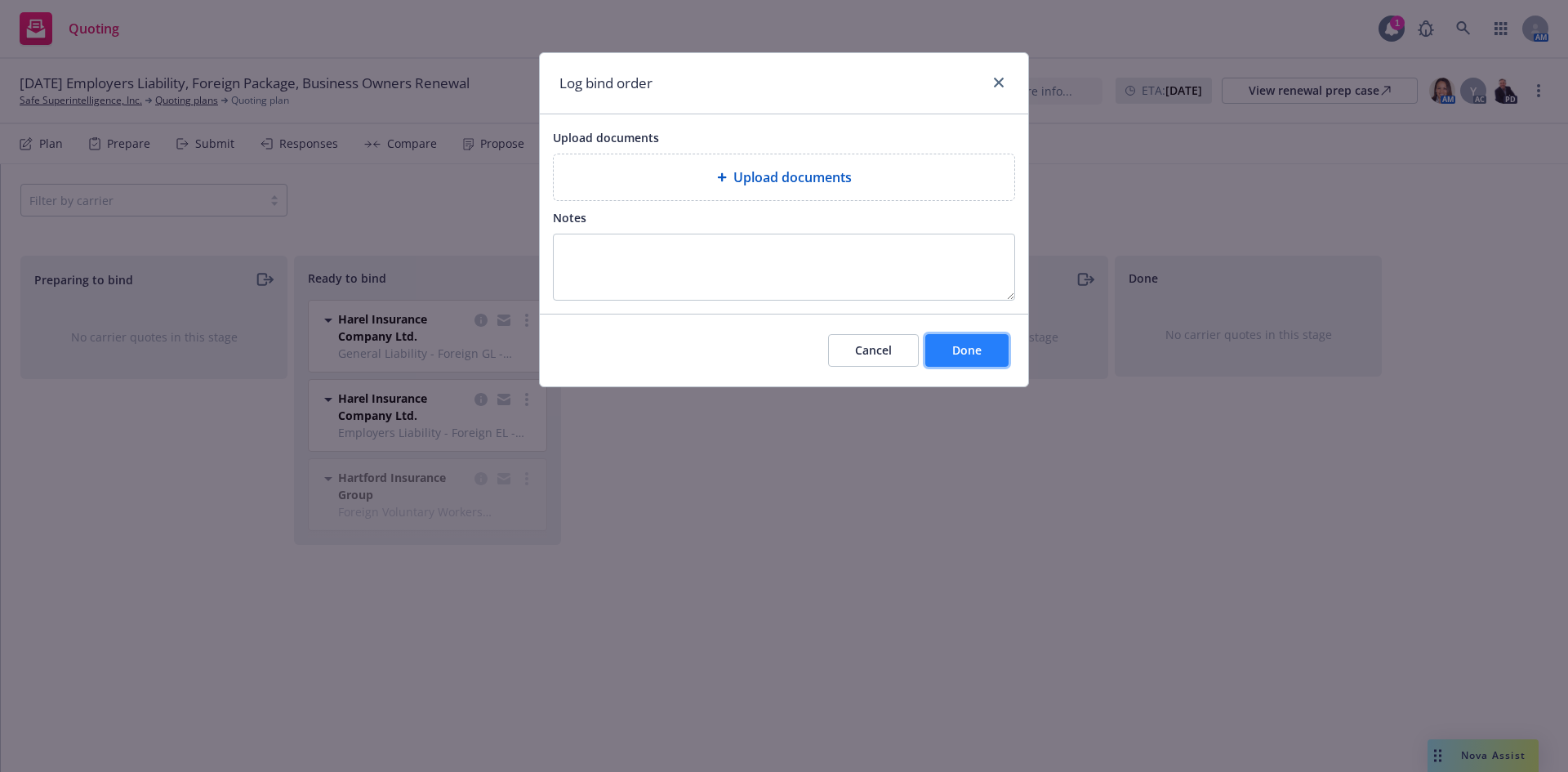
click at [955, 353] on span "Done" at bounding box center [966, 350] width 30 height 15
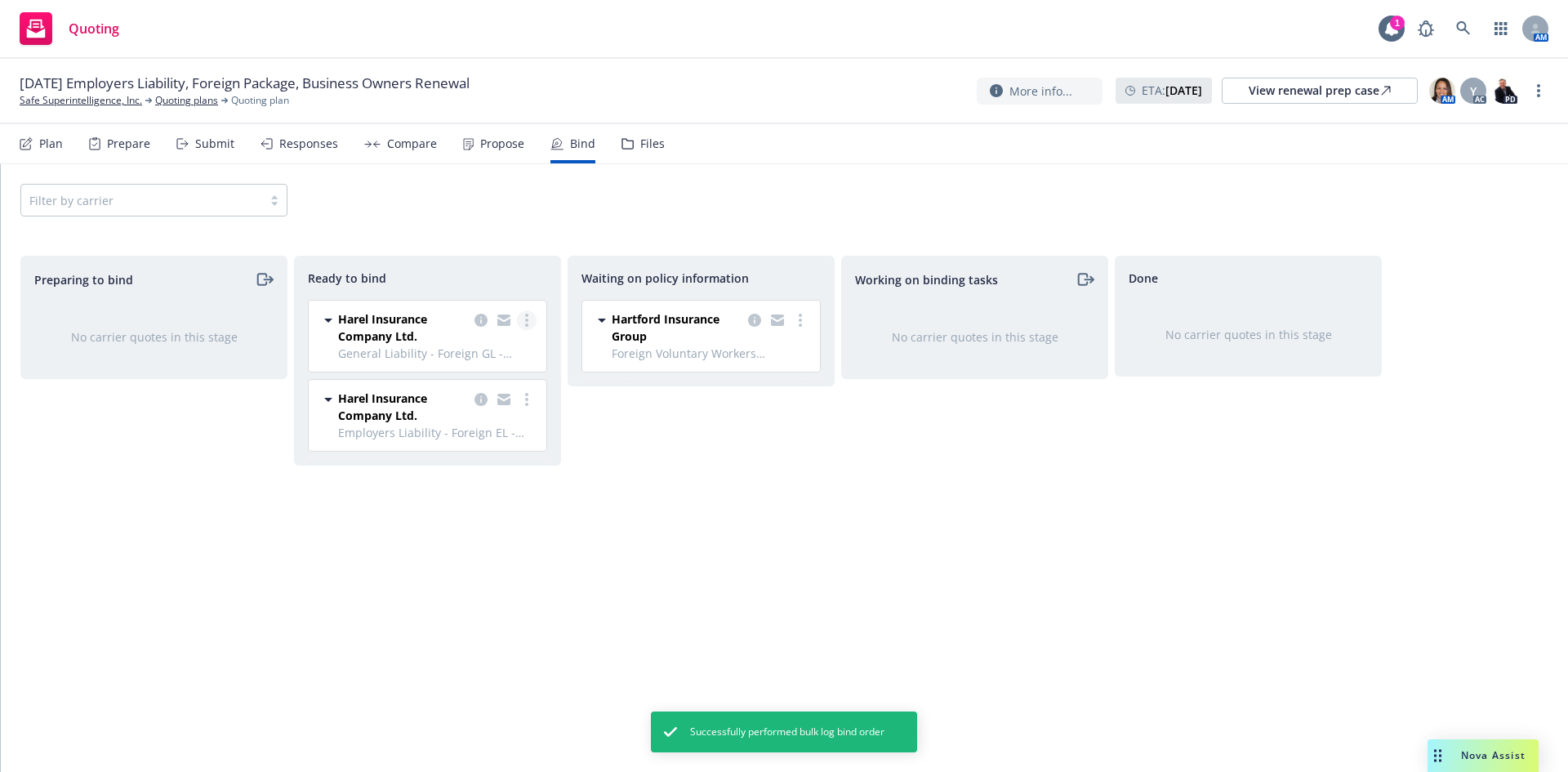
click at [529, 323] on link "more" at bounding box center [526, 320] width 20 height 20
click at [468, 356] on span "Log bind order" at bounding box center [447, 353] width 120 height 15
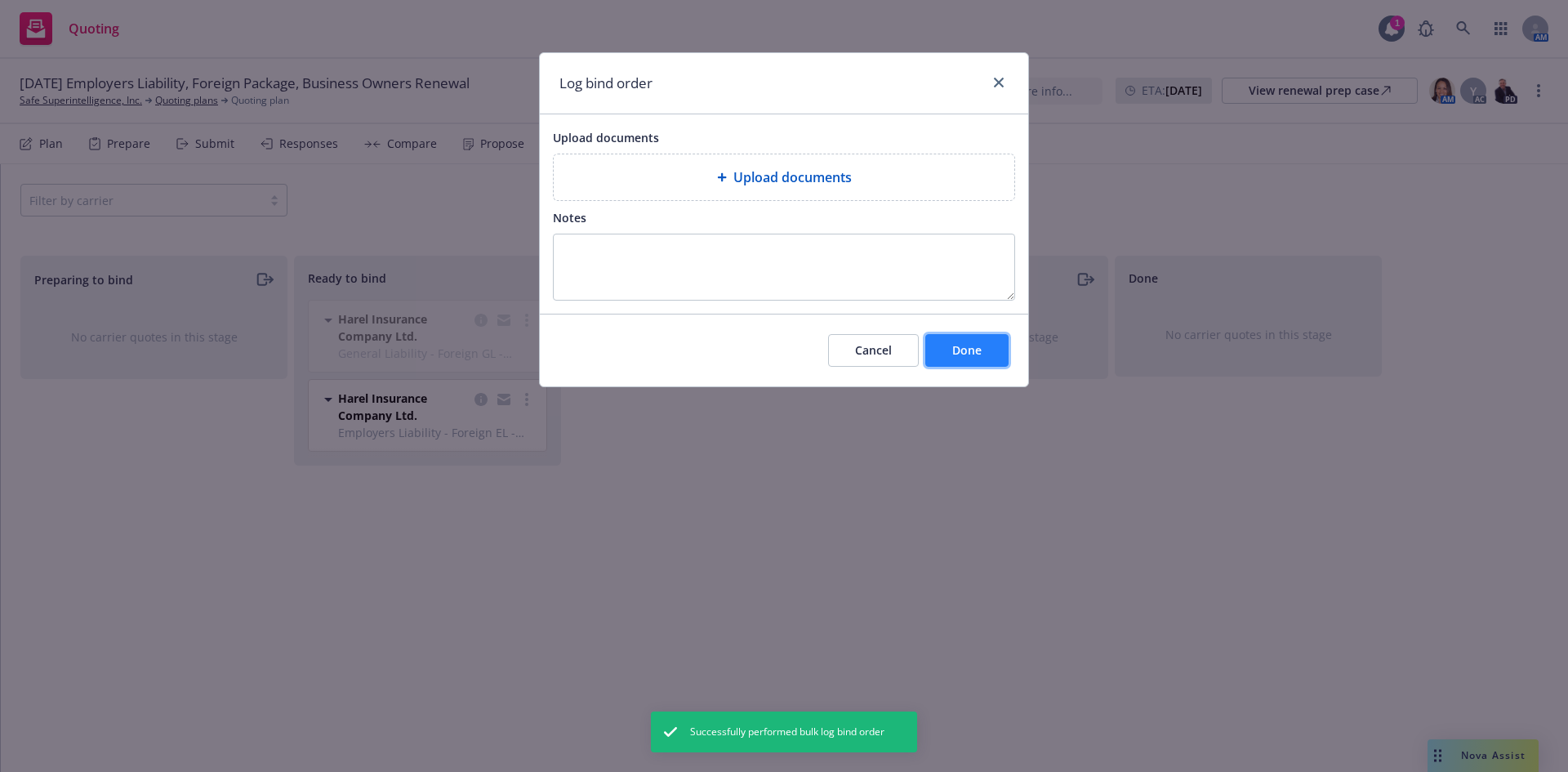
click at [952, 345] on span "Done" at bounding box center [966, 350] width 30 height 15
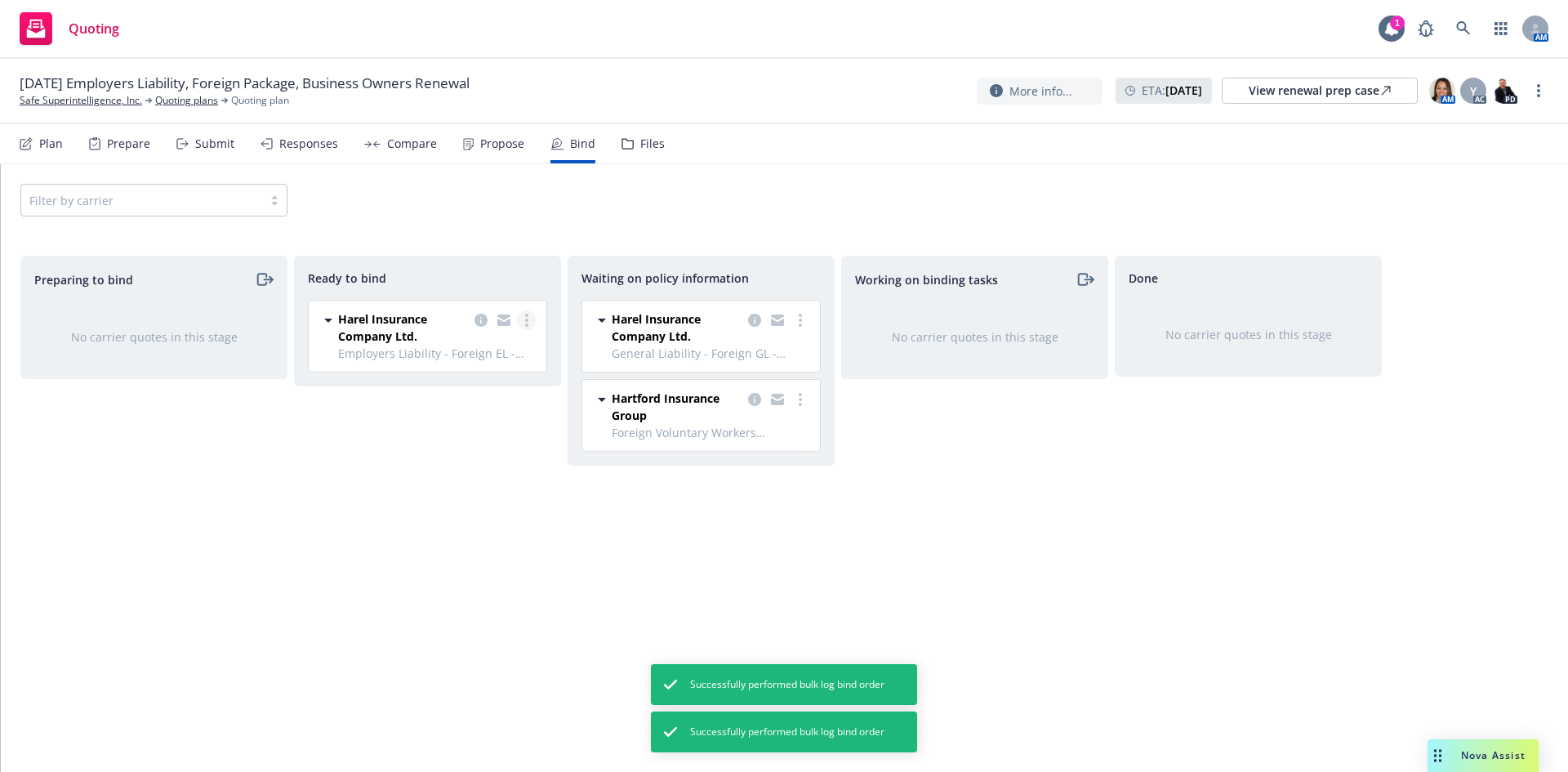
click at [529, 316] on link "more" at bounding box center [526, 320] width 20 height 20
click at [505, 358] on span "Log bind order" at bounding box center [447, 353] width 120 height 15
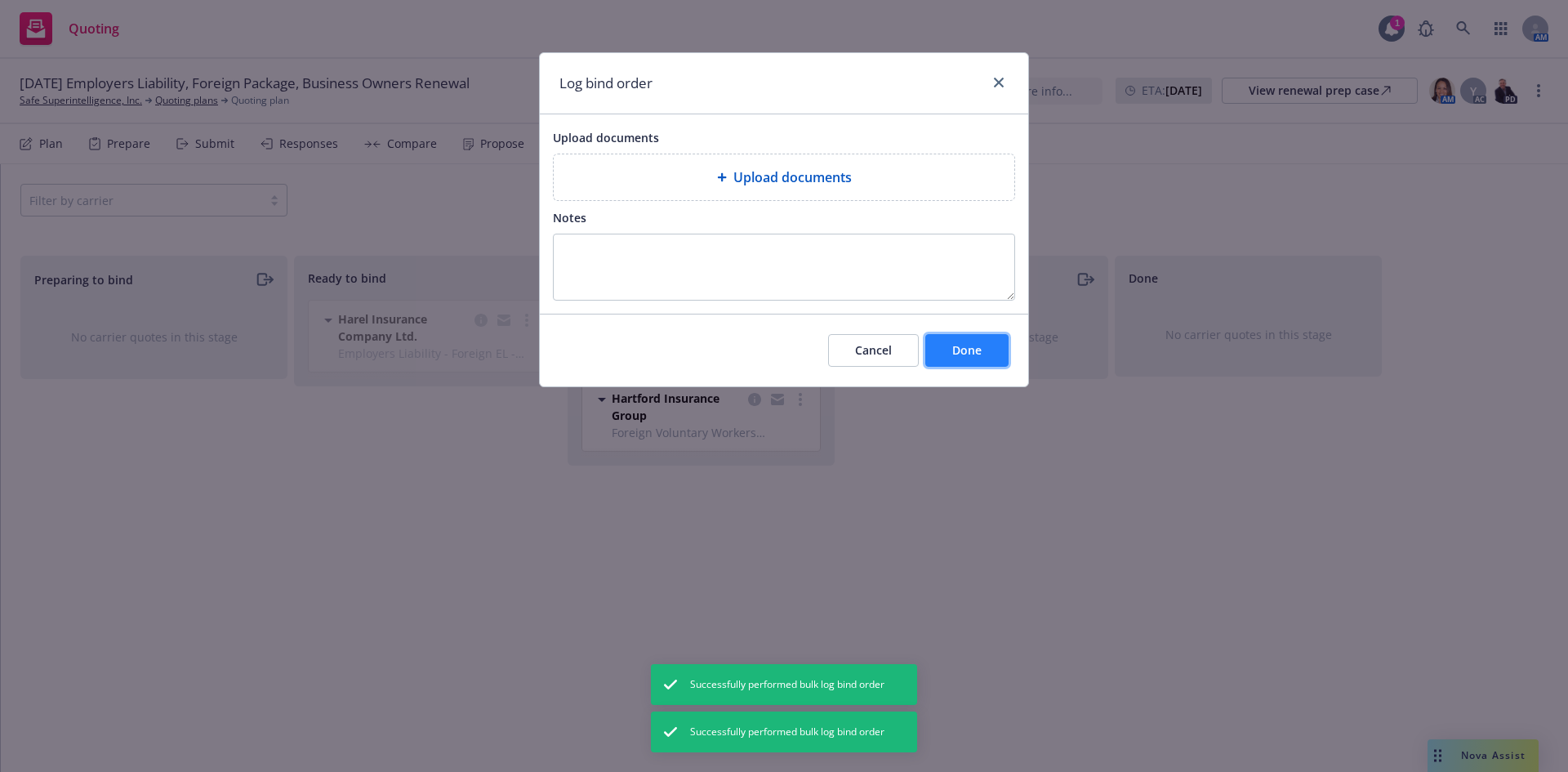
click at [947, 343] on button "Done" at bounding box center [966, 350] width 83 height 32
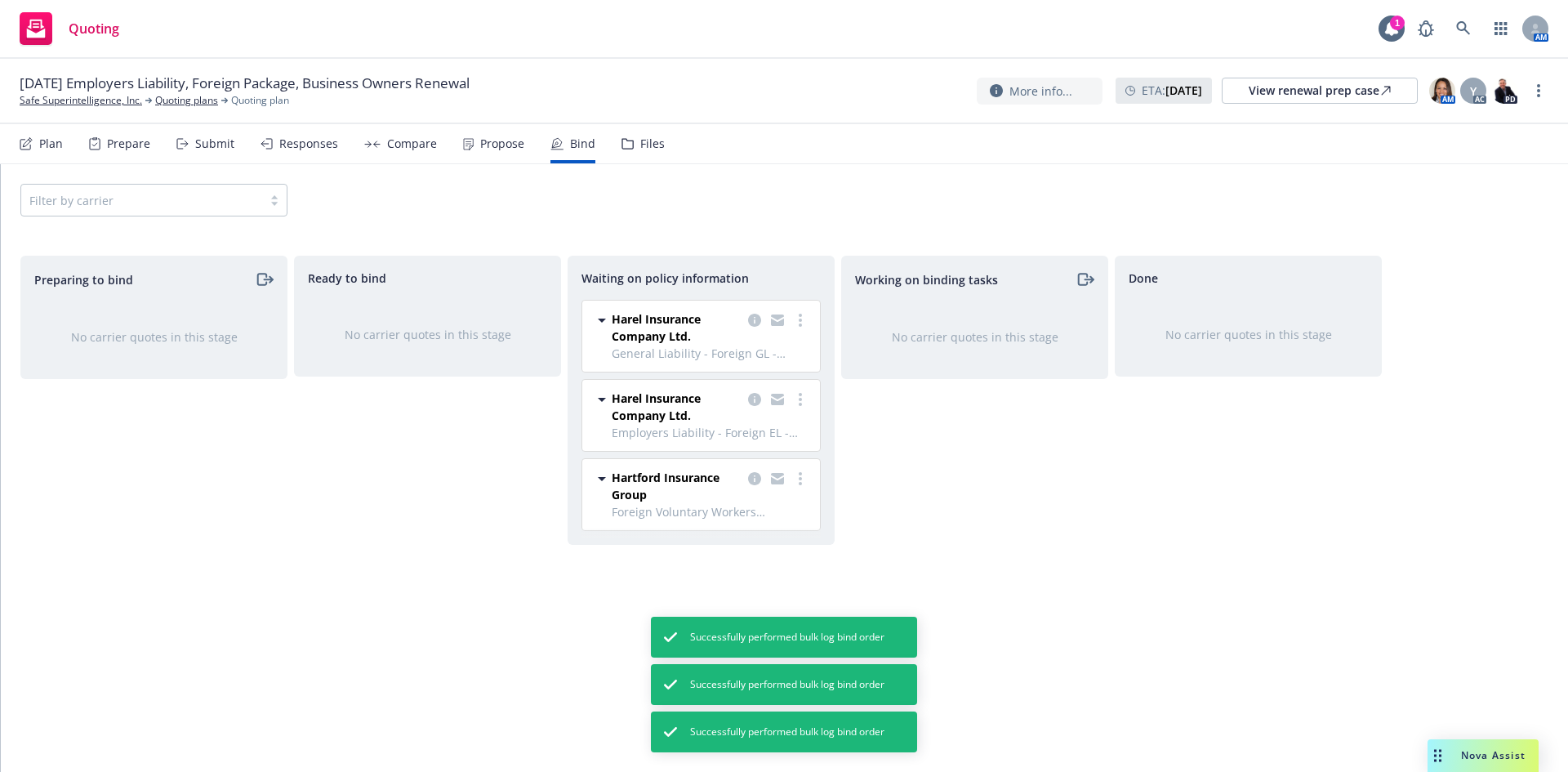
click at [657, 142] on div "Files" at bounding box center [652, 143] width 25 height 13
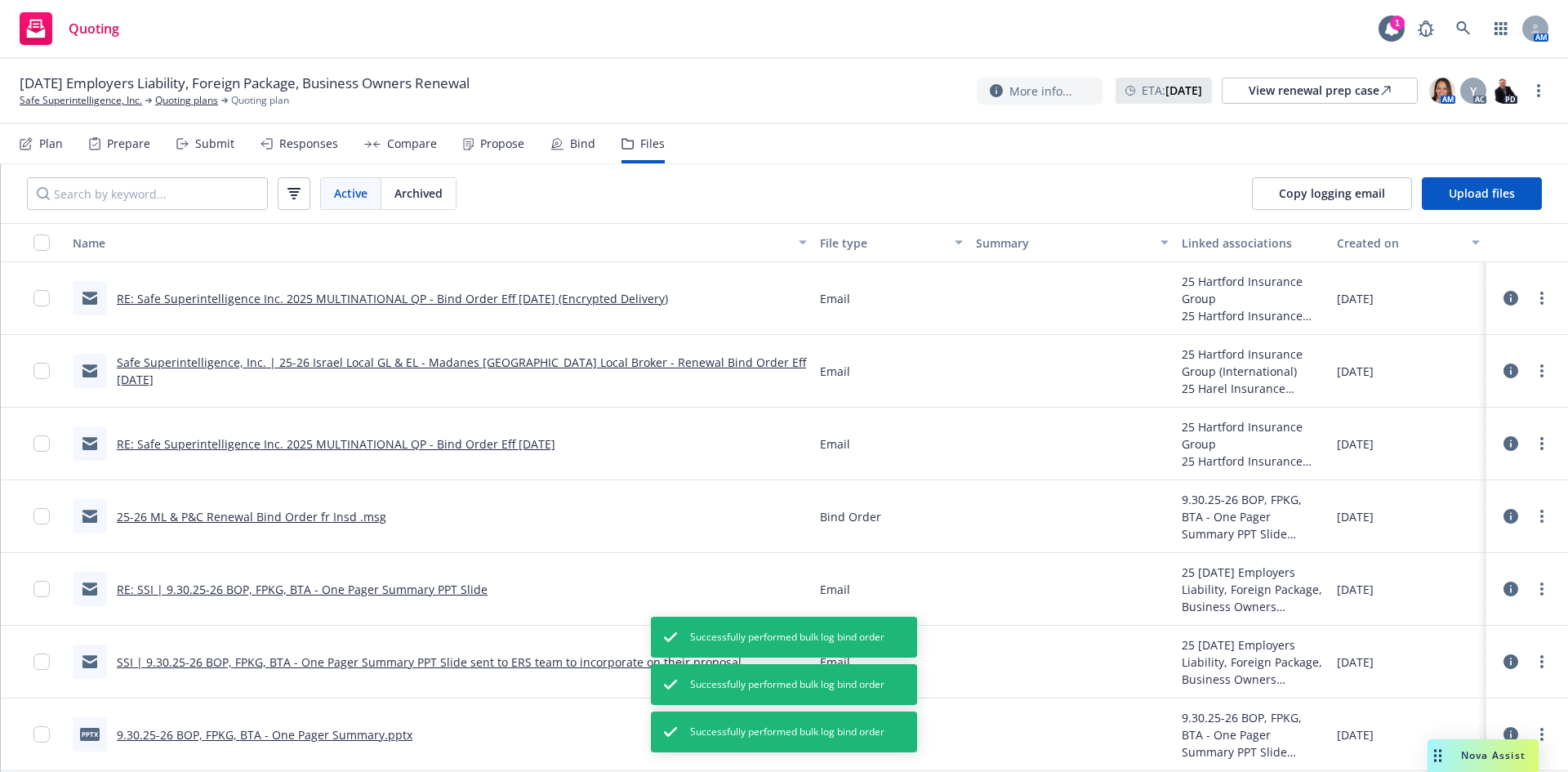
click at [1504, 440] on icon at bounding box center [1510, 443] width 14 height 14
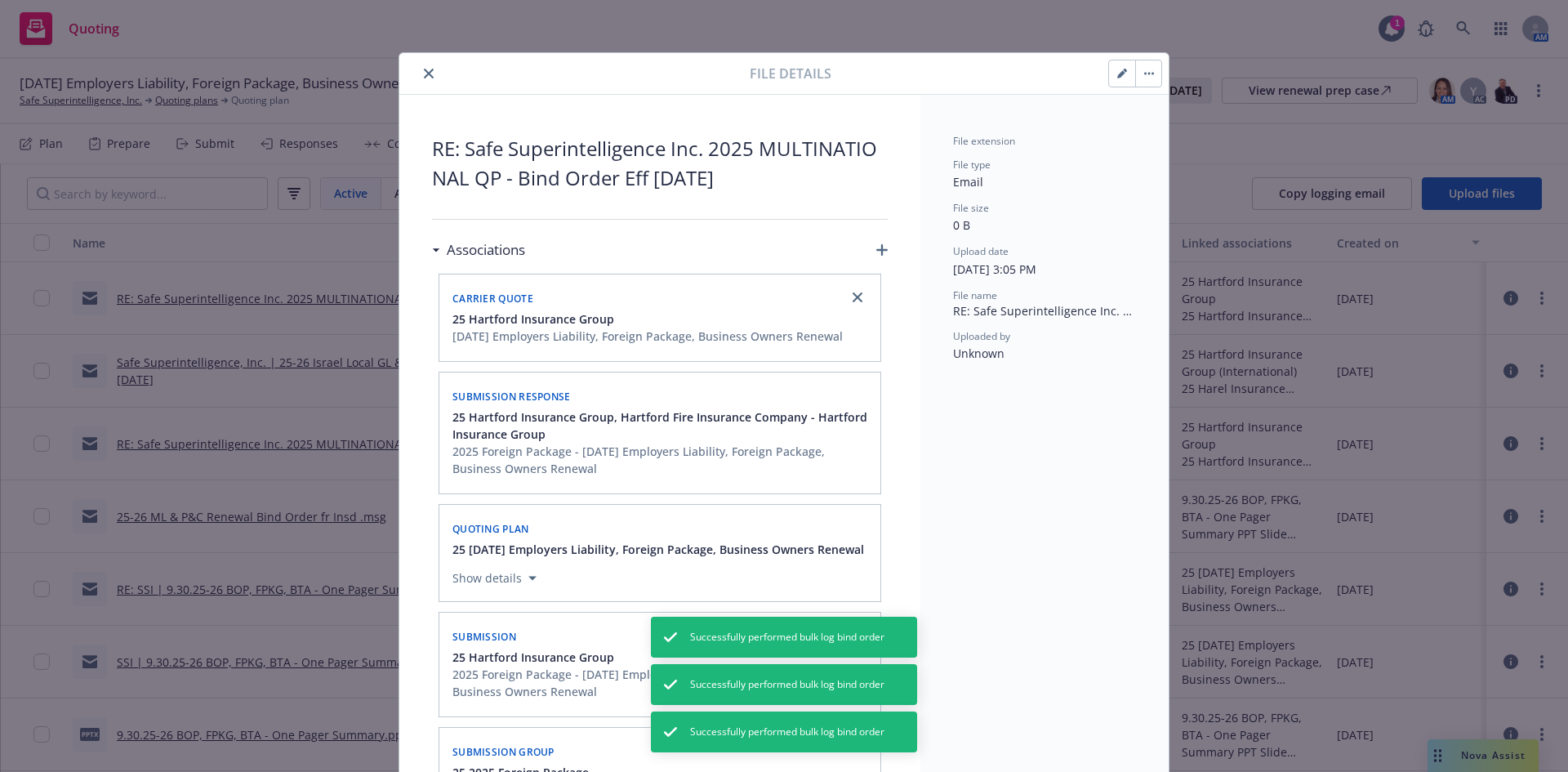
click at [1117, 76] on icon "button" at bounding box center [1123, 74] width 10 height 10
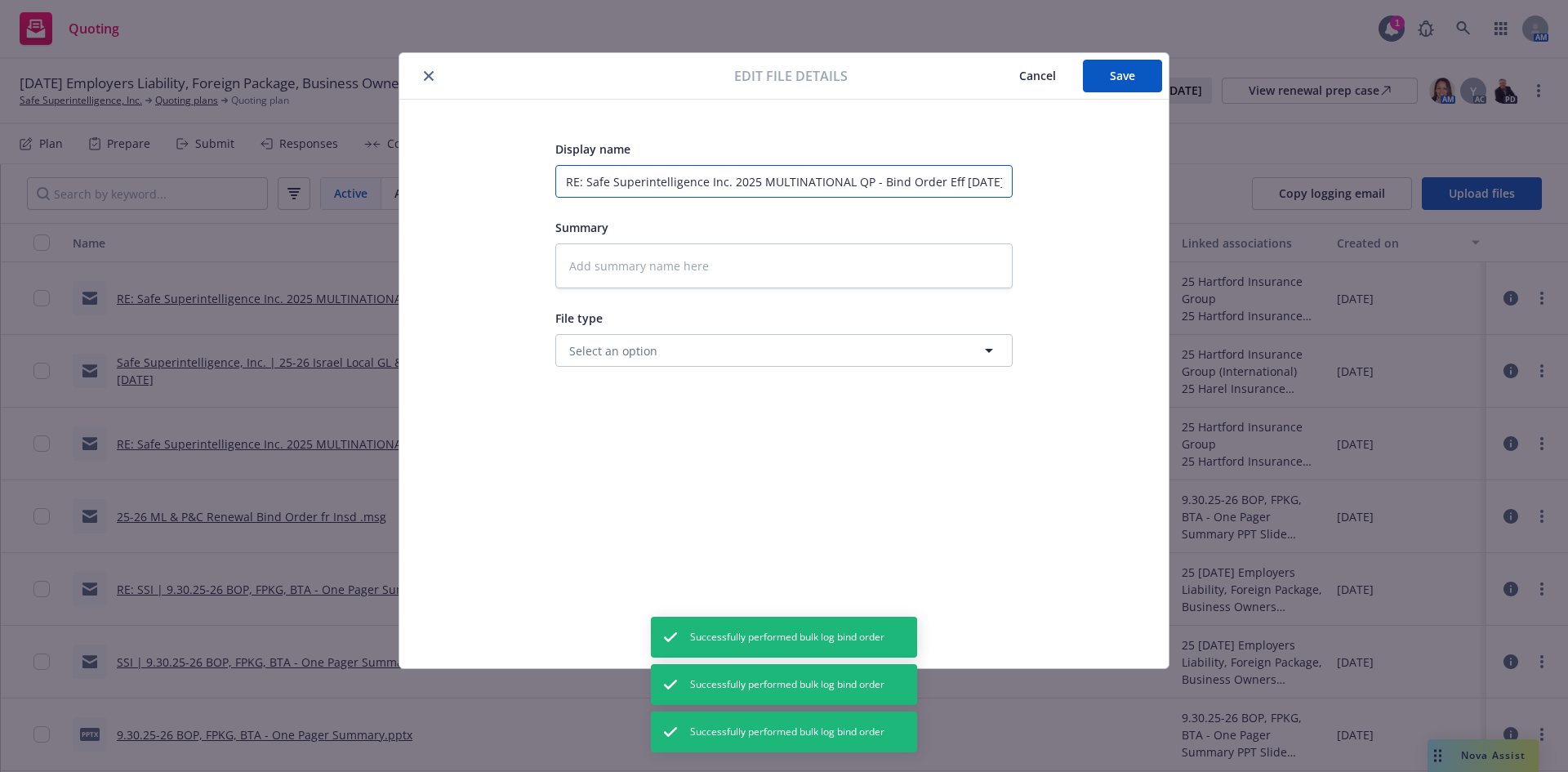
drag, startPoint x: 876, startPoint y: 181, endPoint x: 1030, endPoint y: 186, distance: 154.1
click at [1050, 185] on div "Display name RE: Safe Superintelligence Inc. 2025 MULTINATIONAL QP - Bind Order…" at bounding box center [784, 383] width 704 height 489
click at [878, 178] on input "RE: Safe Superintelligence Inc. 2025 MULTINATIONAL QP - Bind Order Eff 9/30/25" at bounding box center [783, 181] width 457 height 32
click at [865, 187] on input "RE: Safe Superintelligence Inc. 2025 MULTINATIONAL QP - Bind Order Eff 9/30/25" at bounding box center [783, 181] width 457 height 32
click at [873, 182] on input "RE: Safe Superintelligence Inc. 2025 MULTINATIONAL QP - Bind Order Eff 9/30/25" at bounding box center [783, 181] width 457 height 32
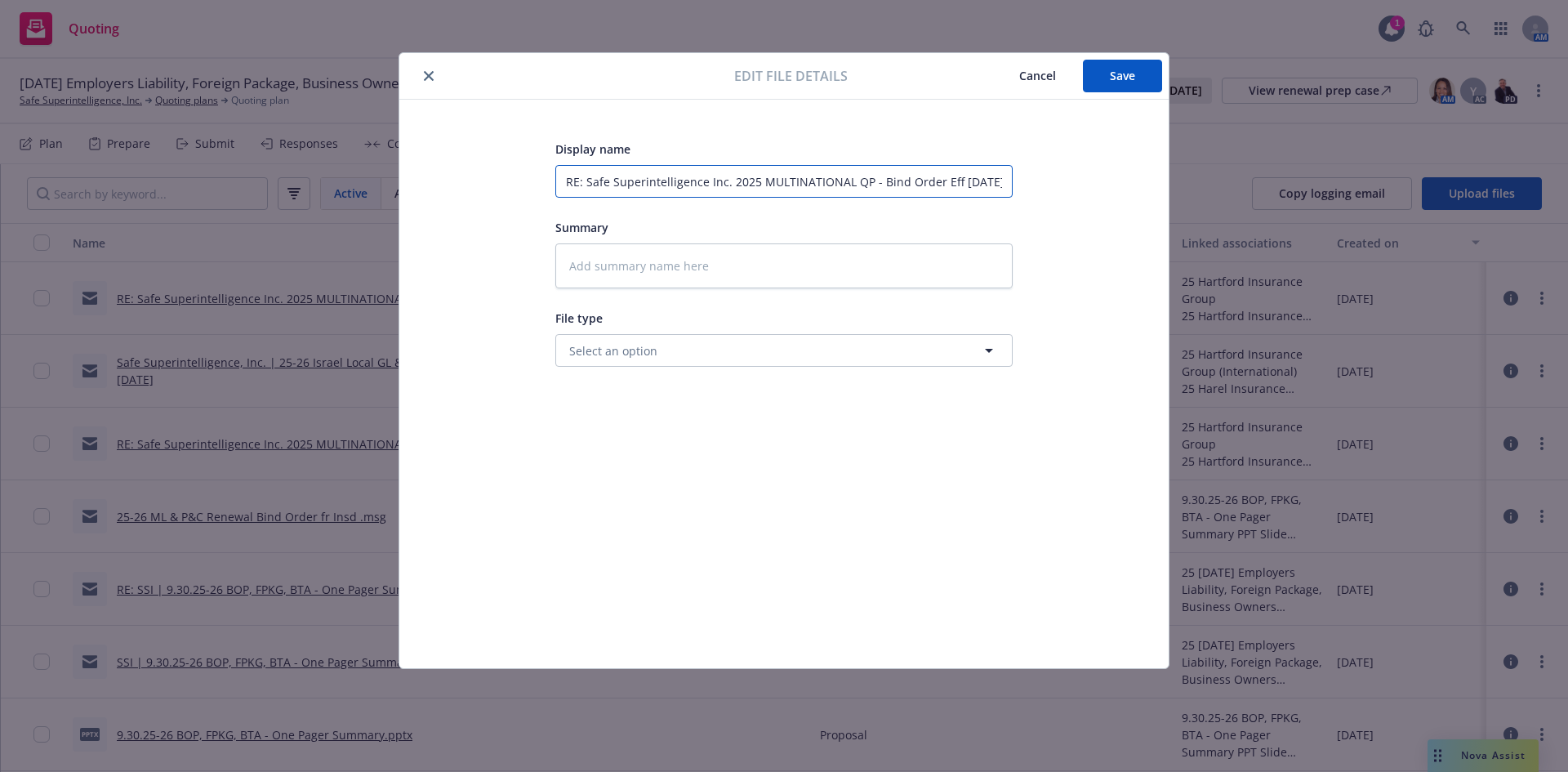
type textarea "x"
type input "RE: Safe Superintelligence Inc. 2025 MULTINATIONAL QP - Bind Order Eff 9/30/25"
type textarea "x"
type input "RE: Safe Superintelligence Inc. 2025 MULTINATIONAL QP - T Bind Order Eff 9/30/25"
type textarea "x"
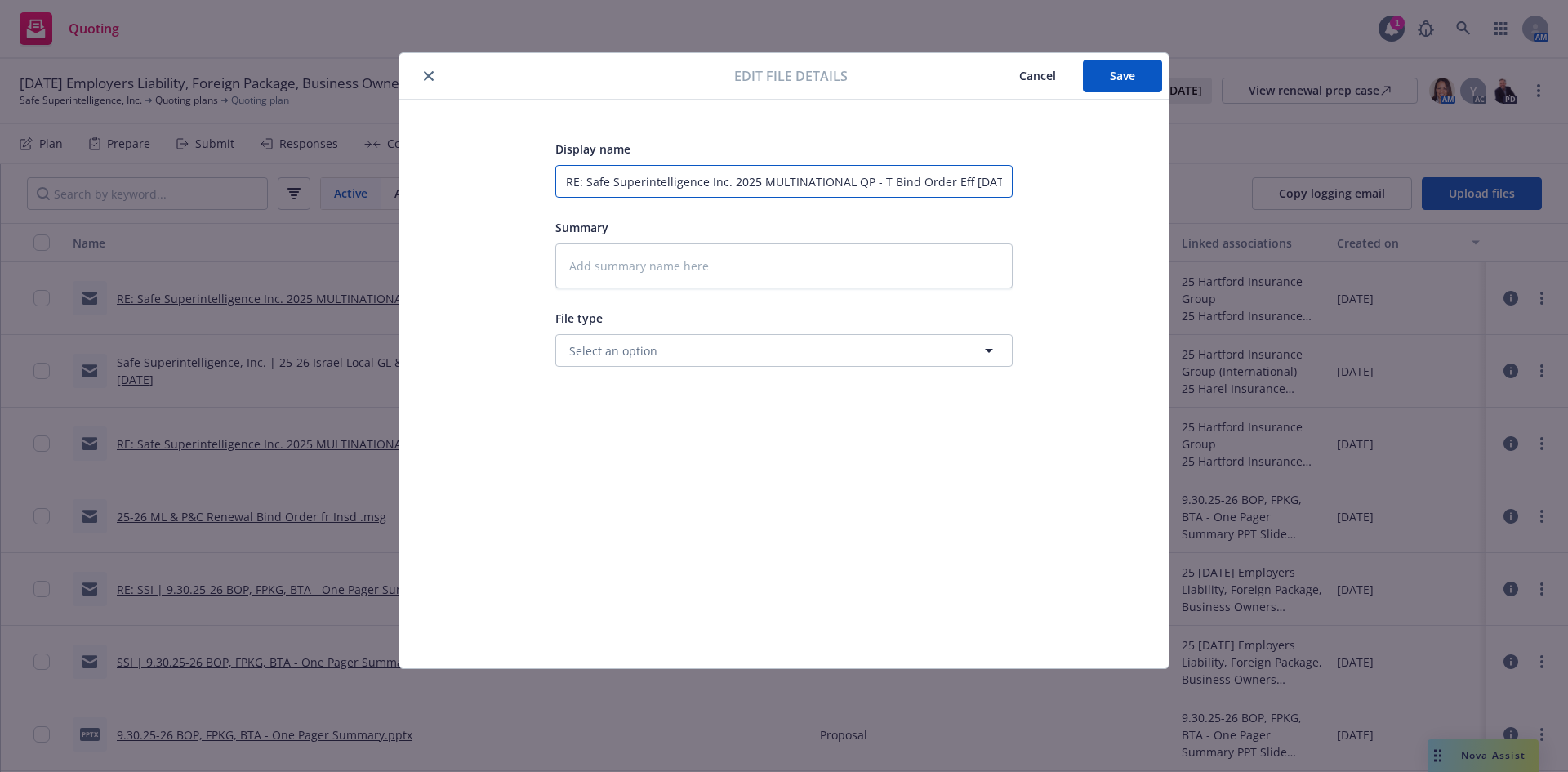
type input "RE: Safe Superintelligence Inc. 2025 MULTINATIONAL QP - To Bind Order Eff 9/30/…"
type textarea "x"
type input "RE: Safe Superintelligence Inc. 2025 MULTINATIONAL QP - To Bind Order Eff 9/30/…"
type textarea "x"
type input "RE: Safe Superintelligence Inc. 2025 MULTINATIONAL QP - To H Bind Order Eff 9/3…"
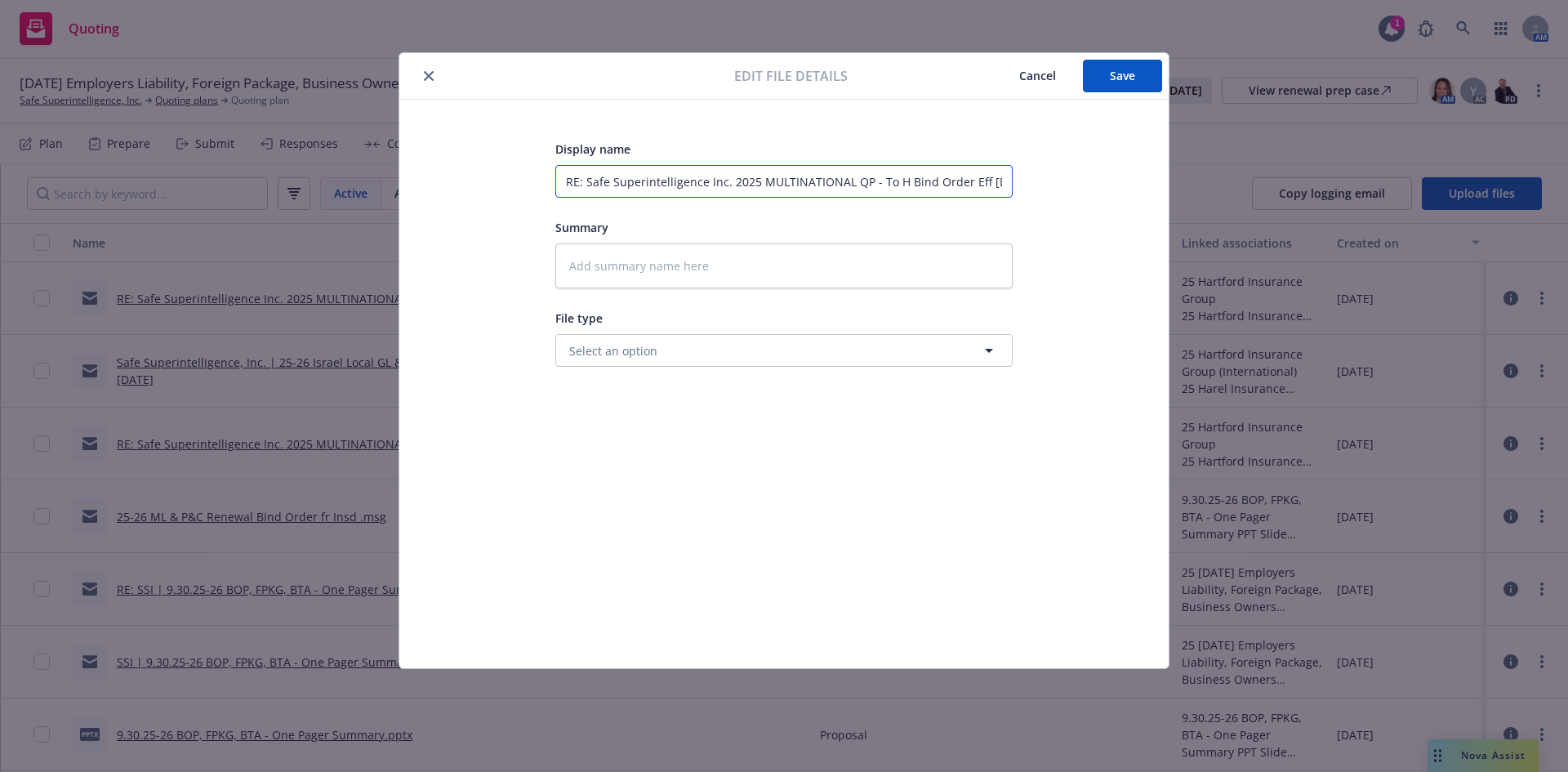
type textarea "x"
type input "RE: Safe Superintelligence Inc. 2025 MULTINATIONAL QP - To Ha Bind Order Eff 9/…"
type textarea "x"
type input "RE: Safe Superintelligence Inc. 2025 MULTINATIONAL QP - To Har Bind Order Eff 9…"
type textarea "x"
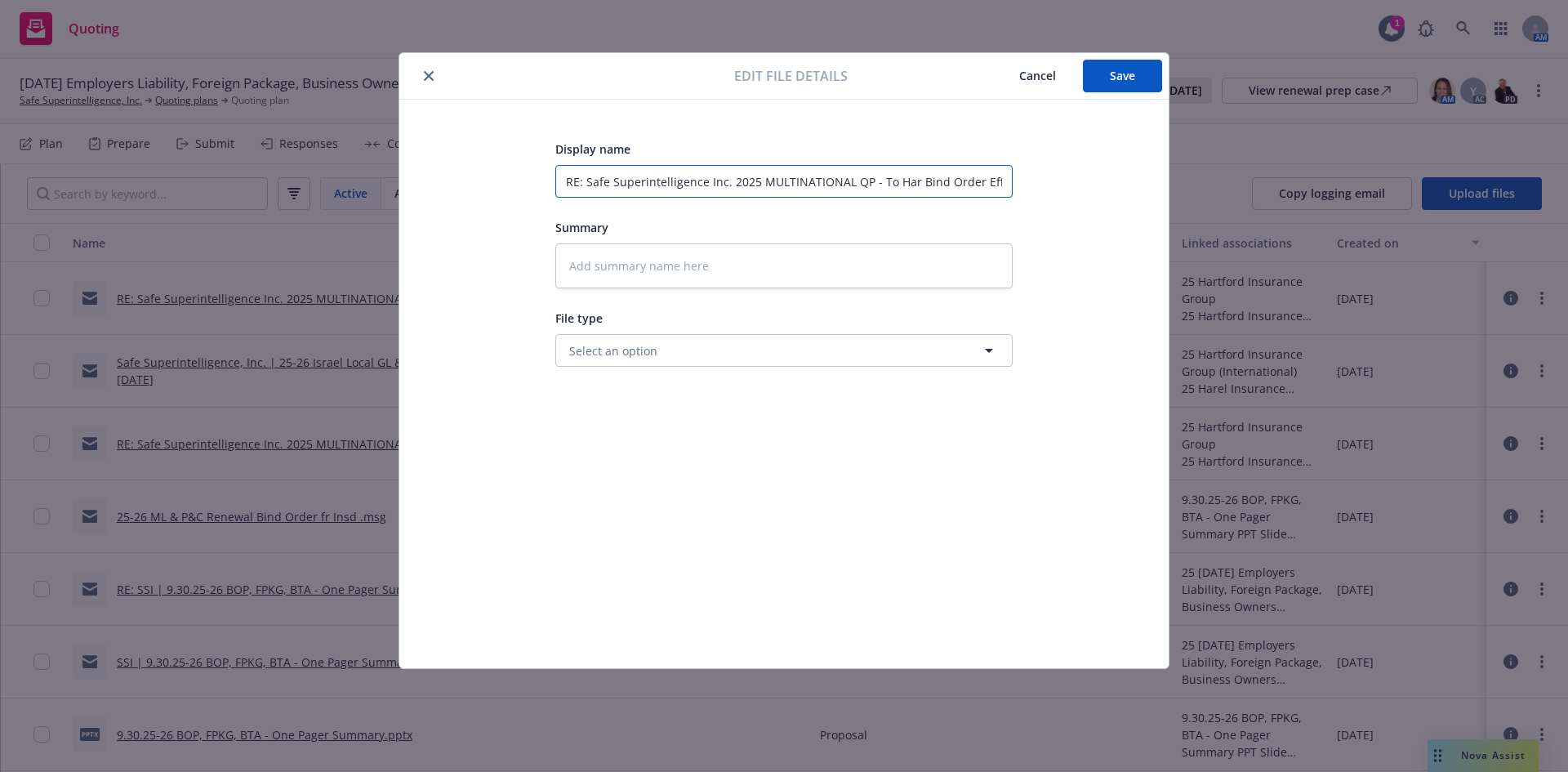
type input "RE: Safe Superintelligence Inc. 2025 MULTINATIONAL QP - To Hart Bind Order Eff …"
type textarea "x"
type input "RE: Safe Superintelligence Inc. 2025 MULTINATIONAL QP - To Hartf Bind Order Eff…"
type textarea "x"
type input "RE: Safe Superintelligence Inc. 2025 MULTINATIONAL QP - To Hartfo Bind Order Ef…"
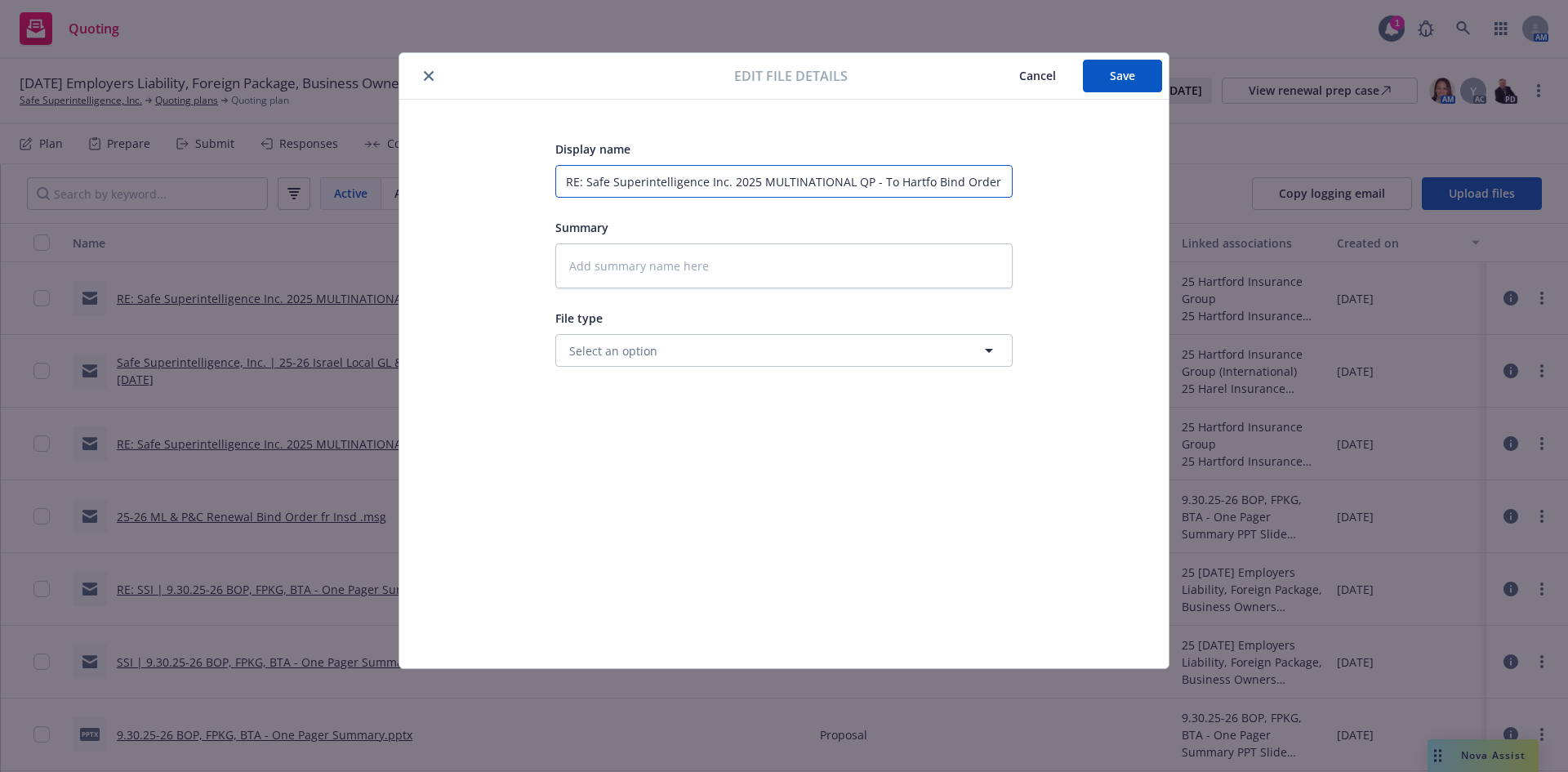
type textarea "x"
type input "RE: Safe Superintelligence Inc. 2025 MULTINATIONAL QP - To Hartfor Bind Order E…"
type textarea "x"
type input "RE: Safe Superintelligence Inc. 2025 MULTINATIONAL QP - To Hartford Bind Order …"
type textarea "x"
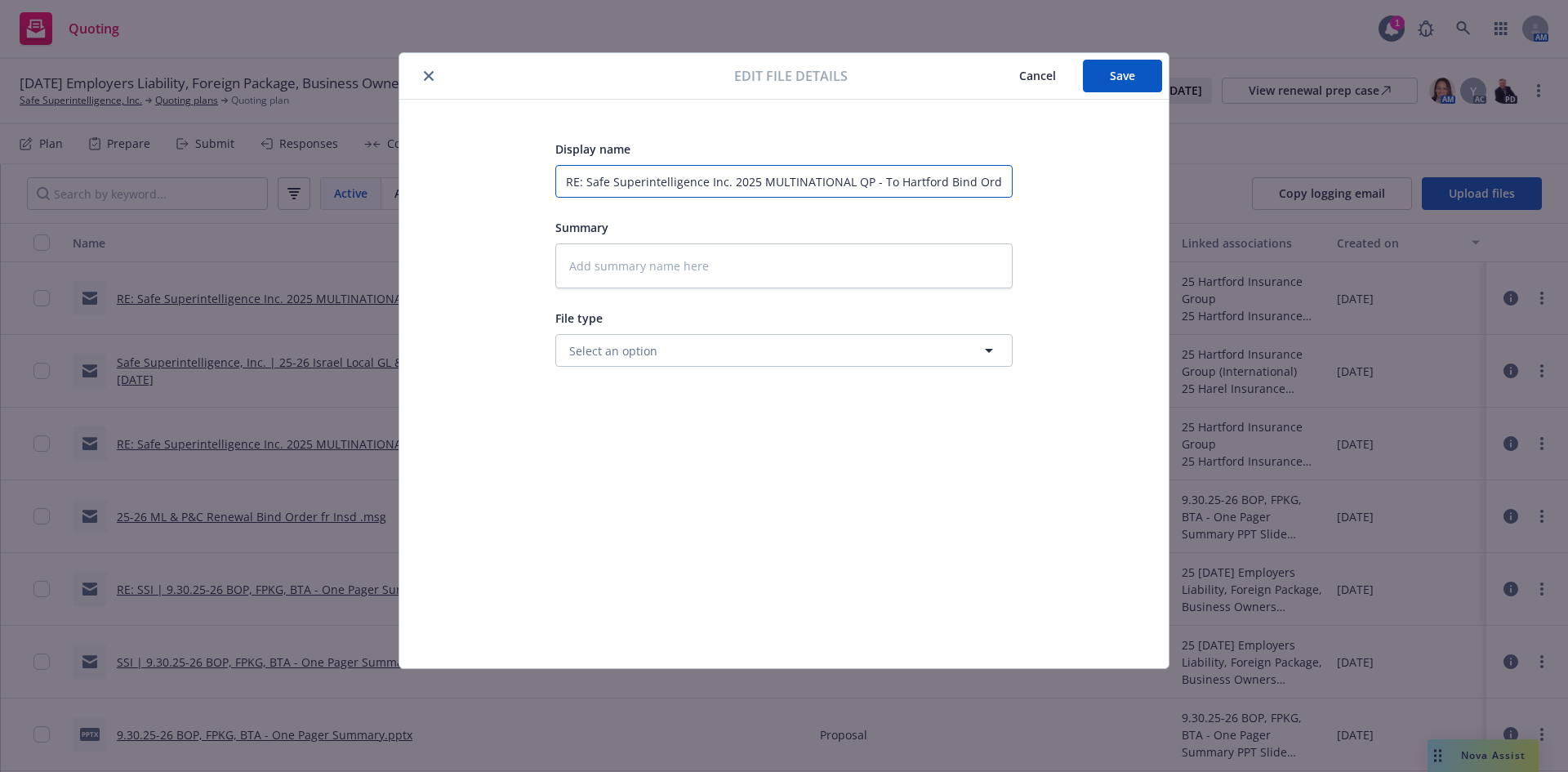
type input "RE: Safe Superintelligence Inc. 2025 MULTINATIONAL QP - To Hartford Bind Order …"
type textarea "x"
type input "RE: Safe Superintelligence Inc. 2025 MULTINATIONAL QP - To Hartford - Bind Orde…"
type textarea "x"
type input "RE: Safe Superintelligence Inc. 2025 MULTINATIONAL QP - To Hartford - Bind Orde…"
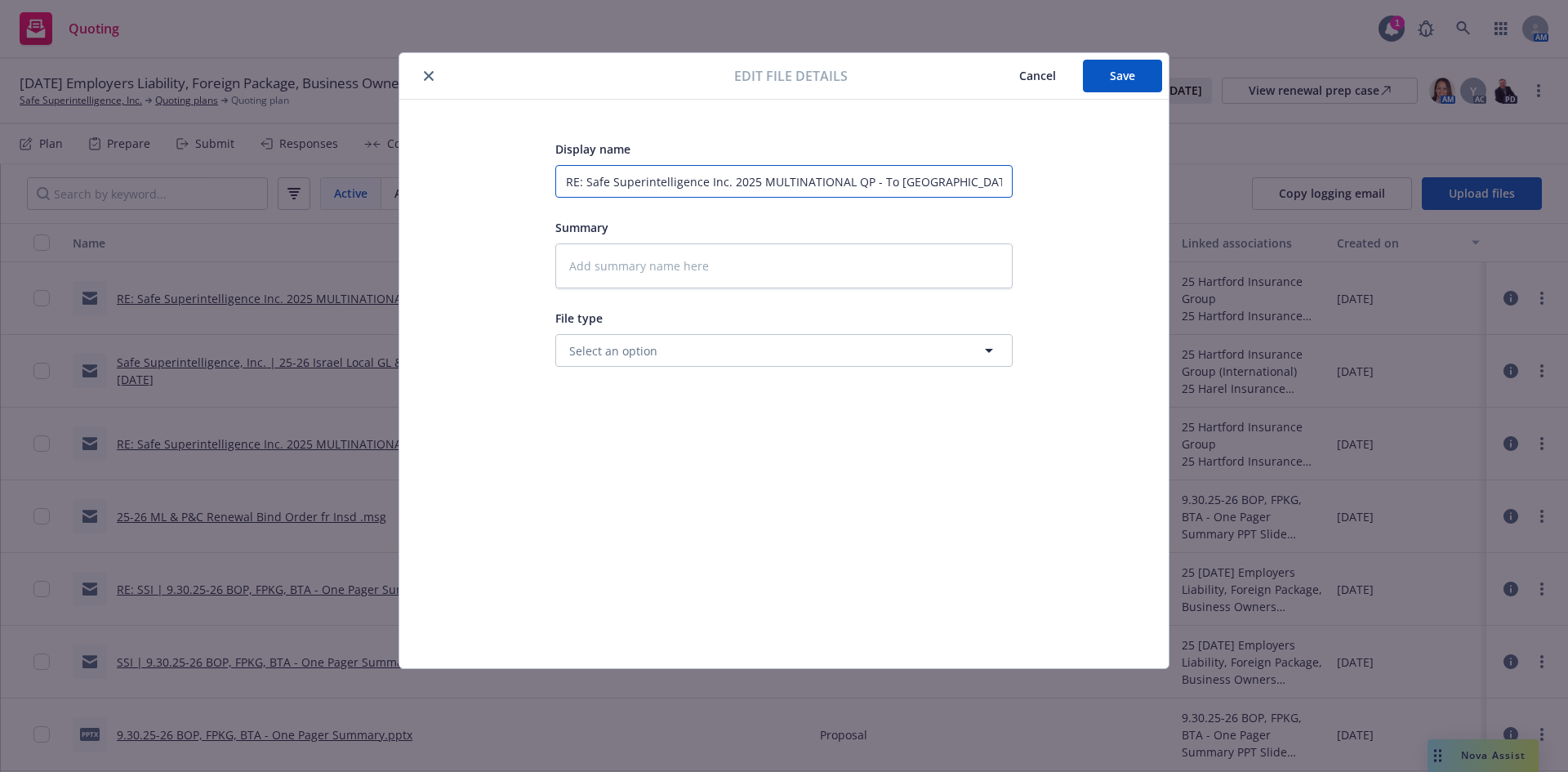
type textarea "x"
type input "RE: Safe Superintelligence Inc. 2025 MULTINATIONAL QP - To Hartford - F Bind Or…"
type textarea "x"
type input "RE: Safe Superintelligence Inc. 2025 MULTINATIONAL QP - To Hartford - FP Bind O…"
type textarea "x"
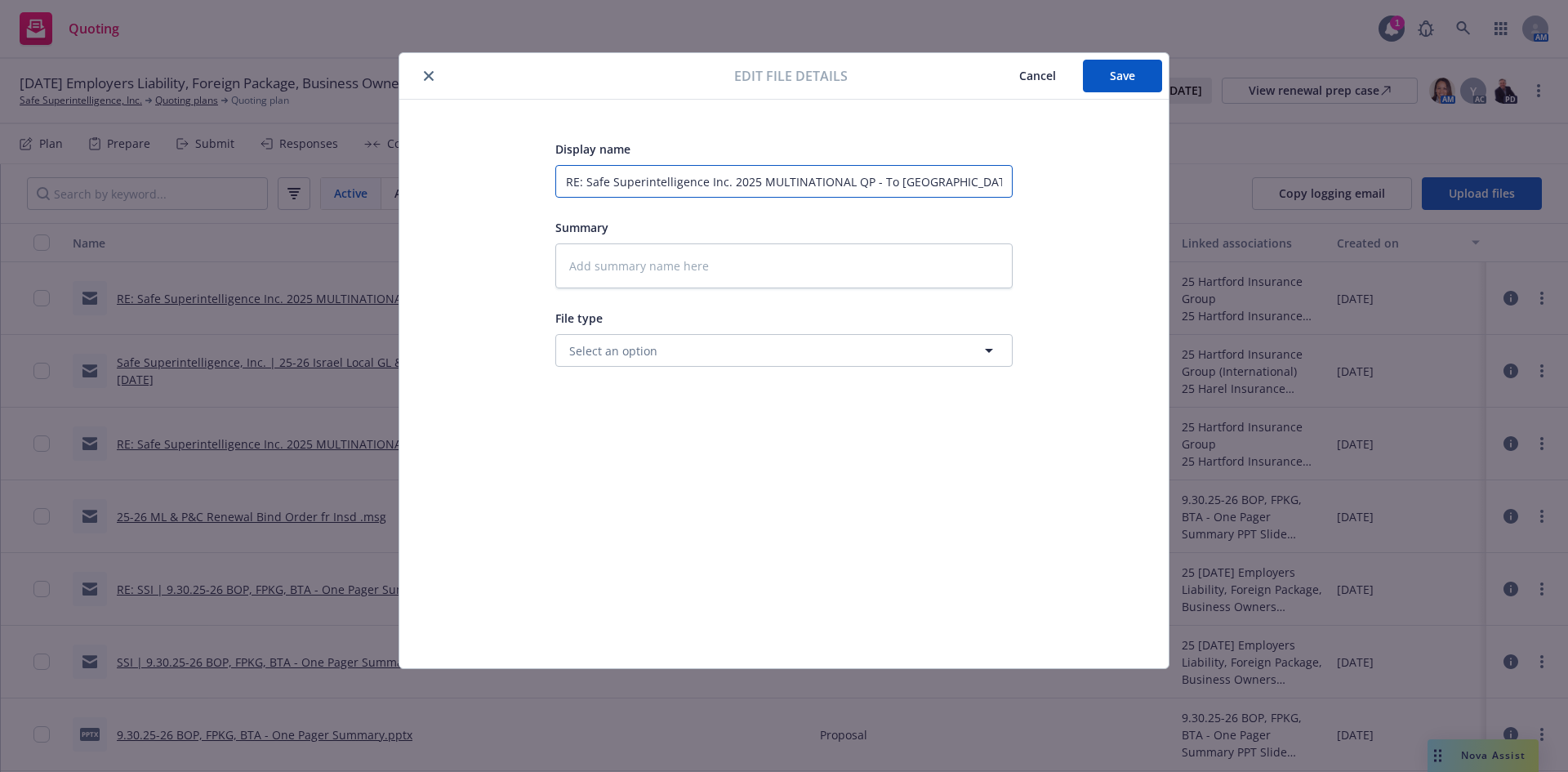
type input "RE: Safe Superintelligence Inc. 2025 MULTINATIONAL QP - To Hartford - F Bind Or…"
type textarea "x"
type input "RE: Safe Superintelligence Inc. 2025 MULTINATIONAL QP - To Hartford - FK Bind O…"
type textarea "x"
type input "RE: Safe Superintelligence Inc. 2025 MULTINATIONAL QP - To Hartford - FKG Bind …"
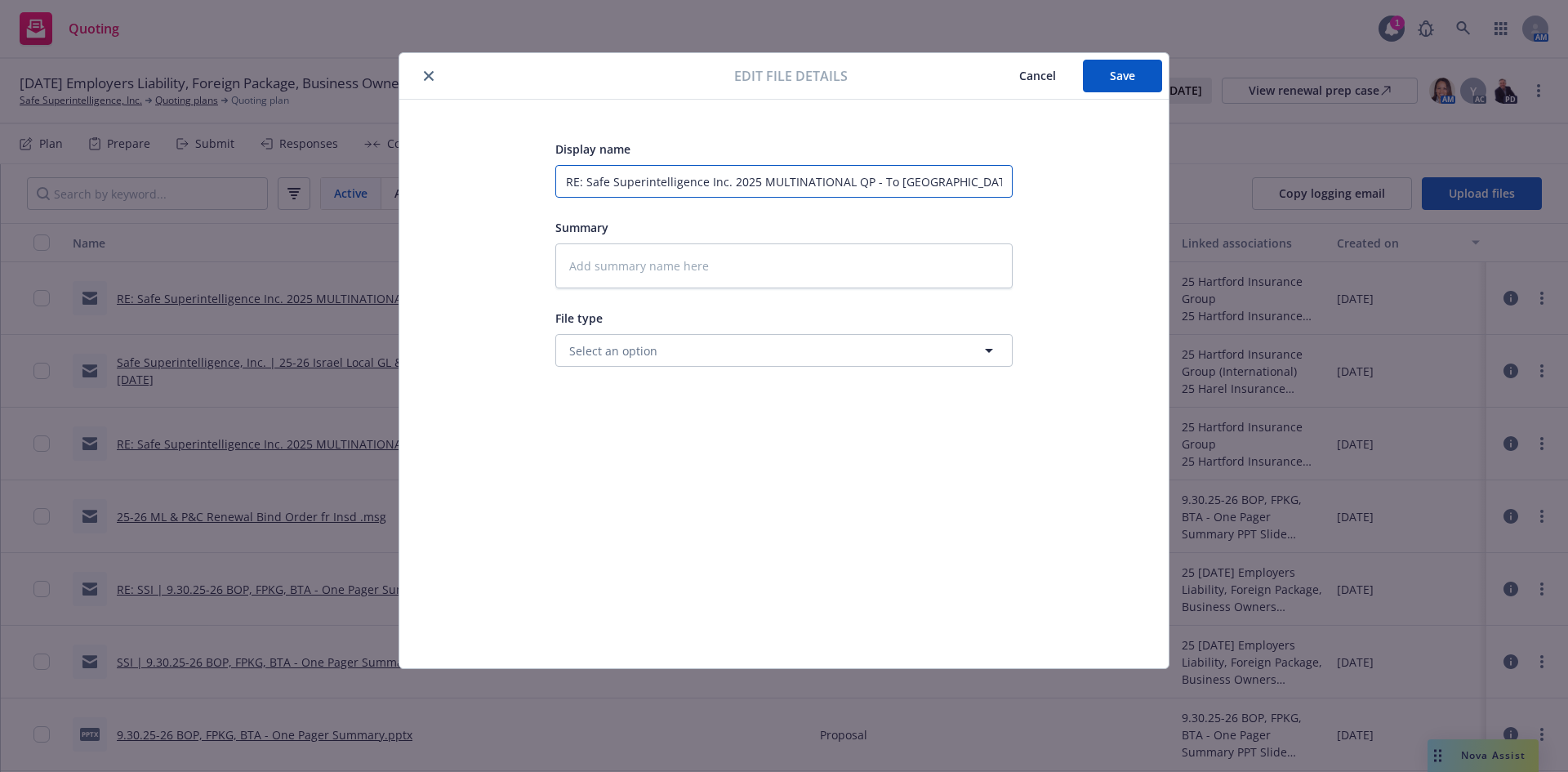
click at [948, 178] on input "RE: Safe Superintelligence Inc. 2025 MULTINATIONAL QP - To Hartford - FKG Bind …" at bounding box center [783, 181] width 457 height 32
click at [953, 179] on input "RE: Safe Superintelligence Inc. 2025 MULTINATIONAL QP - To Hartford - FKG Bind …" at bounding box center [783, 181] width 457 height 32
type textarea "x"
type input "RE: Safe Superintelligence Inc. 2025 MULTINATIONAL QP - To Hartford - FPKG Bind…"
click at [955, 175] on input "RE: Safe Superintelligence Inc. 2025 MULTINATIONAL QP - To Hartford - FPKG Bind…" at bounding box center [783, 181] width 457 height 32
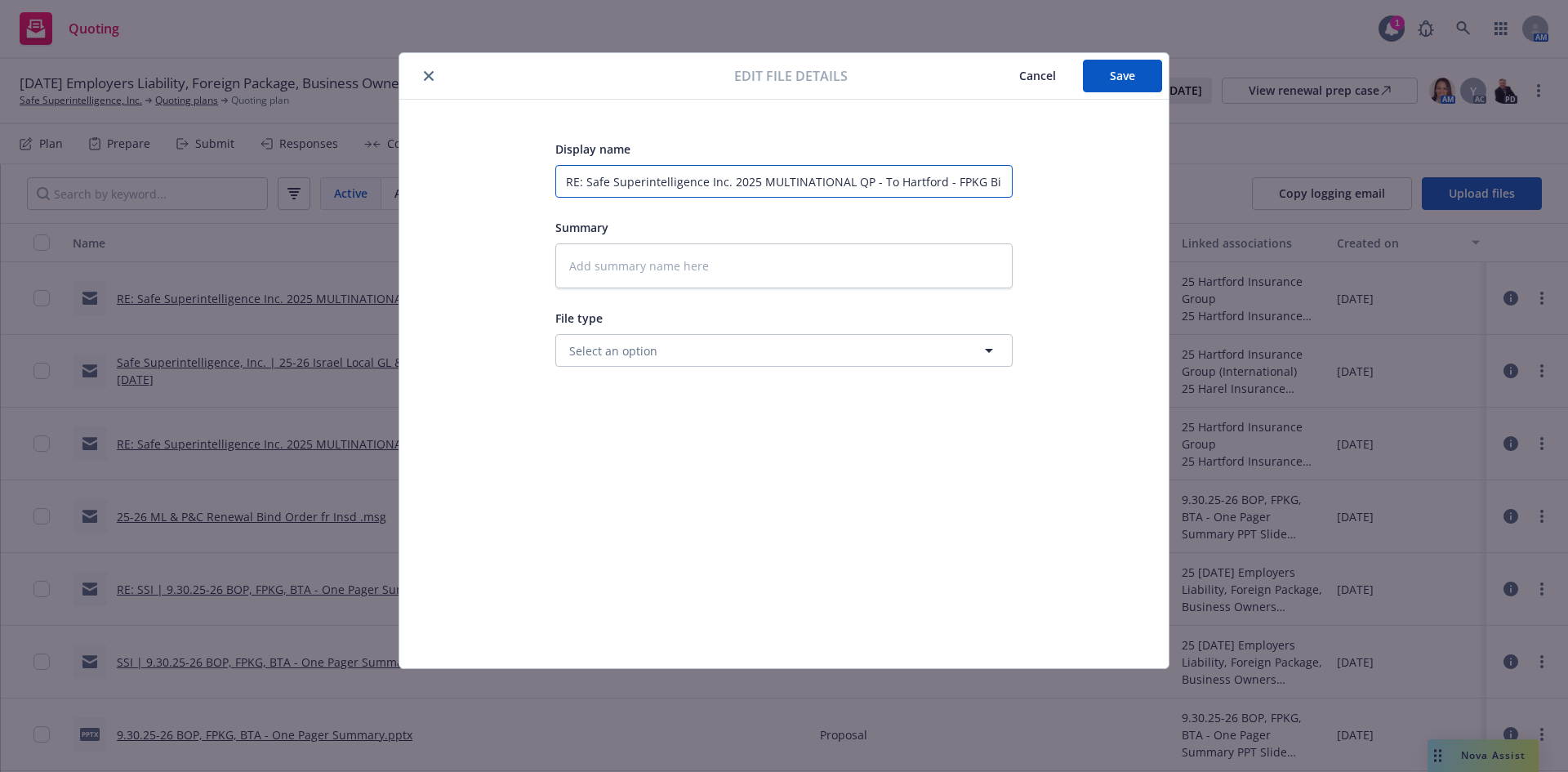
type textarea "x"
type input "RE: Safe Superintelligence Inc. 2025 MULTINATIONAL QP - To Hartford - FoPKG Bin…"
type textarea "x"
type input "RE: Safe Superintelligence Inc. 2025 MULTINATIONAL QP - To Hartford - ForPKG Bi…"
type textarea "x"
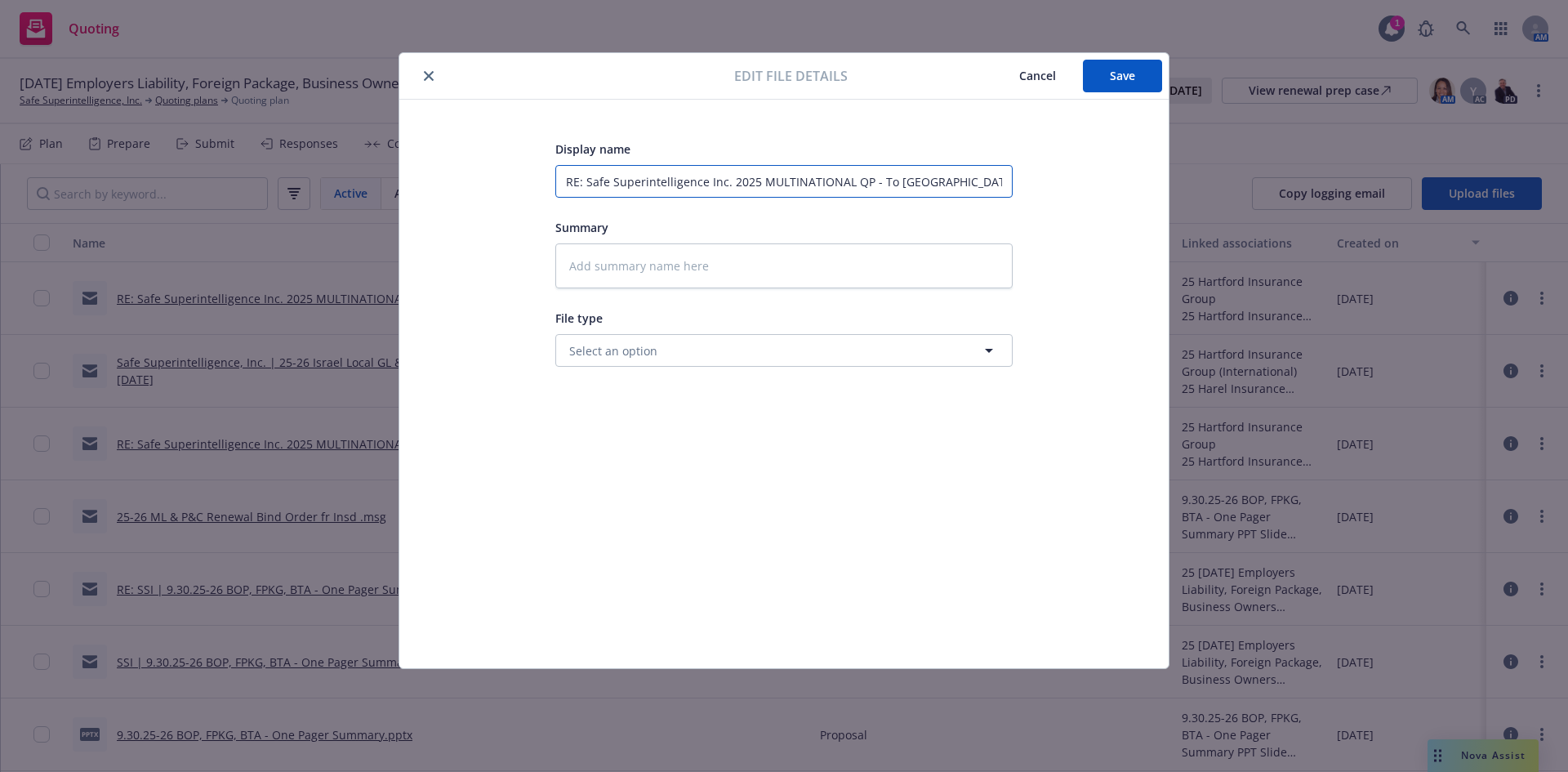
type input "RE: Safe Superintelligence Inc. 2025 MULTINATIONAL QP - To Hartford - ForePKG B…"
type textarea "x"
type input "RE: Safe Superintelligence Inc. 2025 MULTINATIONAL QP - To Hartford - ForeiPKG …"
type textarea "x"
type input "RE: Safe Superintelligence Inc. 2025 MULTINATIONAL QP - To Hartford - ForeigPKG…"
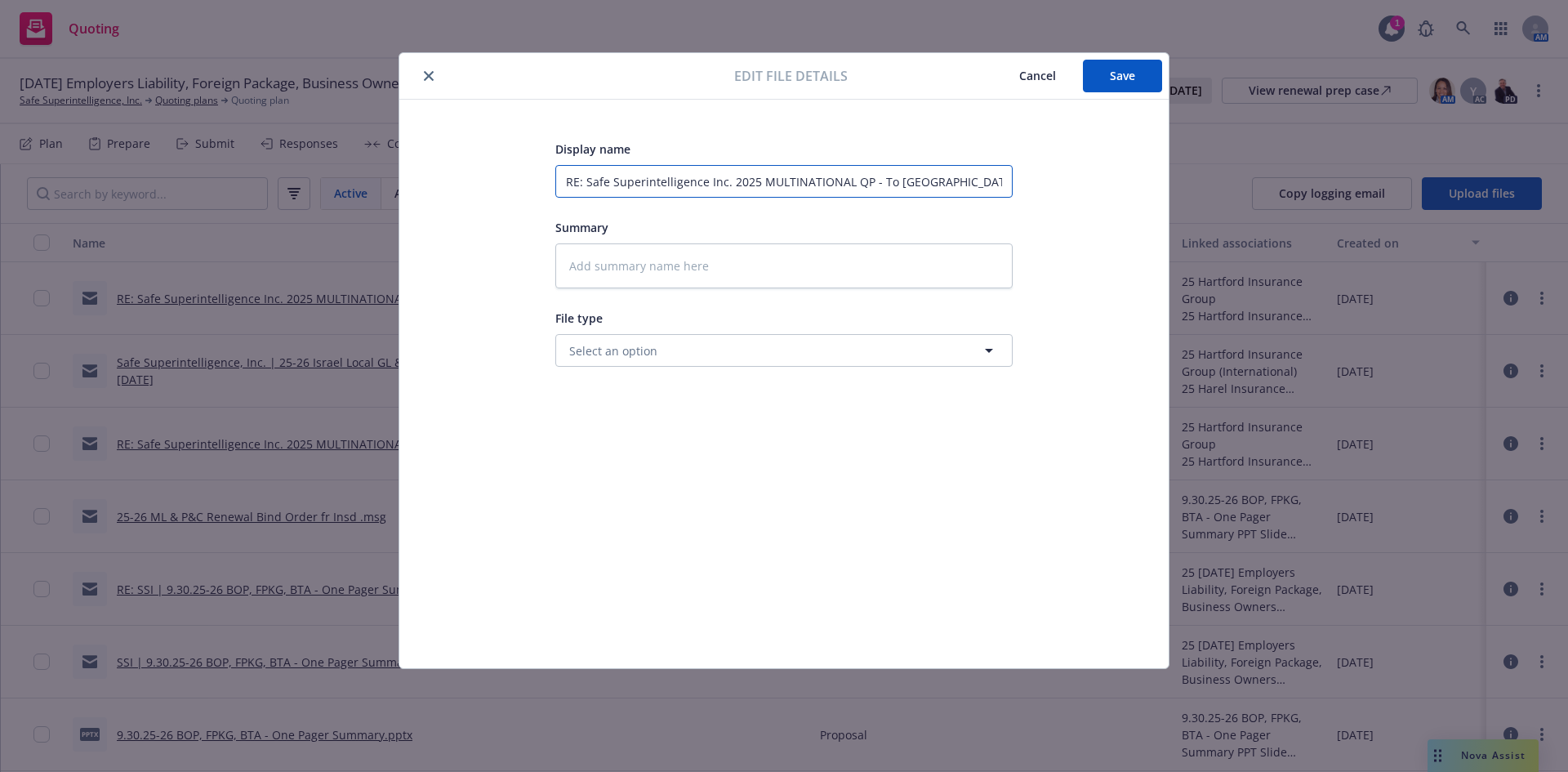
type textarea "x"
type input "RE: Safe Superintelligence Inc. 2025 MULTINATIONAL QP - To Hartford - ForeignPK…"
type textarea "x"
type input "RE: Safe Superintelligence Inc. 2025 MULTINATIONAL QP - To Hartford - Foreign P…"
click at [1106, 89] on button "Save" at bounding box center [1122, 76] width 79 height 32
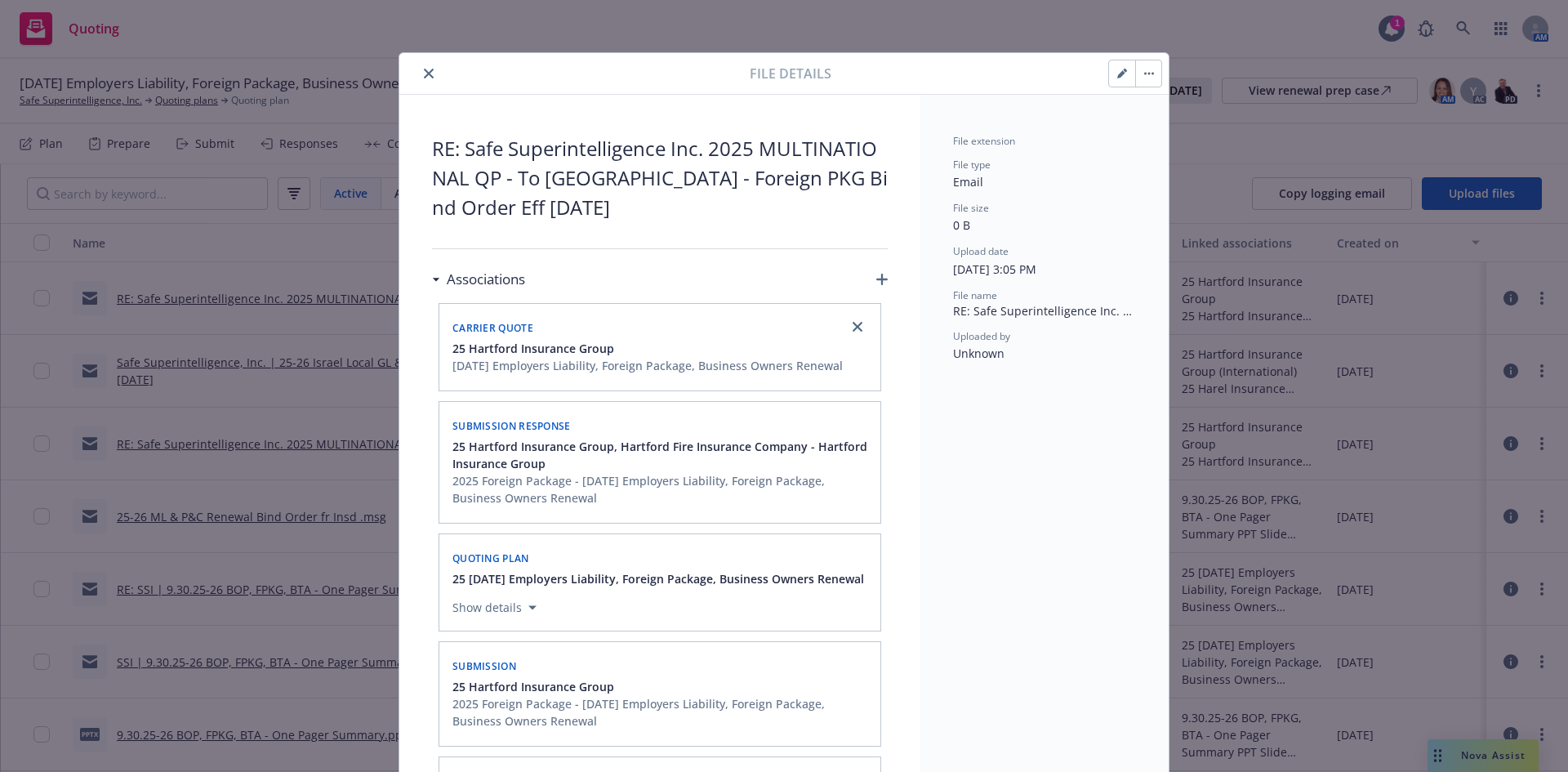
click at [424, 69] on icon "close" at bounding box center [429, 74] width 10 height 10
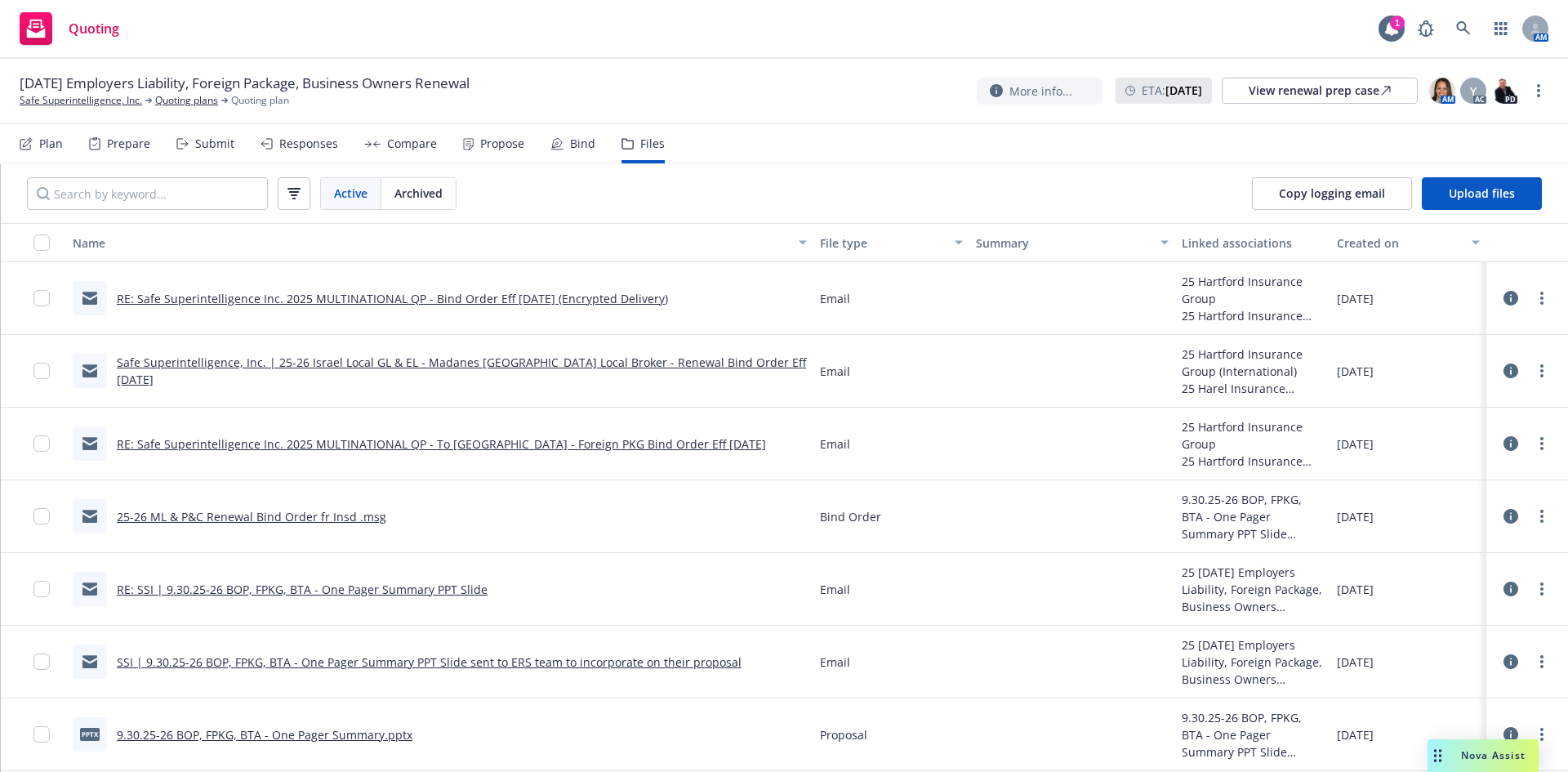
click at [1504, 296] on icon at bounding box center [1510, 298] width 14 height 14
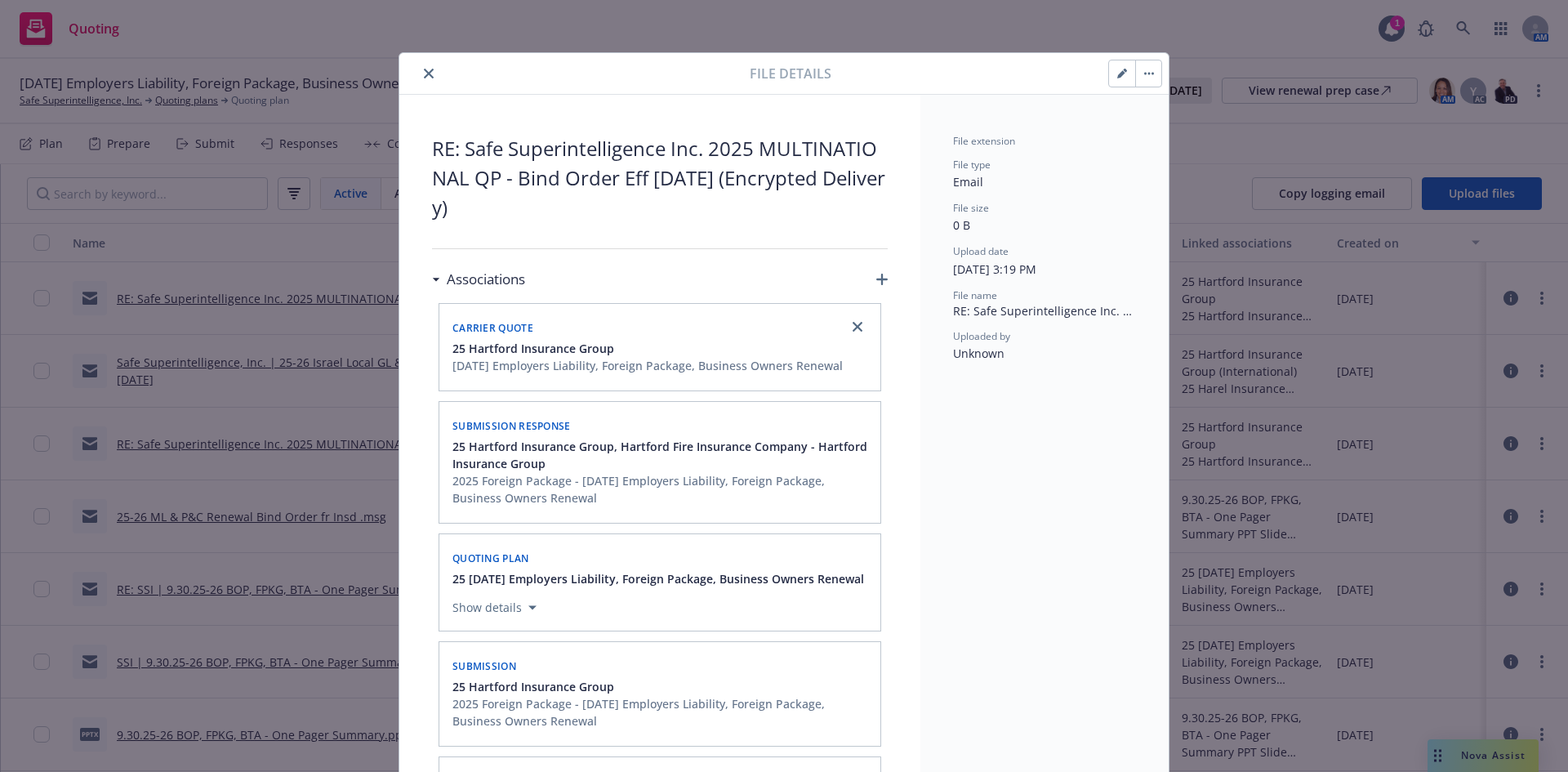
click at [1114, 80] on button "button" at bounding box center [1122, 73] width 26 height 26
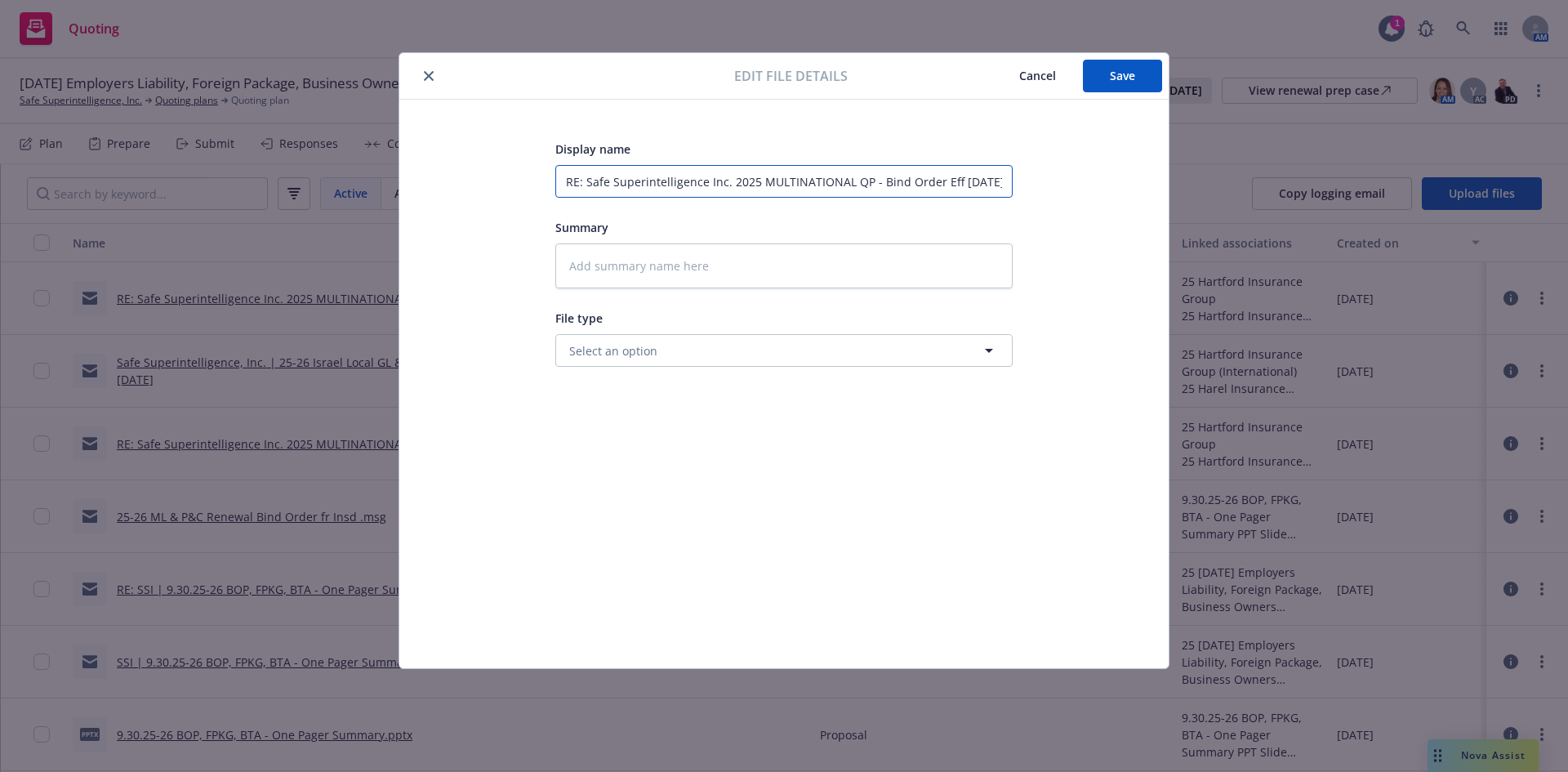
scroll to position [0, 103]
drag, startPoint x: 935, startPoint y: 180, endPoint x: 1169, endPoint y: 185, distance: 234.1
click at [1169, 185] on div "Edit file details Cancel Save Display name RE: Safe Superintelligence Inc. 2025…" at bounding box center [784, 386] width 1568 height 772
click at [928, 184] on input "RE: Safe Superintelligence Inc. 2025 MULTINATIONAL QP - Bind Order Eff 9/30/25 …" at bounding box center [783, 181] width 457 height 32
drag, startPoint x: 897, startPoint y: 180, endPoint x: 1333, endPoint y: 207, distance: 436.8
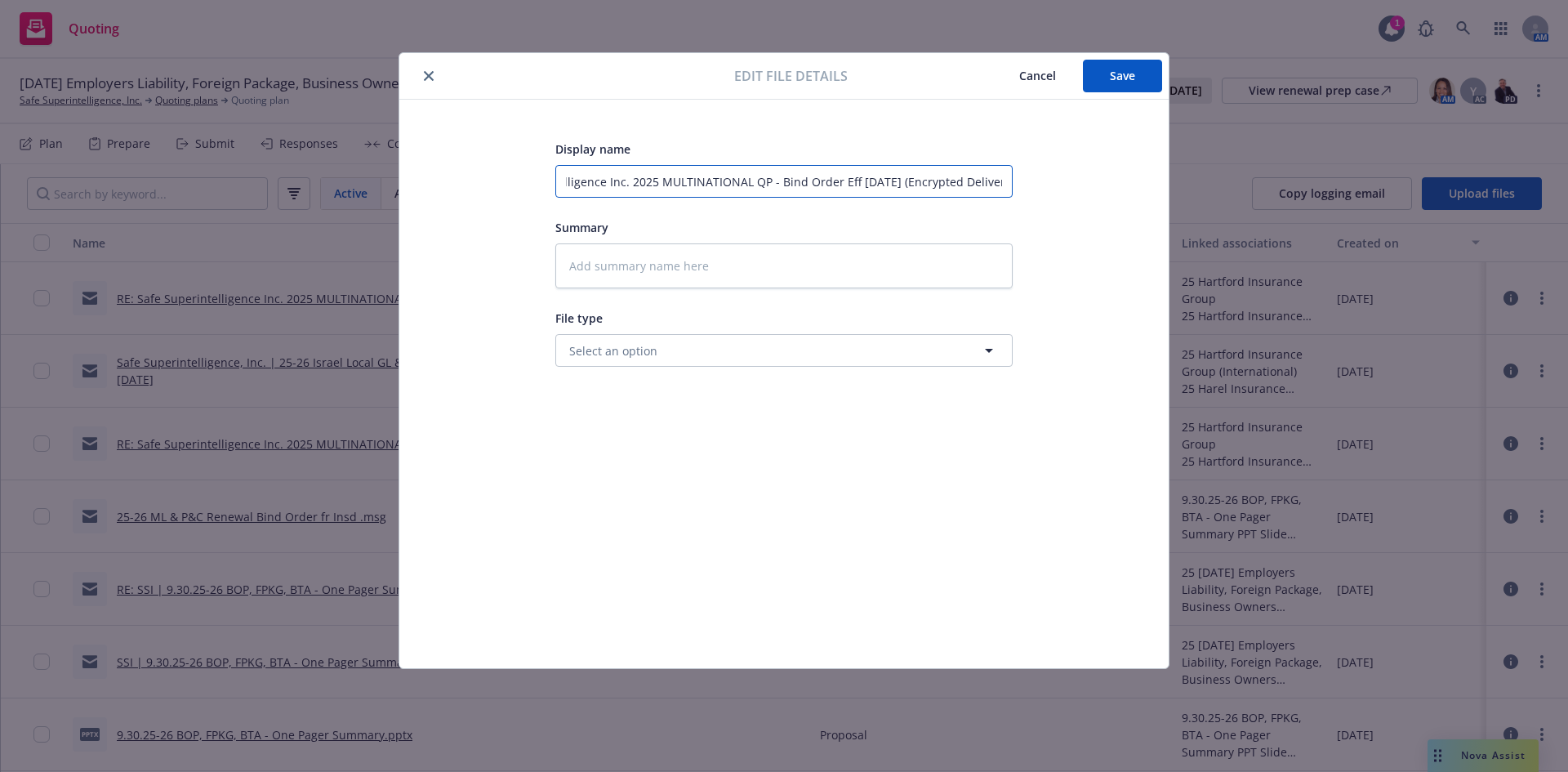
click at [1336, 207] on div "Edit file details Cancel Save Display name RE: Safe Superintelligence Inc. 2025…" at bounding box center [784, 386] width 1568 height 772
type textarea "x"
type input "RE: Safe Superintelligence Inc. 2025 MULTINATIONAL QP - Bind Order Eff 9/30/25 -"
type textarea "x"
type input "RE: Safe Superintelligence Inc. 2025 MULTINATIONAL QP - Bind Order Eff 9/30/25 -"
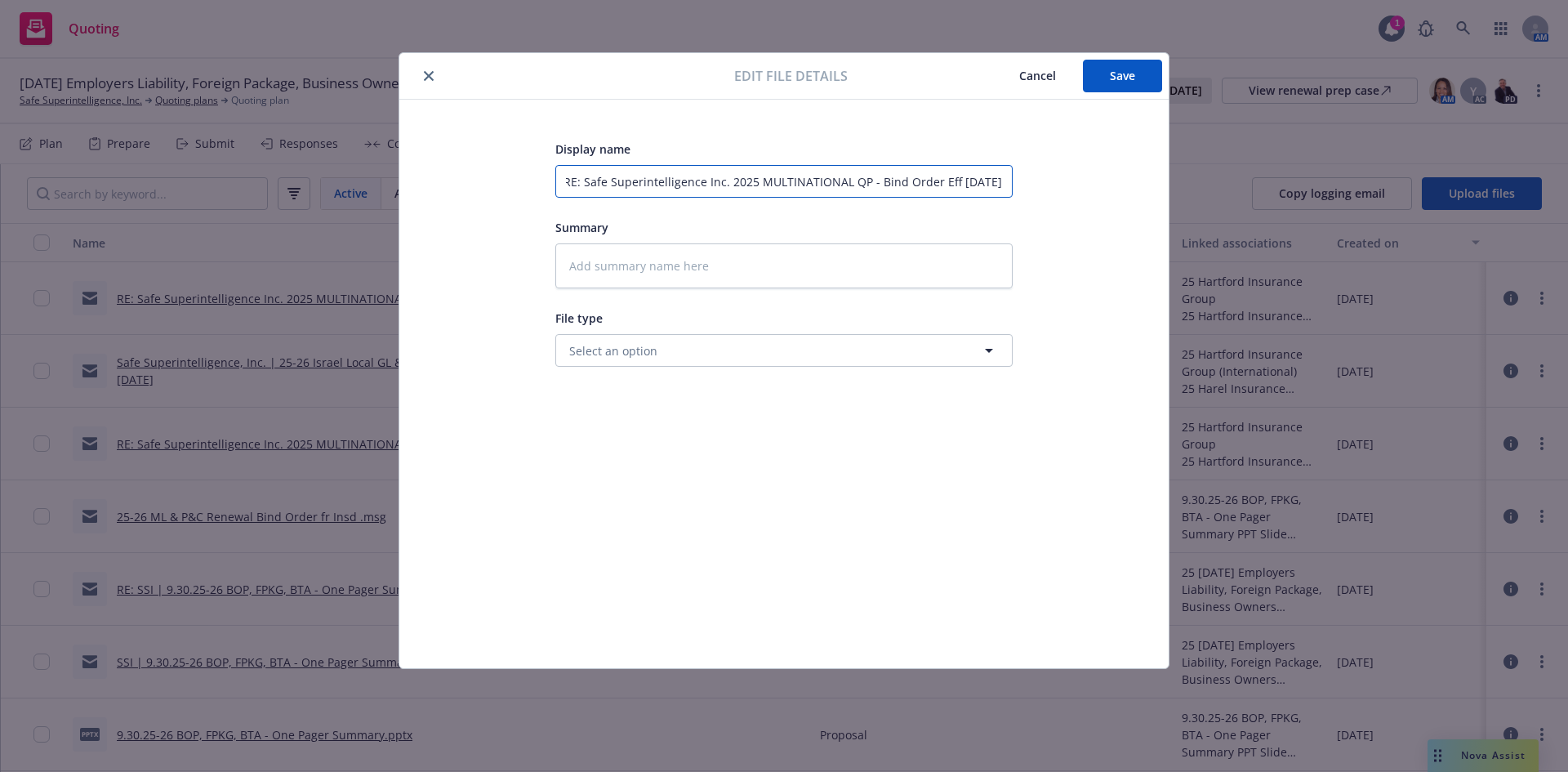
type textarea "x"
type input "RE: Safe Superintelligence Inc. 2025 MULTINATIONAL QP - Bind Order Eff 9/30/25 …"
type textarea "x"
type input "RE: Safe Superintelligence Inc. 2025 MULTINATIONAL QP - Bind Order Eff 9/30/25 …"
type textarea "x"
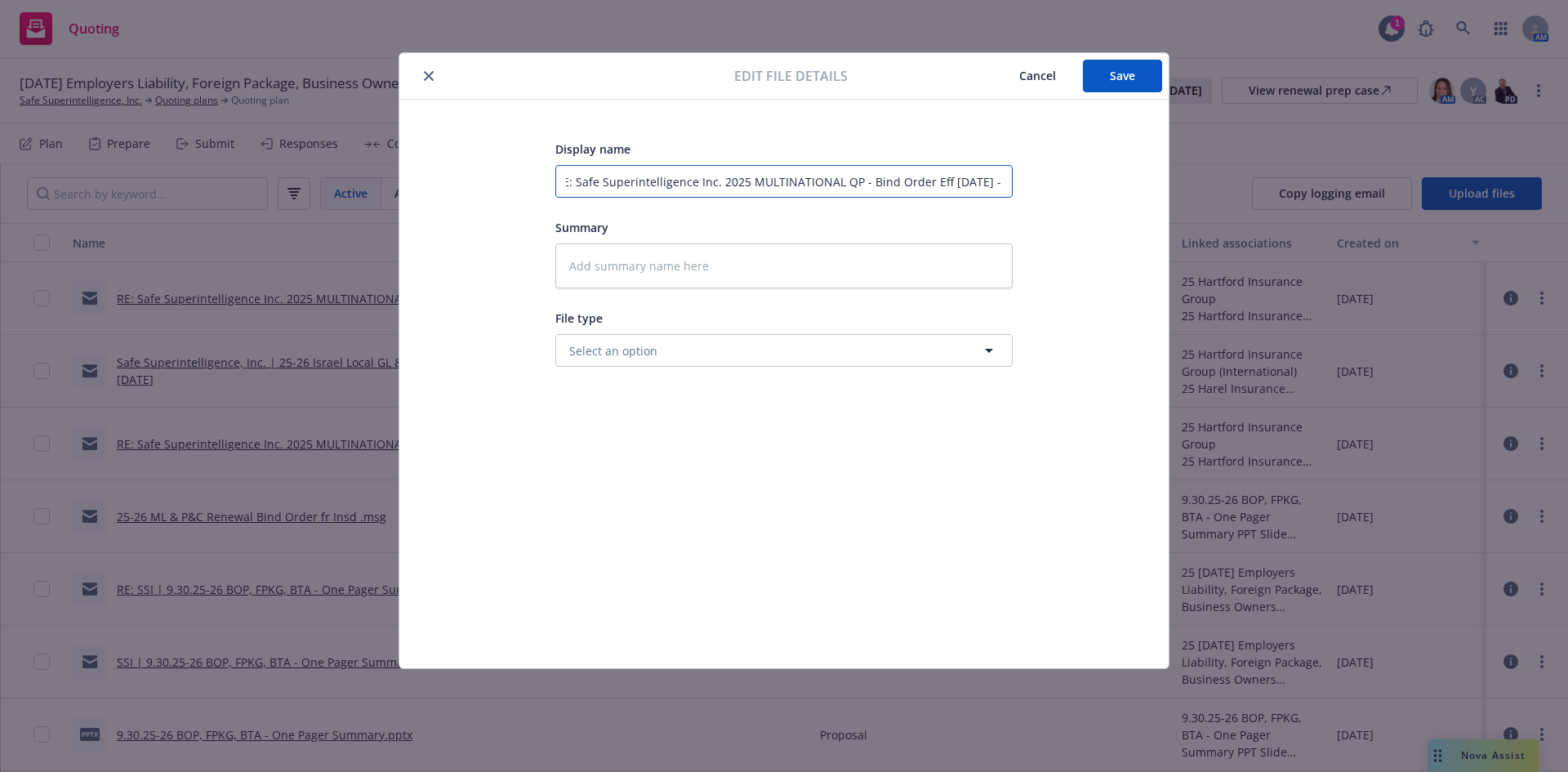
type input "RE: Safe Superintelligence Inc. 2025 MULTINATIONAL QP - Bind Order Eff 9/30/25 …"
type textarea "x"
type input "RE: Safe Superintelligence Inc. 2025 MULTINATIONAL QP - Bind Order Eff 9/30/25 …"
type textarea "x"
type input "RE: Safe Superintelligence Inc. 2025 MULTINATIONAL QP - Bind Order Eff 9/30/25 …"
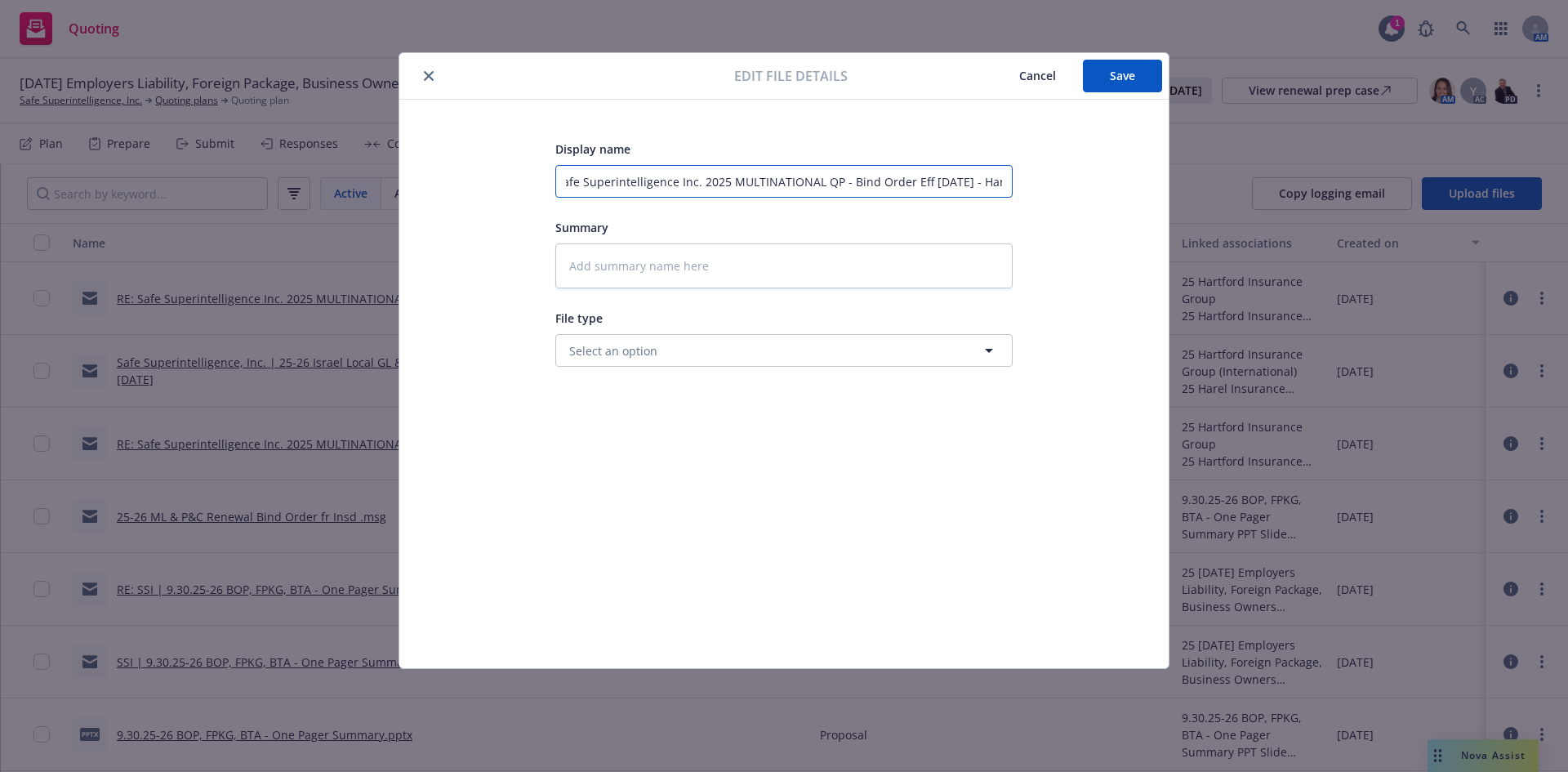
type textarea "x"
type input "RE: Safe Superintelligence Inc. 2025 MULTINATIONAL QP - Bind Order Eff 9/30/25 …"
type textarea "x"
type input "RE: Safe Superintelligence Inc. 2025 MULTINATIONAL QP - Bind Order Eff 9/30/25 …"
type textarea "x"
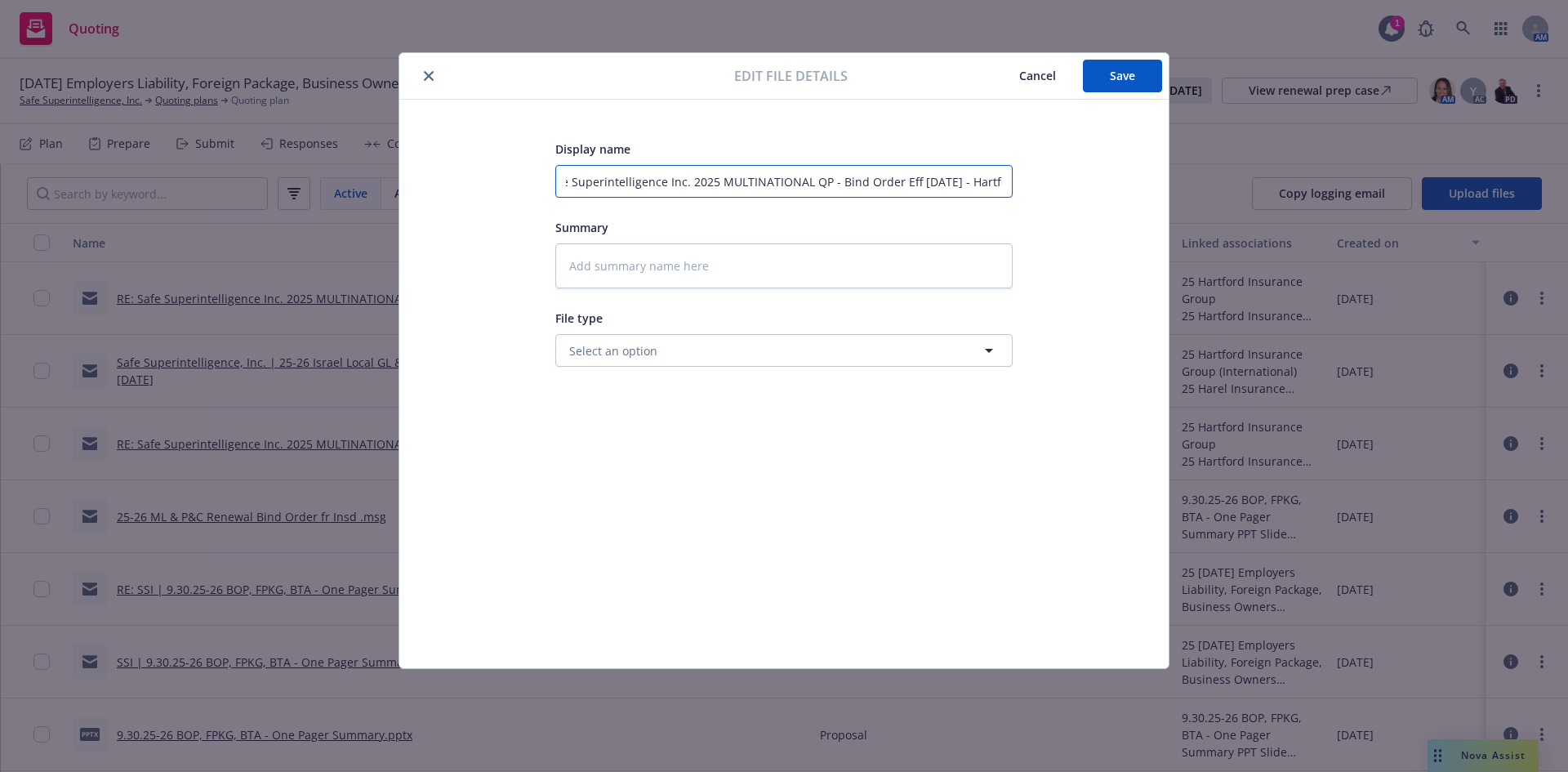
type input "RE: Safe Superintelligence Inc. 2025 MULTINATIONAL QP - Bind Order Eff 9/30/25 …"
type textarea "x"
type input "RE: Safe Superintelligence Inc. 2025 MULTINATIONAL QP - Bind Order Eff 9/30/25 …"
type textarea "x"
type input "RE: Safe Superintelligence Inc. 2025 MULTINATIONAL QP - Bind Order Eff 9/30/25 …"
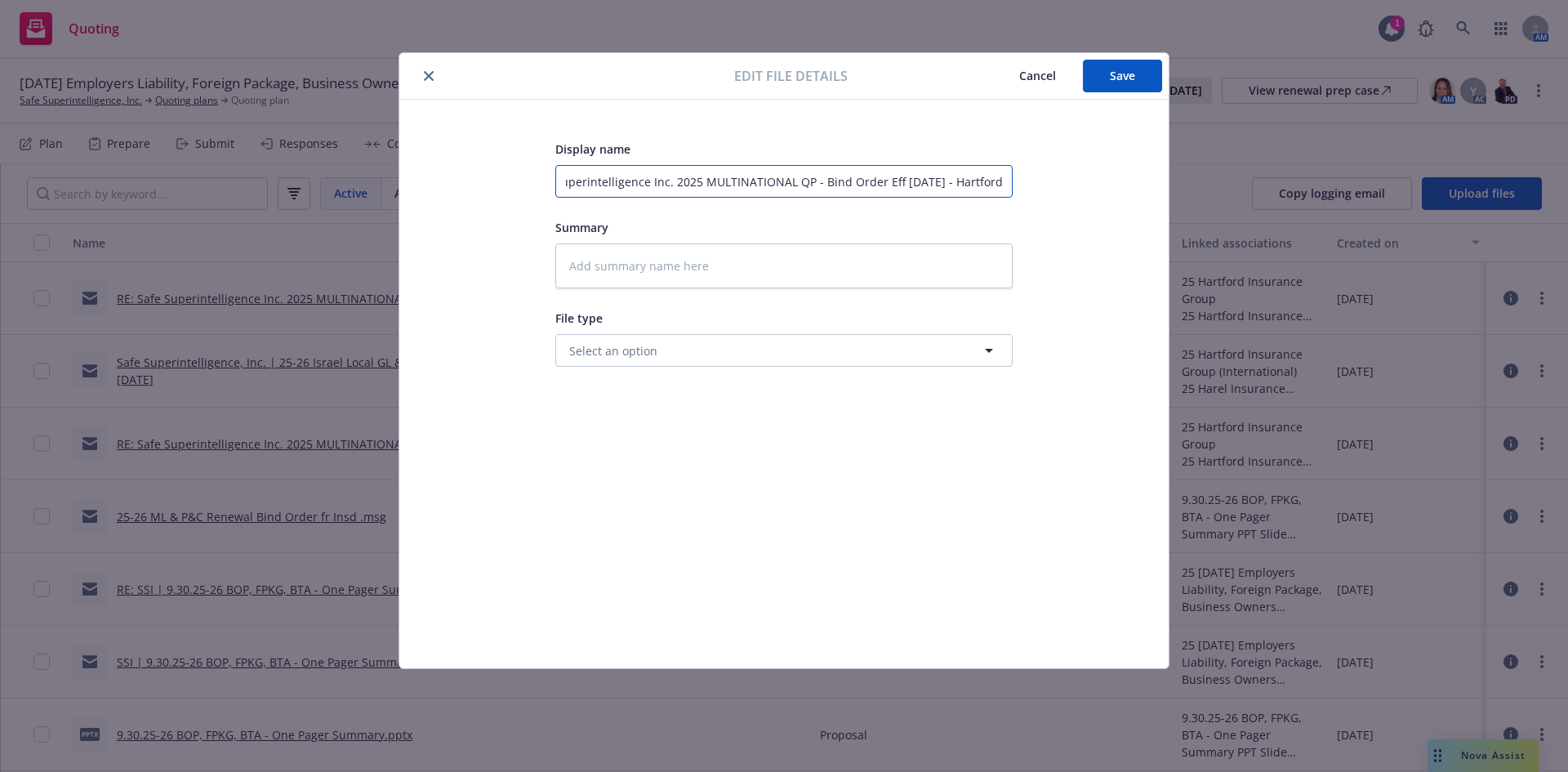
type textarea "x"
type input "RE: Safe Superintelligence Inc. 2025 MULTINATIONAL QP - Bind Order Eff 9/30/25 …"
type textarea "x"
type input "RE: Safe Superintelligence Inc. 2025 MULTINATIONAL QP - Bind Order Eff 9/30/25 …"
type textarea "x"
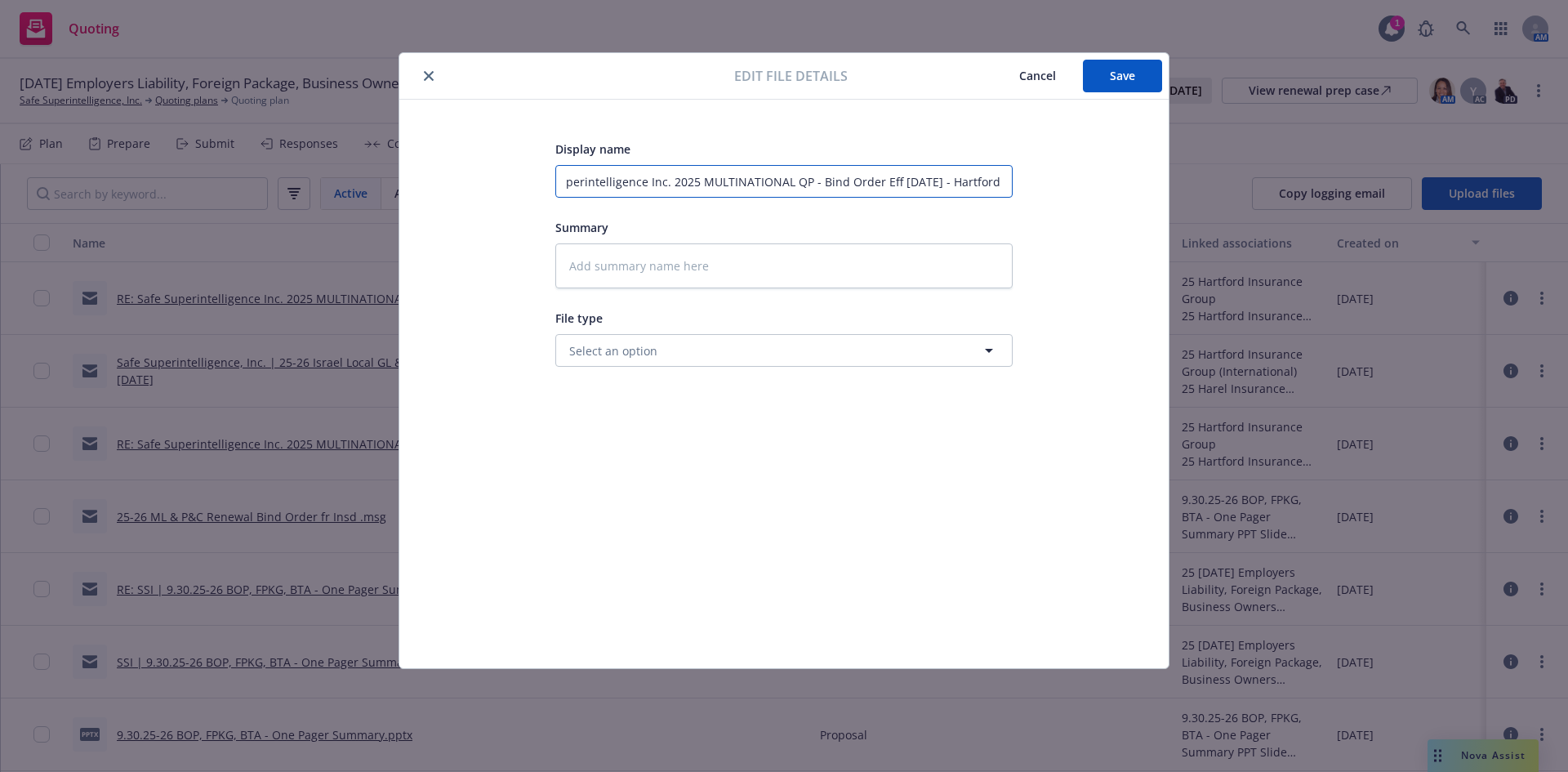
type input "RE: Safe Superintelligence Inc. 2025 MULTINATIONAL QP - Bind Order Eff 9/30/25 …"
type textarea "x"
type input "RE: Safe Superintelligence Inc. 2025 MULTINATIONAL QP - Bind Order Eff 9/30/25 …"
type textarea "x"
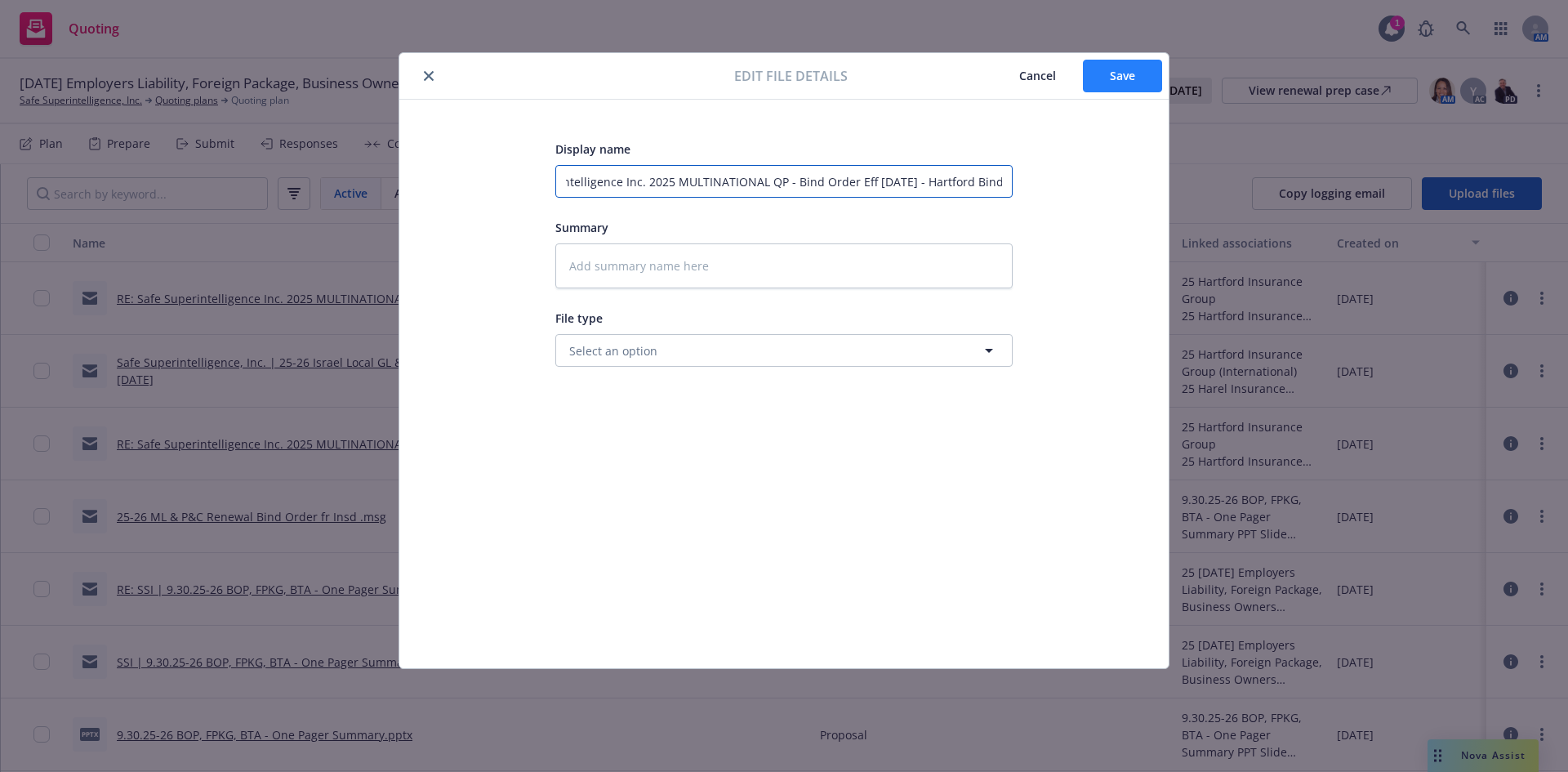
type input "RE: Safe Superintelligence Inc. 2025 MULTINATIONAL QP - Bind Order Eff 9/30/25 …"
click at [1126, 86] on button "Save" at bounding box center [1122, 76] width 79 height 32
type textarea "x"
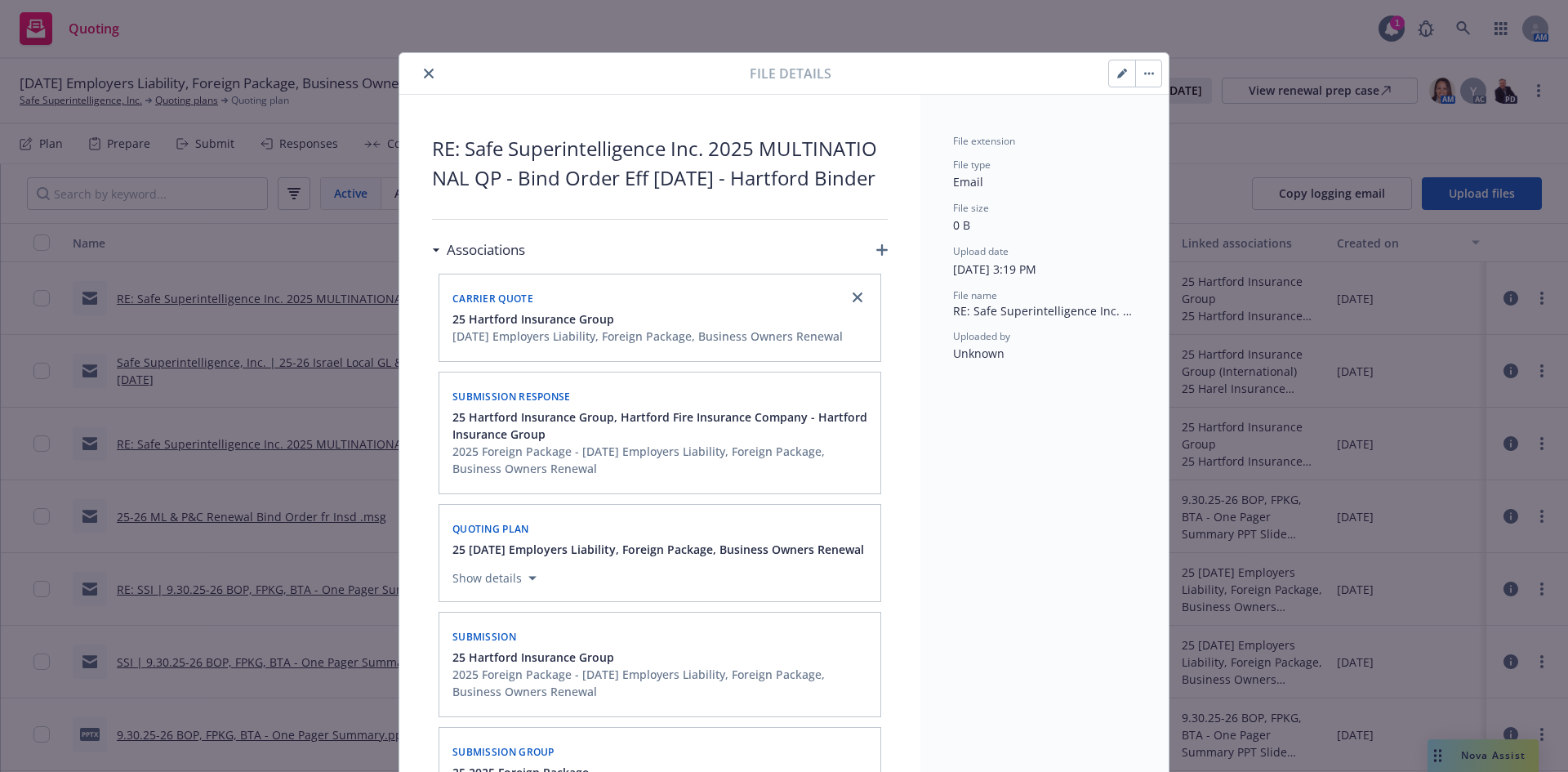
click at [428, 69] on button "close" at bounding box center [428, 73] width 20 height 20
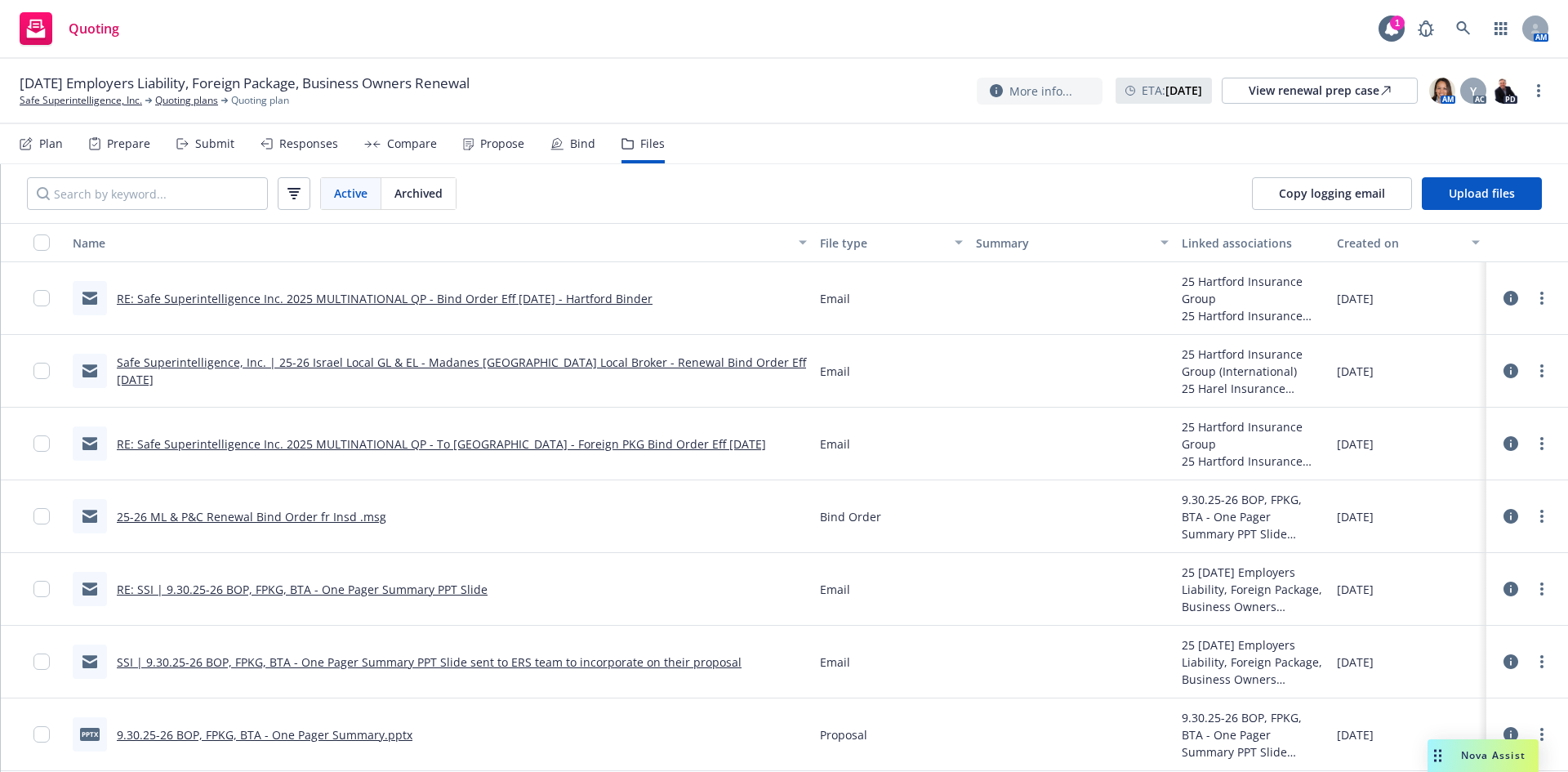
click at [570, 145] on div "Bind" at bounding box center [583, 143] width 25 height 13
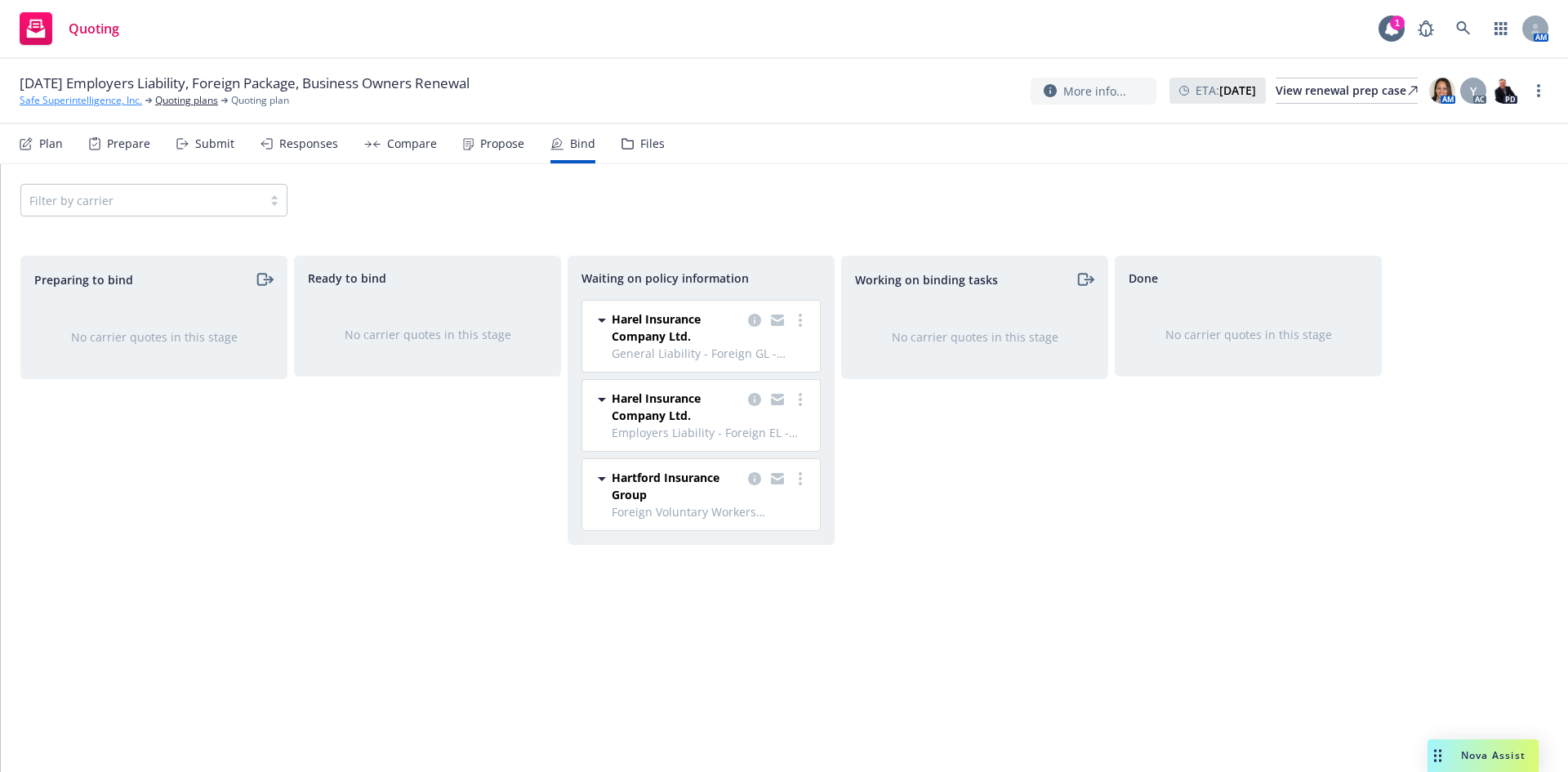
click at [89, 98] on link "Safe Superintelligence, Inc." at bounding box center [81, 100] width 122 height 14
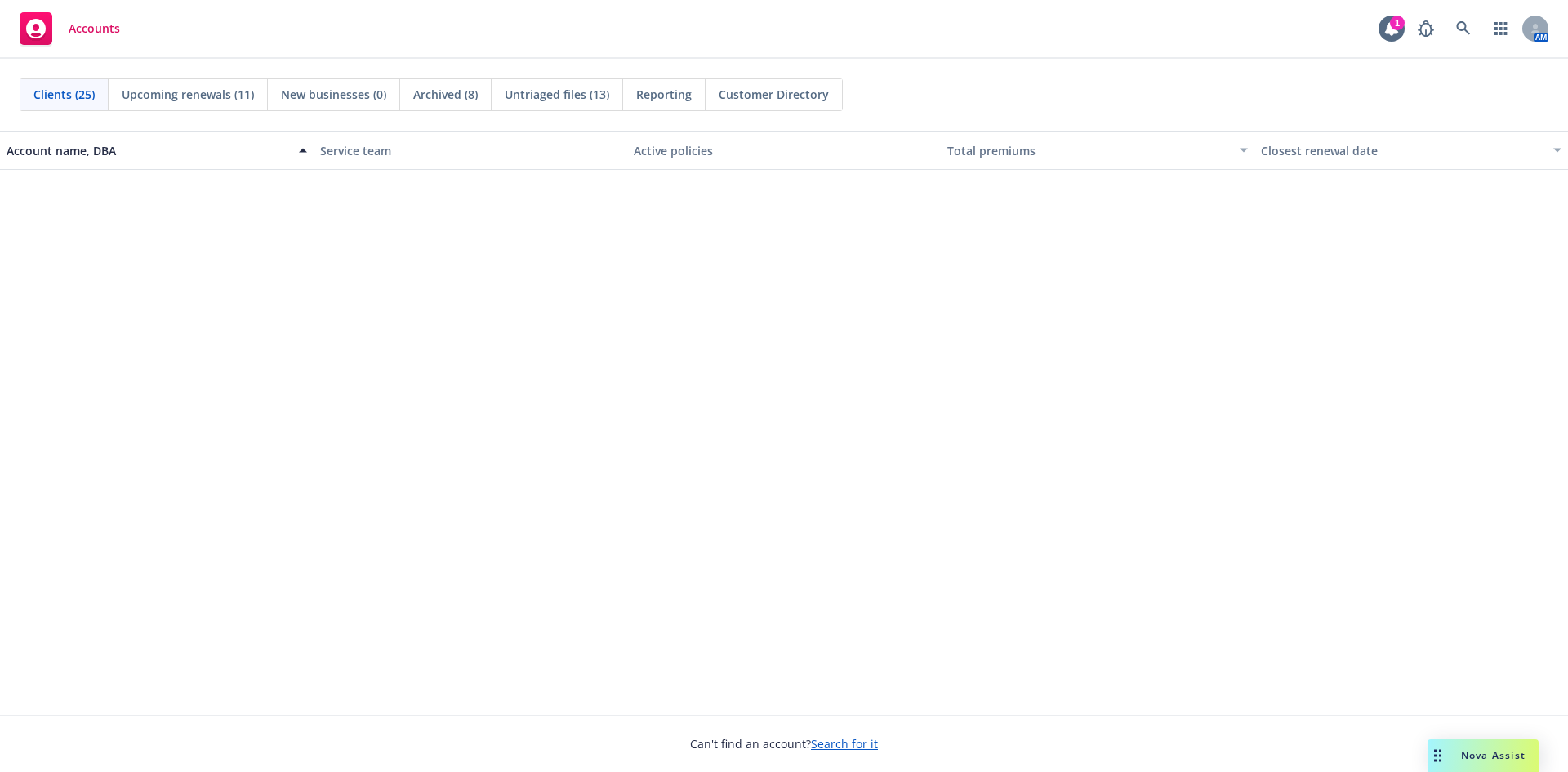
scroll to position [816, 0]
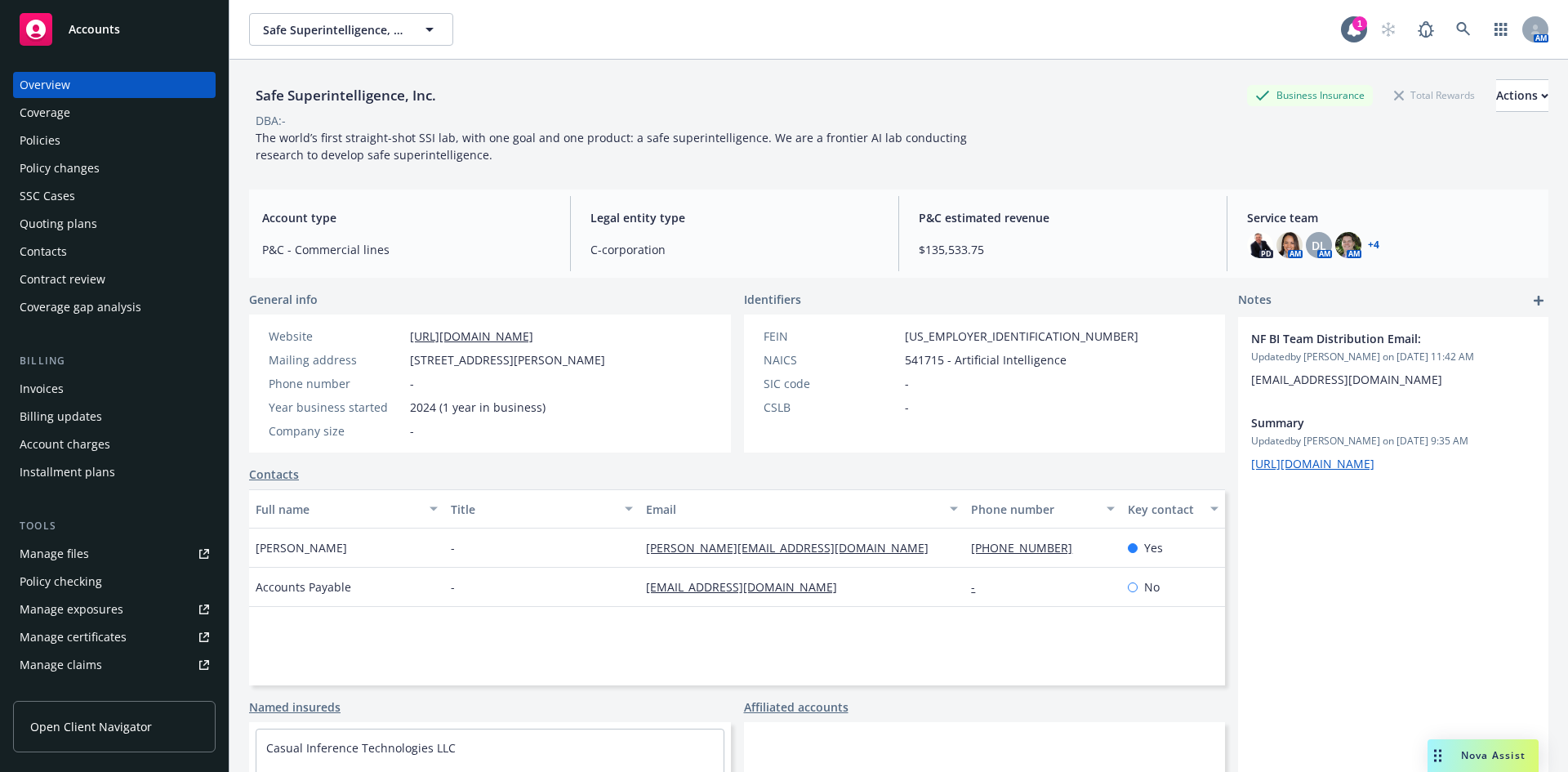
click at [80, 145] on div "Policies" at bounding box center [114, 140] width 189 height 26
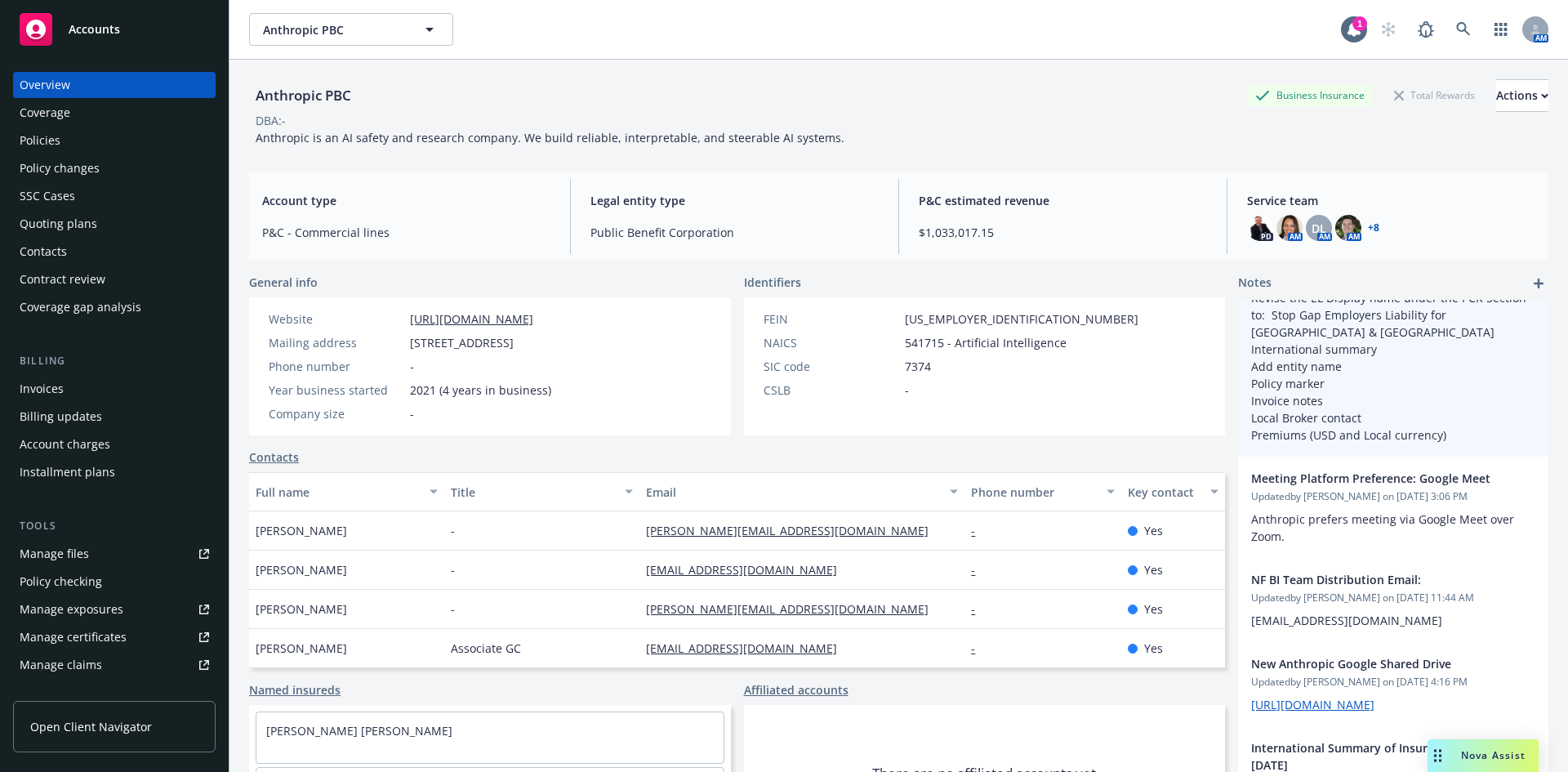
scroll to position [898, 0]
